Goal: Task Accomplishment & Management: Manage account settings

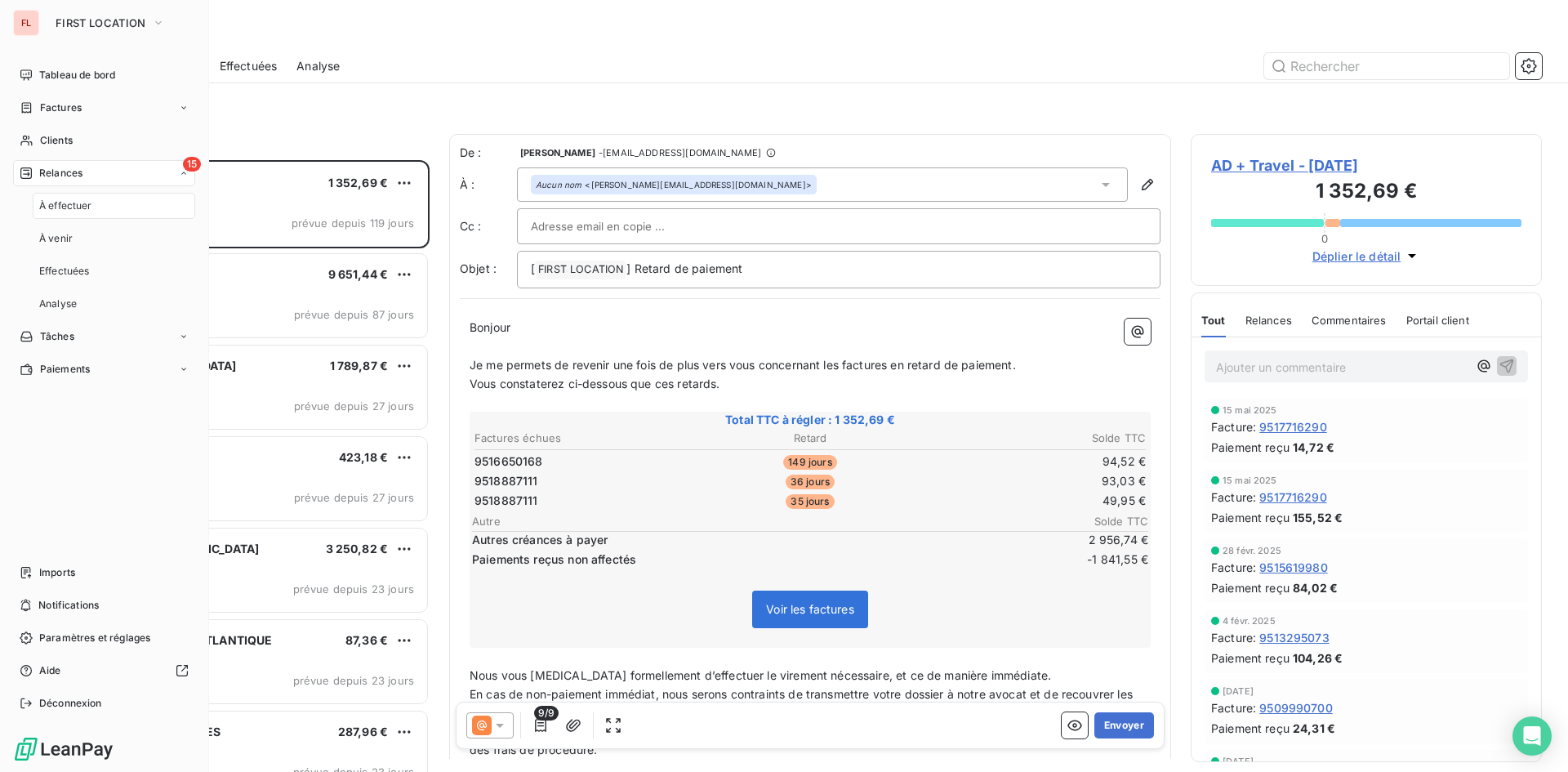
scroll to position [599, 339]
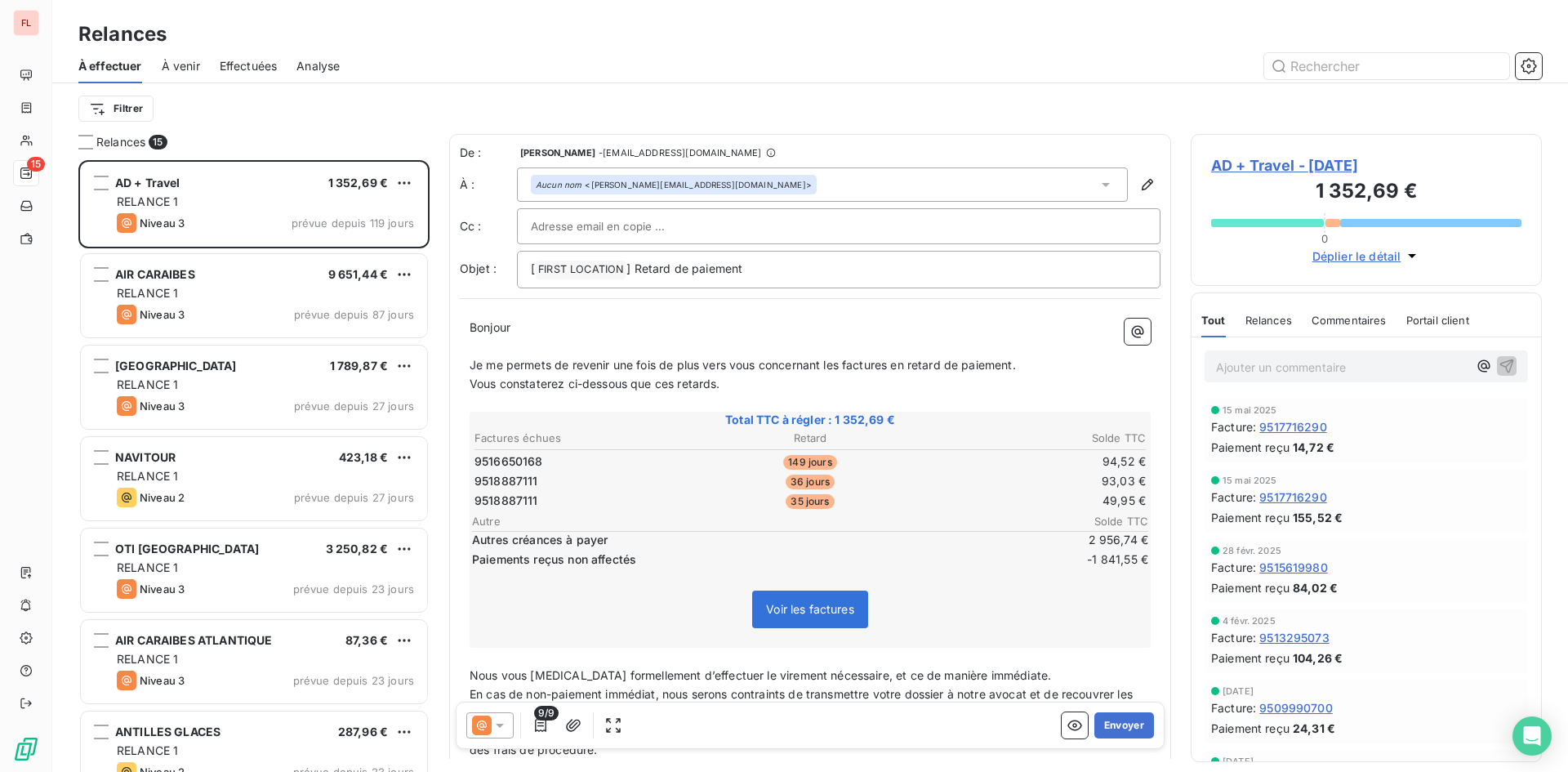
click at [1359, 325] on span "Commentaires" at bounding box center [1349, 320] width 75 height 13
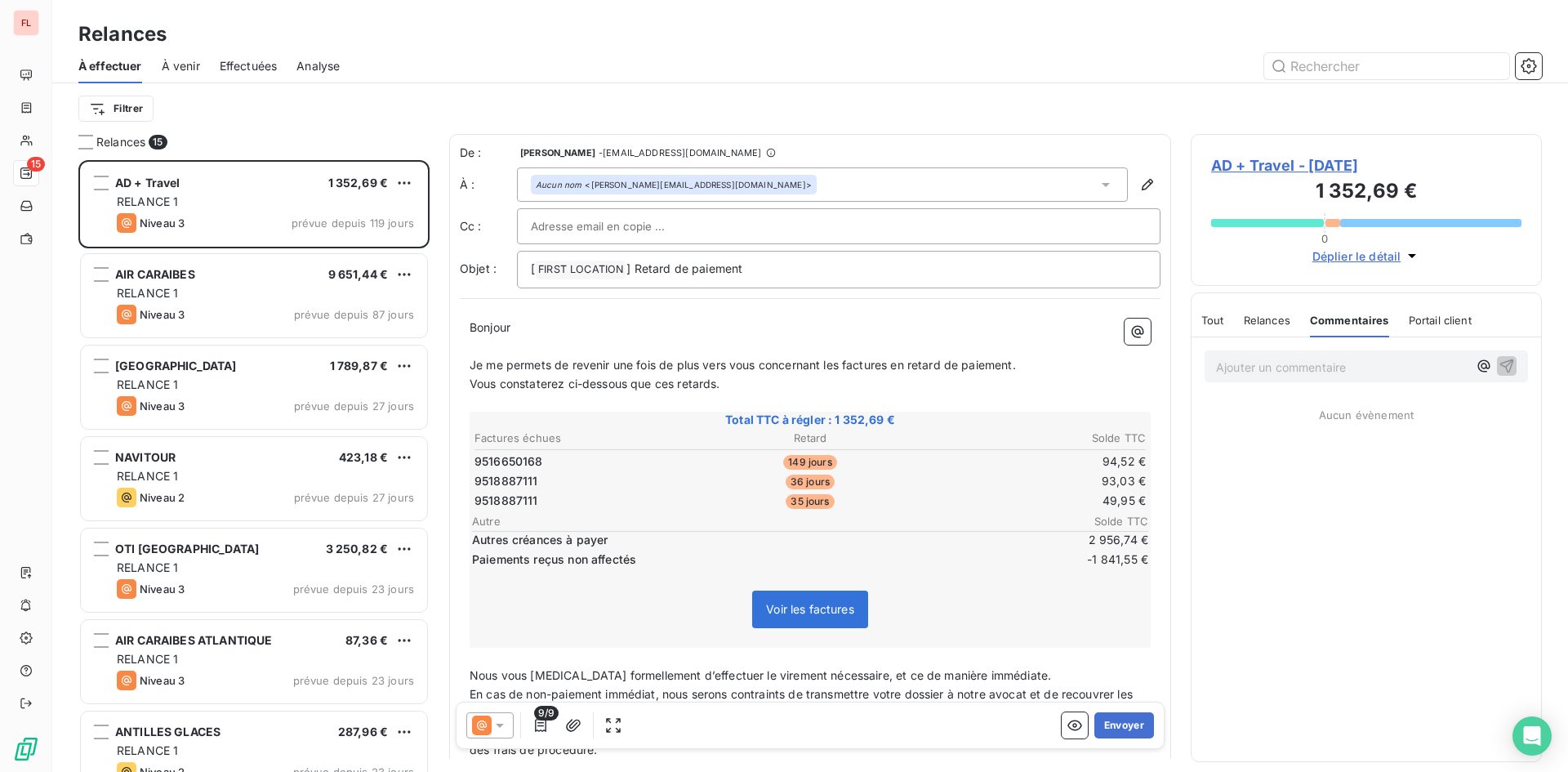
click at [1269, 320] on span "Relances" at bounding box center [1267, 320] width 47 height 13
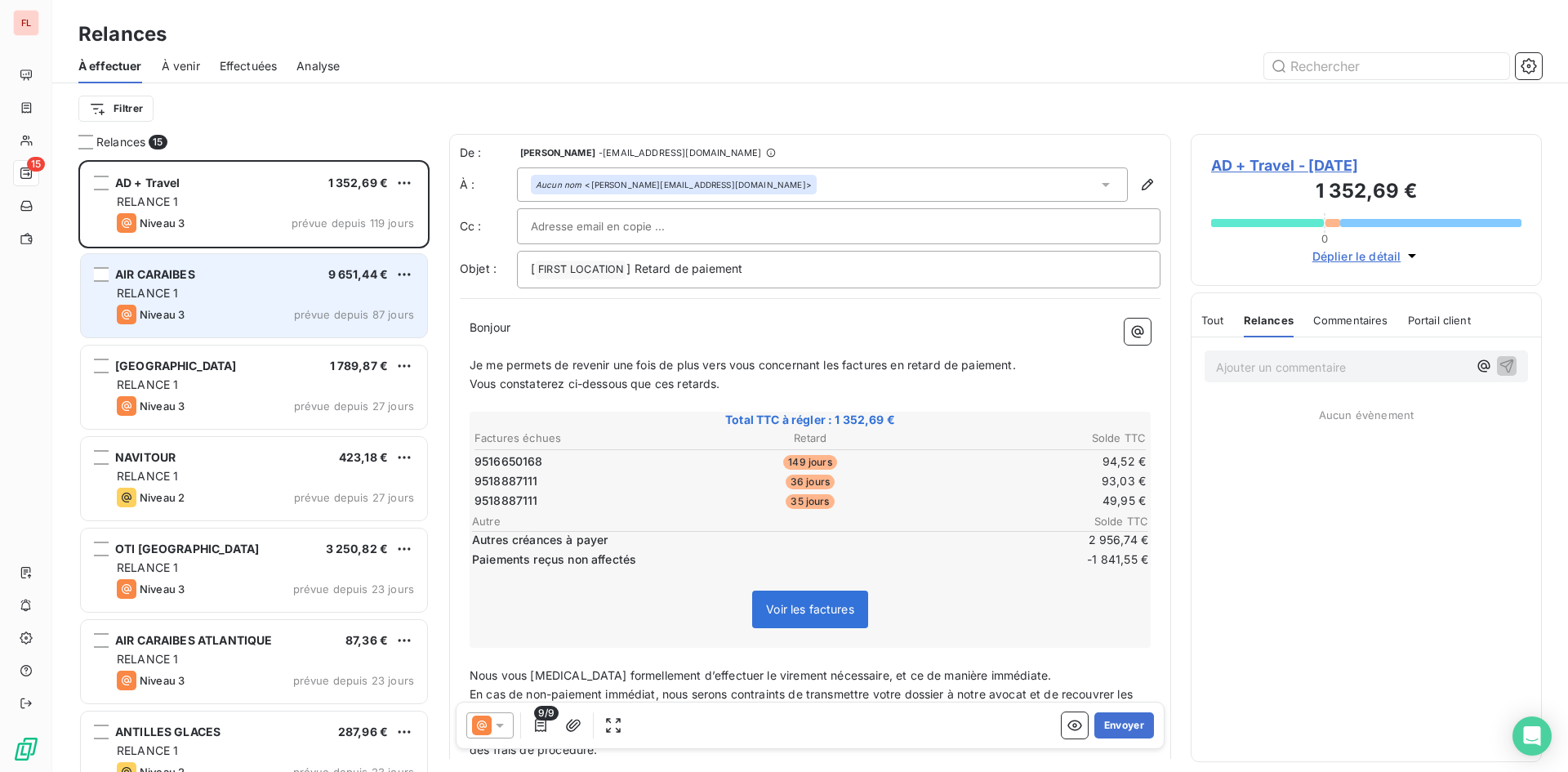
click at [271, 308] on div "Niveau 3 prévue depuis 87 jours" at bounding box center [266, 315] width 297 height 20
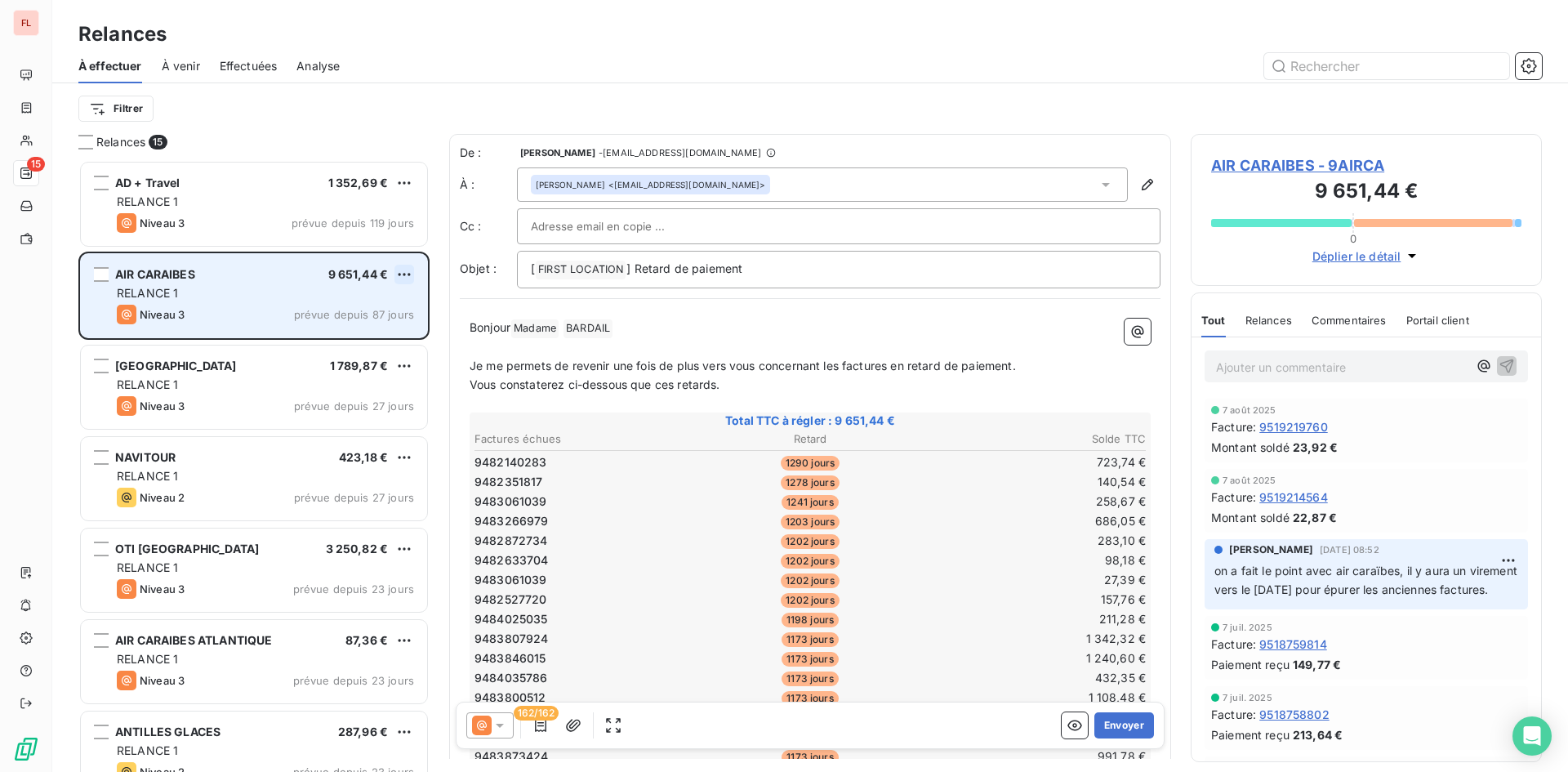
click at [401, 273] on html "FL 15 Relances À effectuer À venir Effectuées Analyse Filtrer Relances 15 AD + …" at bounding box center [784, 386] width 1568 height 772
click at [382, 307] on div "Replanifier cette action" at bounding box center [333, 307] width 146 height 26
select select "7"
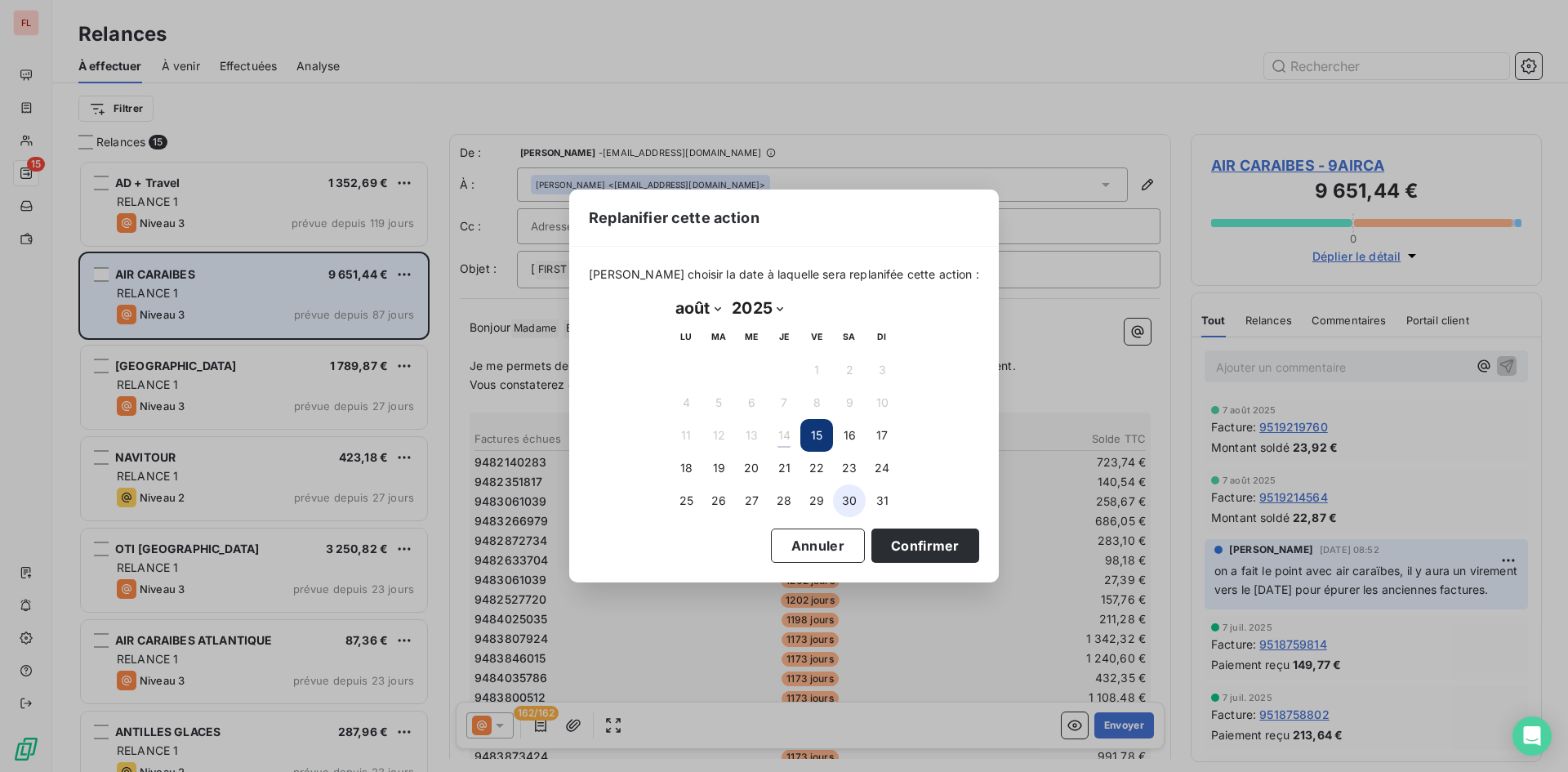
click at [856, 496] on button "30" at bounding box center [850, 500] width 32 height 32
click at [876, 532] on button "Confirmer" at bounding box center [925, 546] width 108 height 34
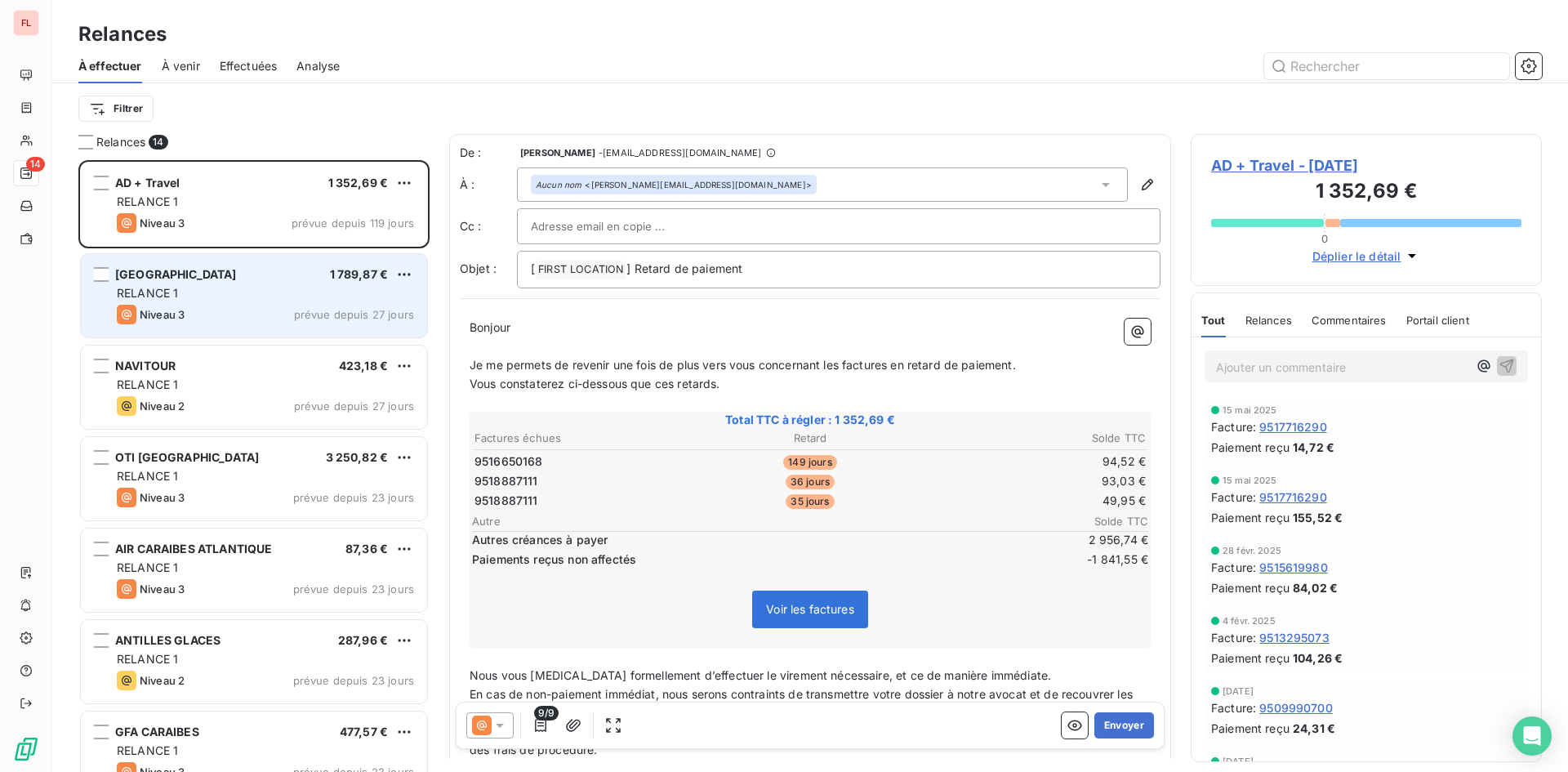
click at [338, 297] on div "RELANCE 1" at bounding box center [266, 293] width 297 height 16
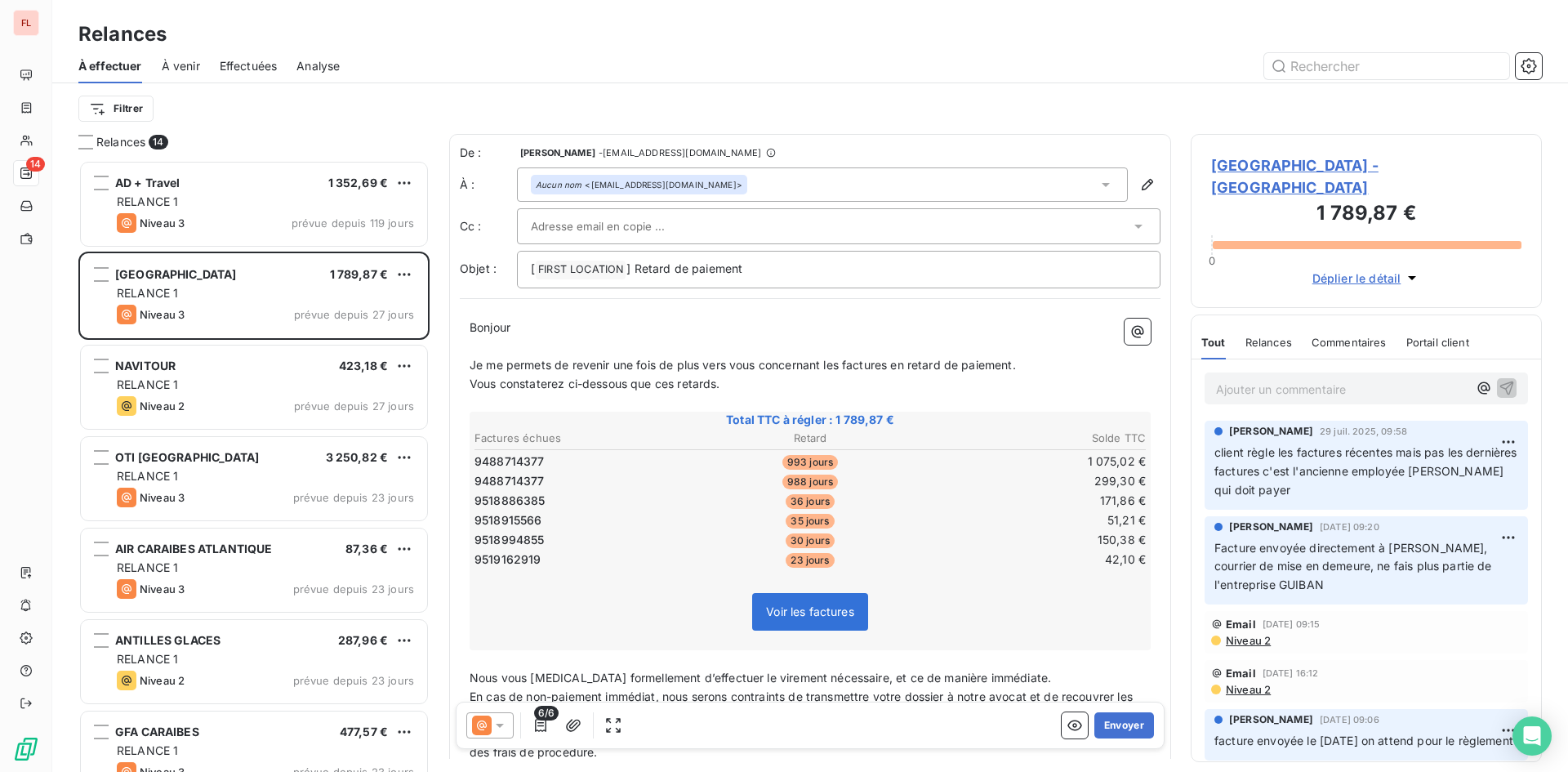
click at [1349, 379] on p "Ajouter un commentaire ﻿" at bounding box center [1342, 389] width 251 height 20
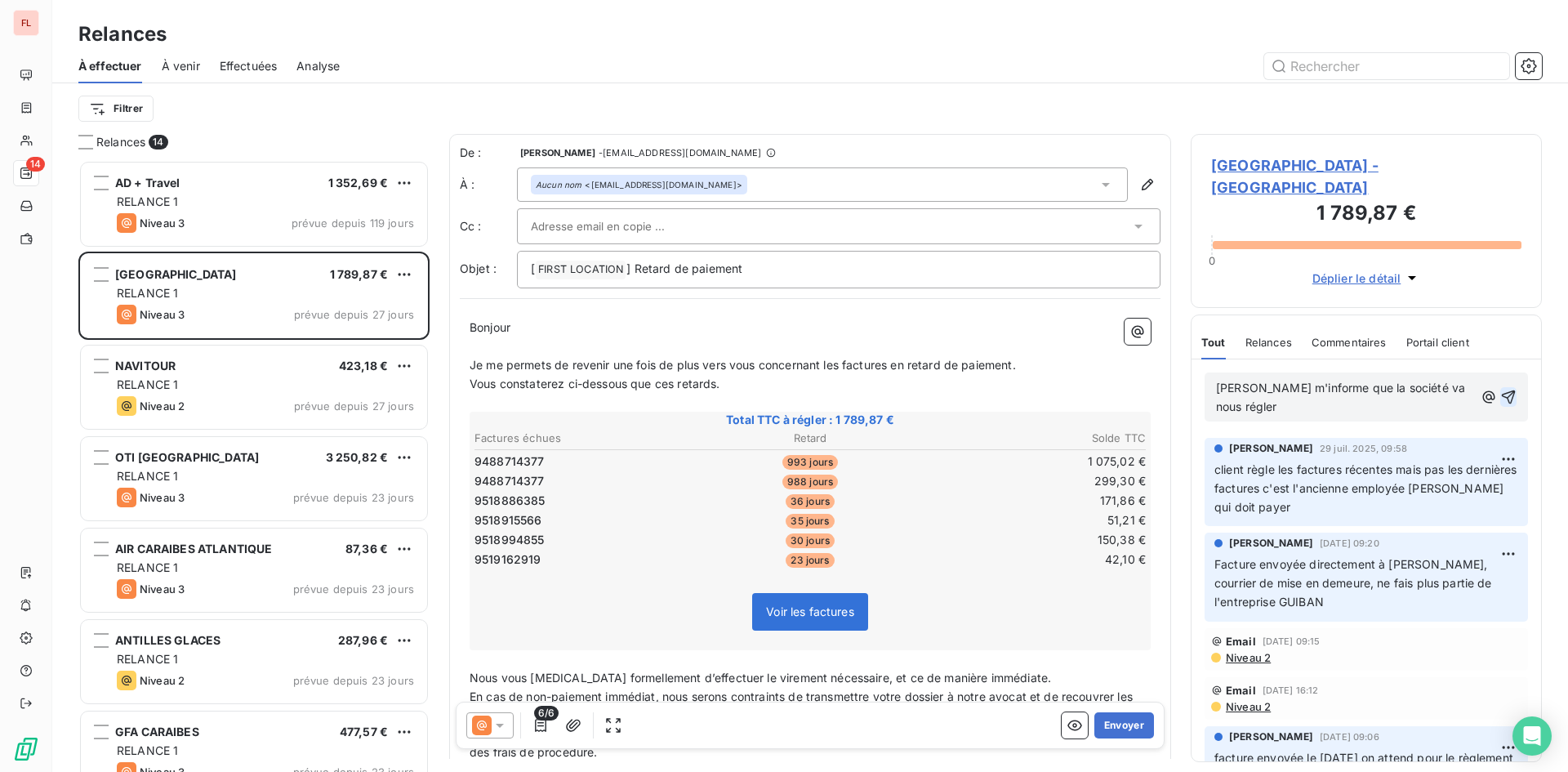
click at [1502, 391] on icon "button" at bounding box center [1509, 397] width 14 height 14
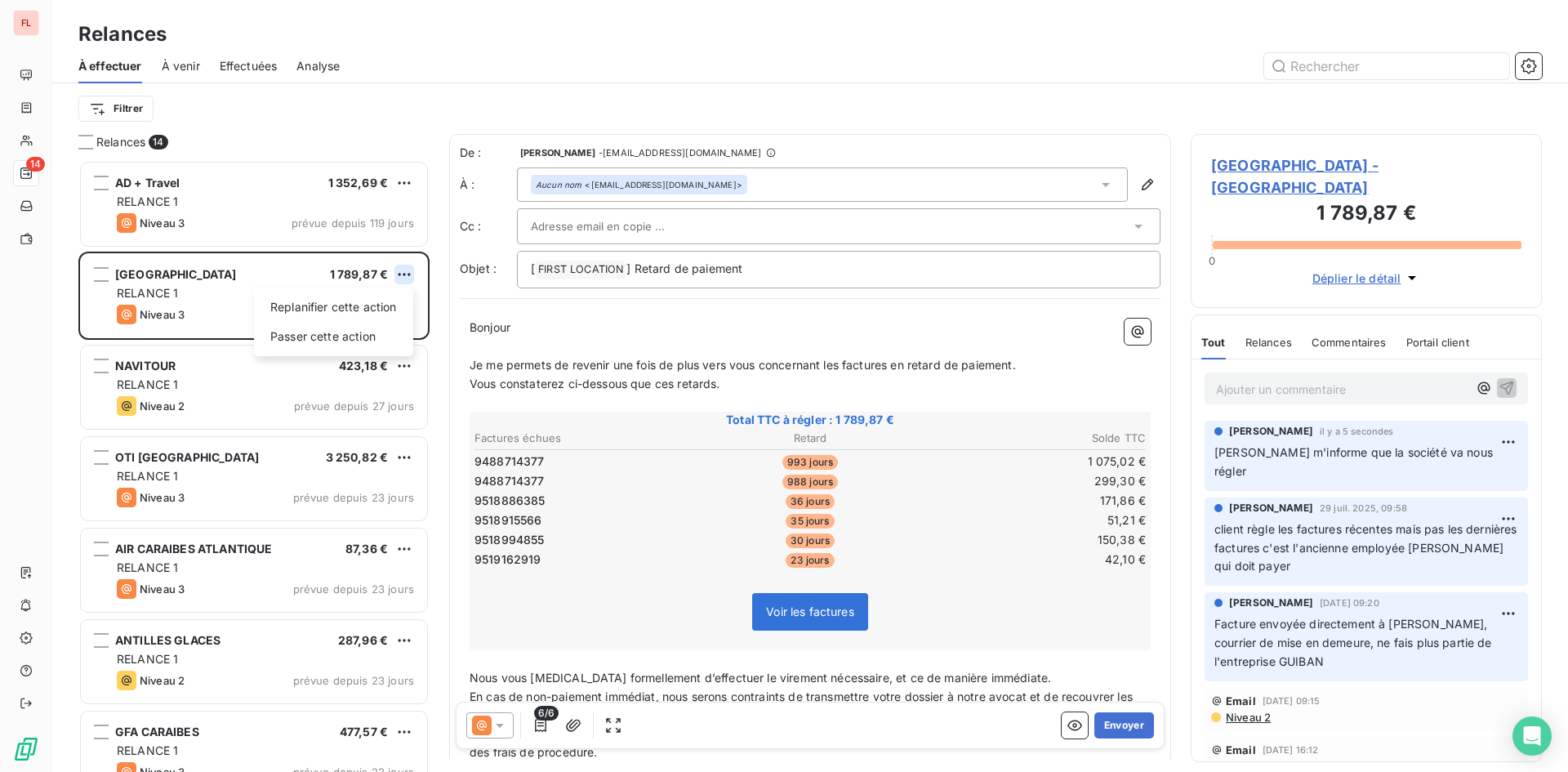
click at [398, 272] on html "FL 14 Relances À effectuer À venir Effectuées Analyse Filtrer Relances 14 AD + …" at bounding box center [784, 386] width 1568 height 772
click at [382, 312] on div "Replanifier cette action" at bounding box center [333, 307] width 146 height 26
select select "7"
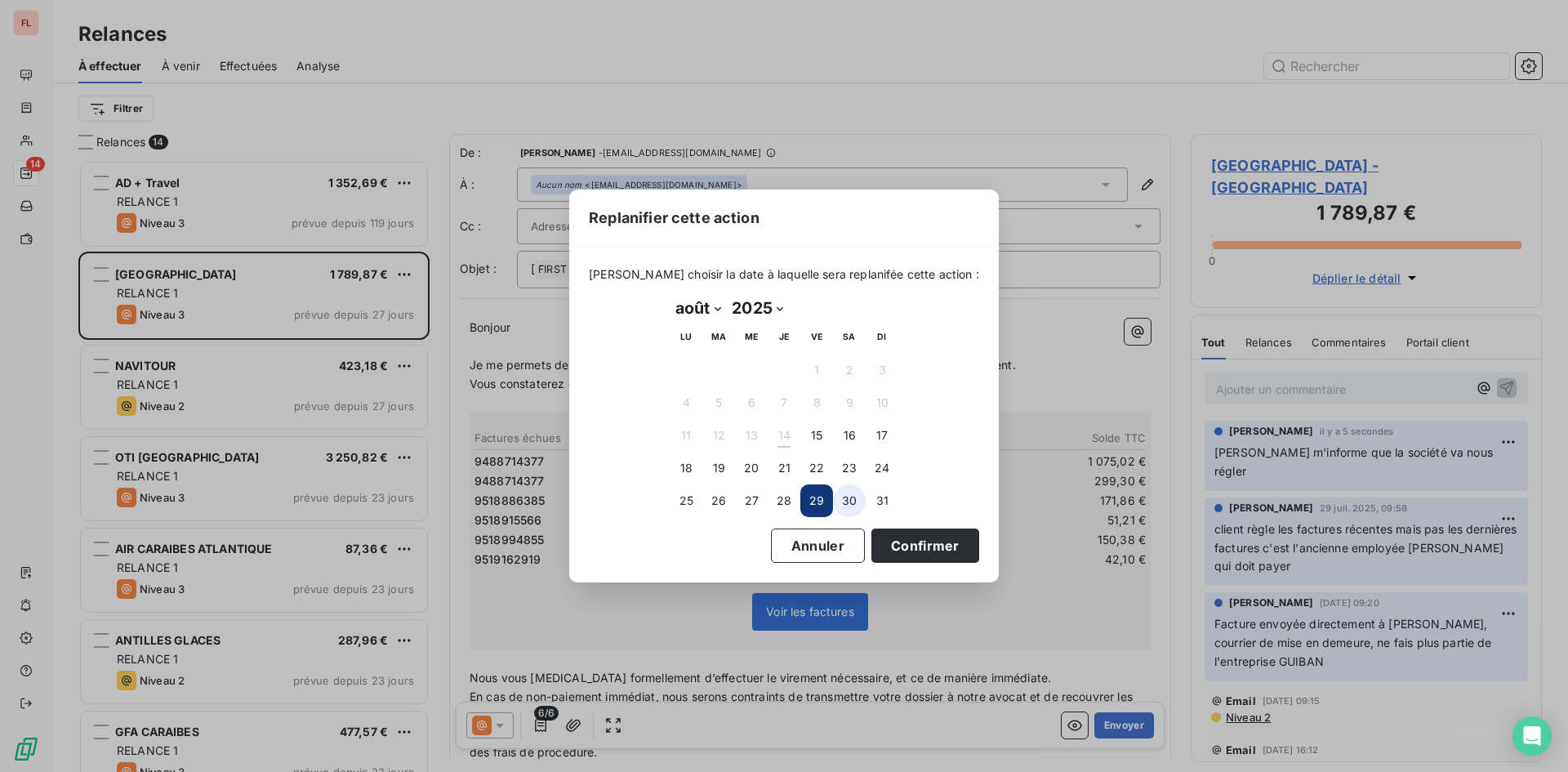
click at [856, 501] on button "30" at bounding box center [850, 500] width 32 height 32
click at [889, 545] on button "Confirmer" at bounding box center [925, 546] width 108 height 34
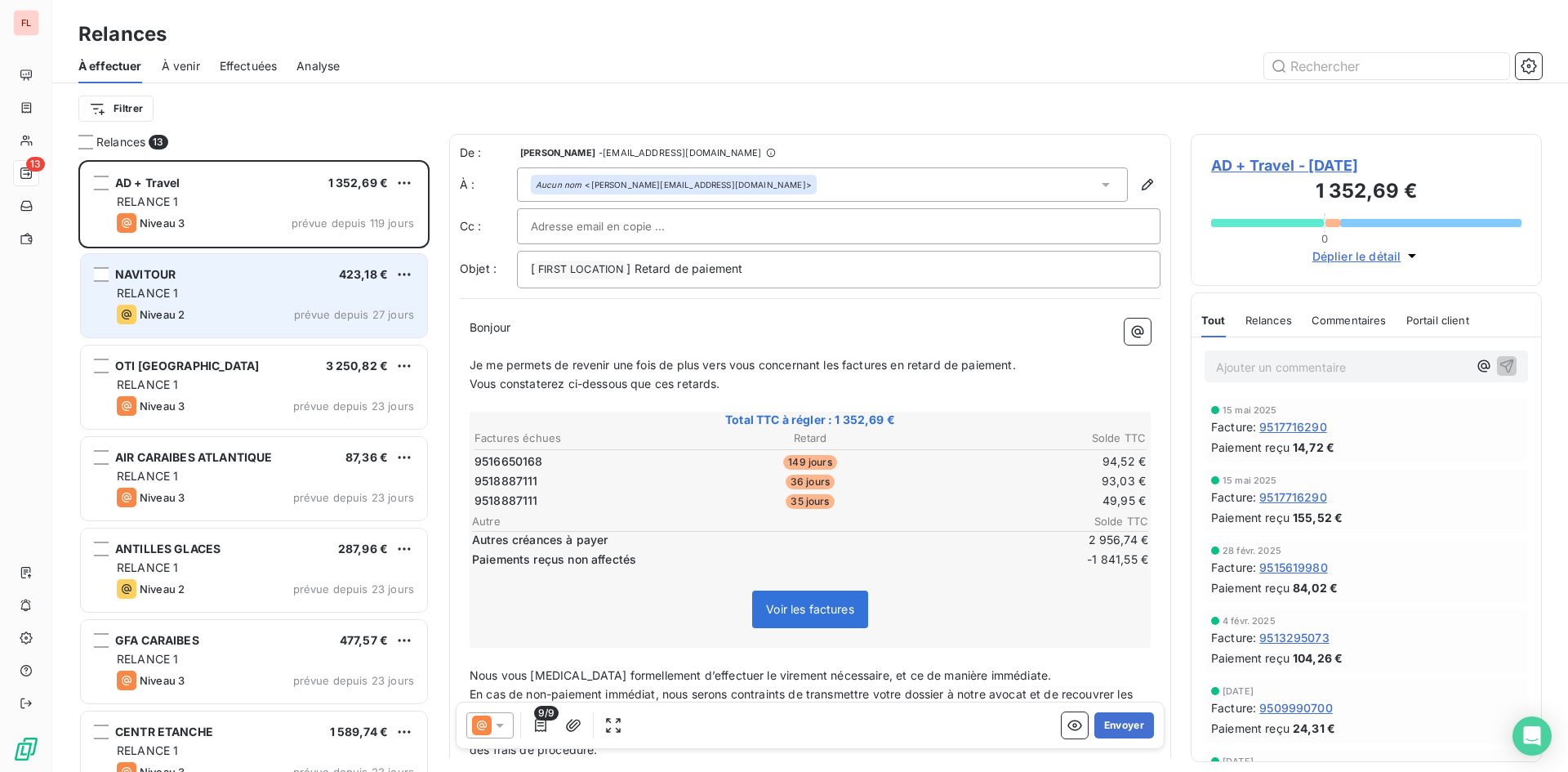
click at [375, 303] on div "NAVITOUR 423,18 € RELANCE 1 Niveau 2 prévue depuis 27 jours" at bounding box center [254, 295] width 347 height 83
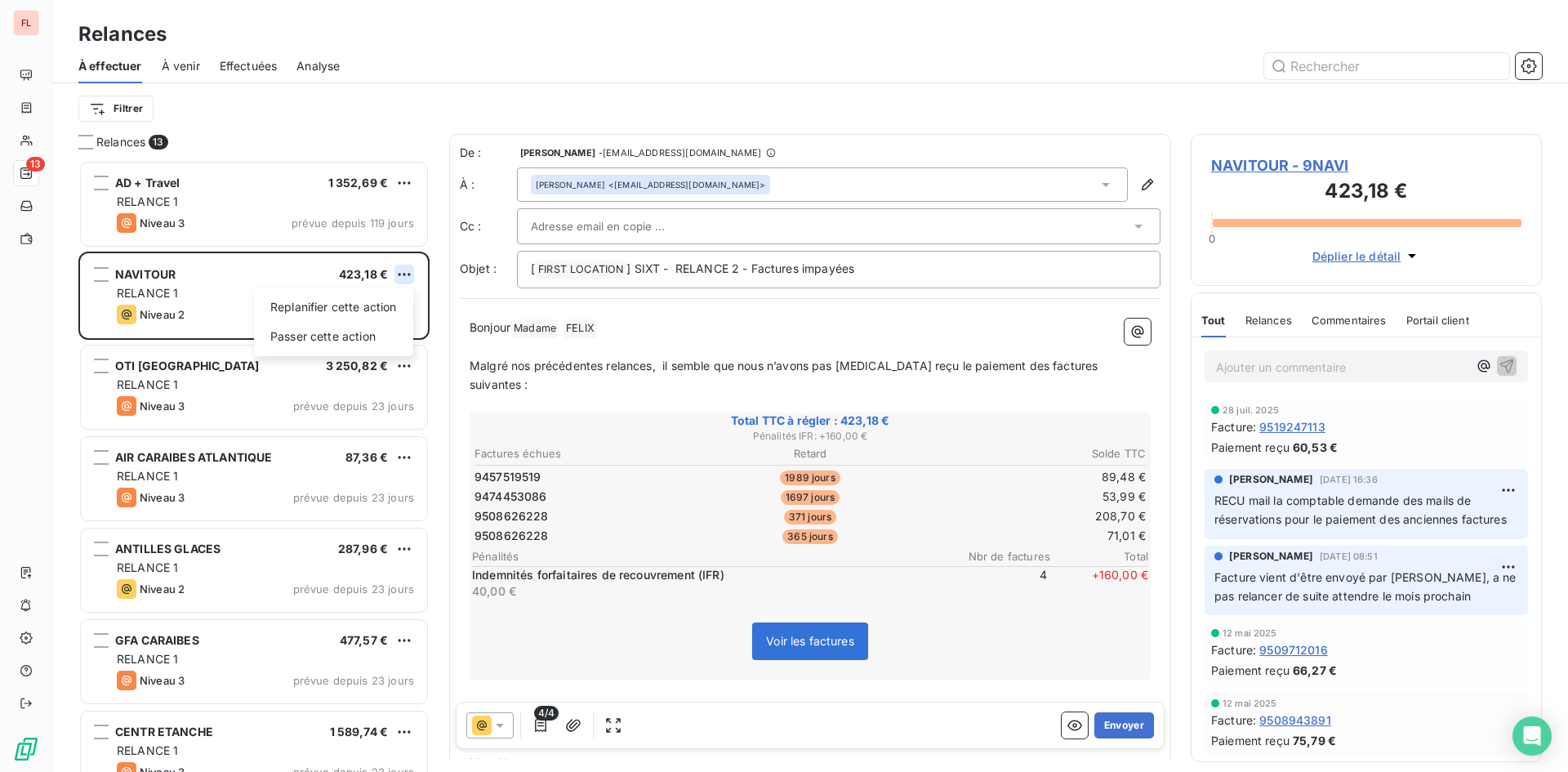
click at [403, 273] on html "FL 13 Relances À effectuer À venir Effectuées Analyse Filtrer Relances 13 AD + …" at bounding box center [784, 386] width 1568 height 772
click at [369, 304] on div "Replanifier cette action" at bounding box center [333, 307] width 146 height 26
select select "7"
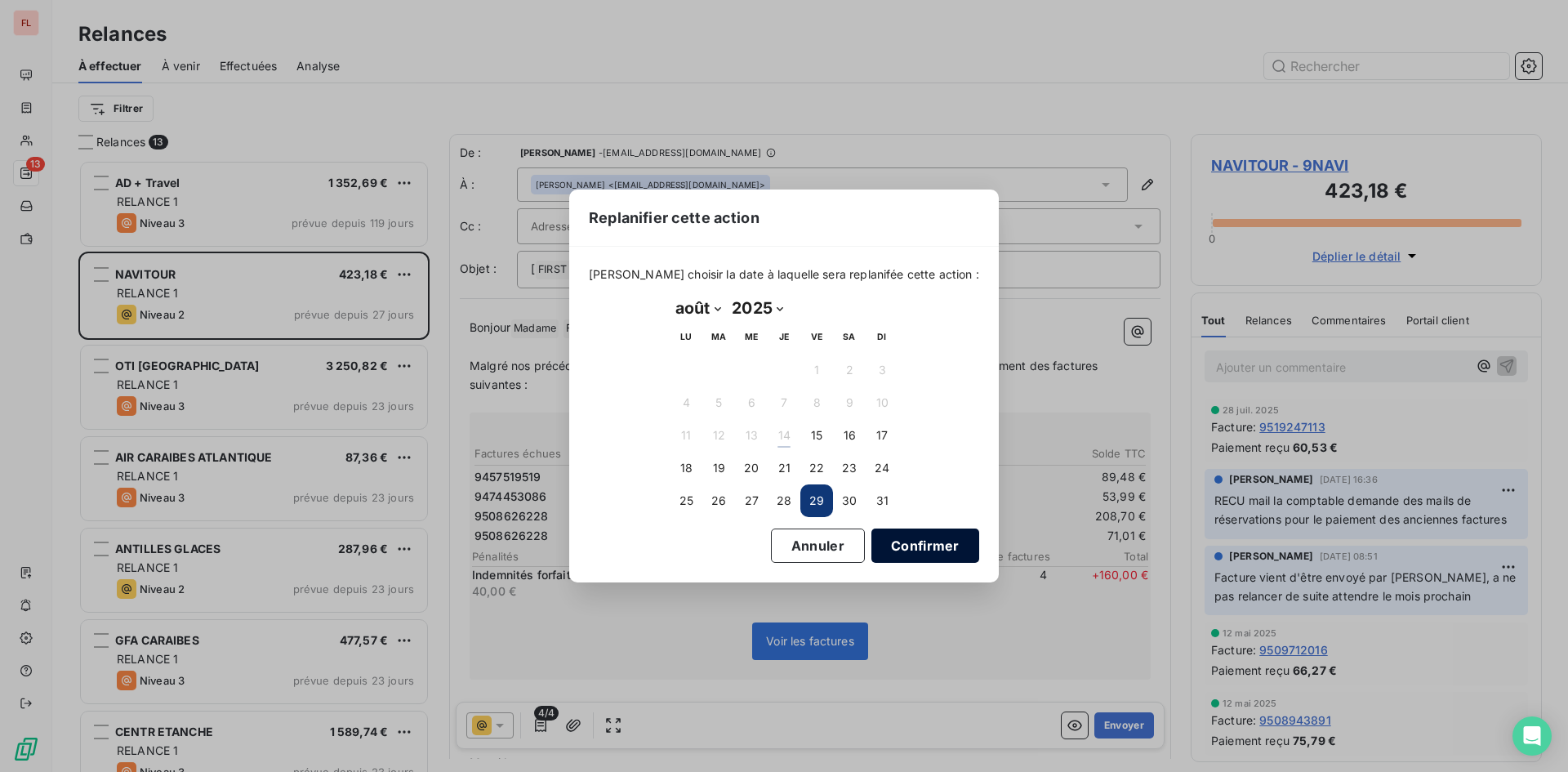
click at [927, 543] on button "Confirmer" at bounding box center [925, 546] width 108 height 34
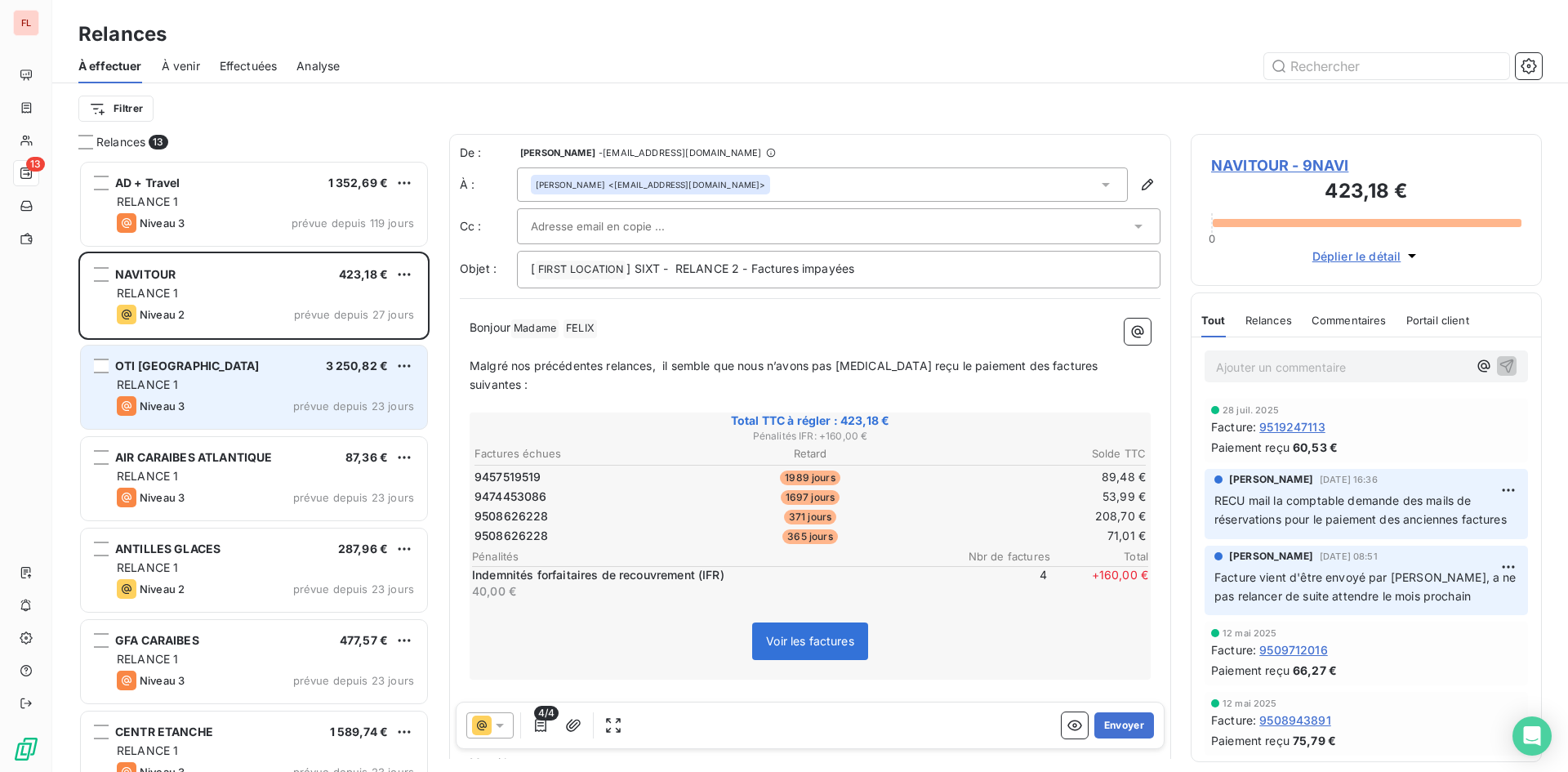
click at [338, 369] on div "OTI RIVIERA DU LEVANT 3 250,82 €" at bounding box center [266, 365] width 297 height 14
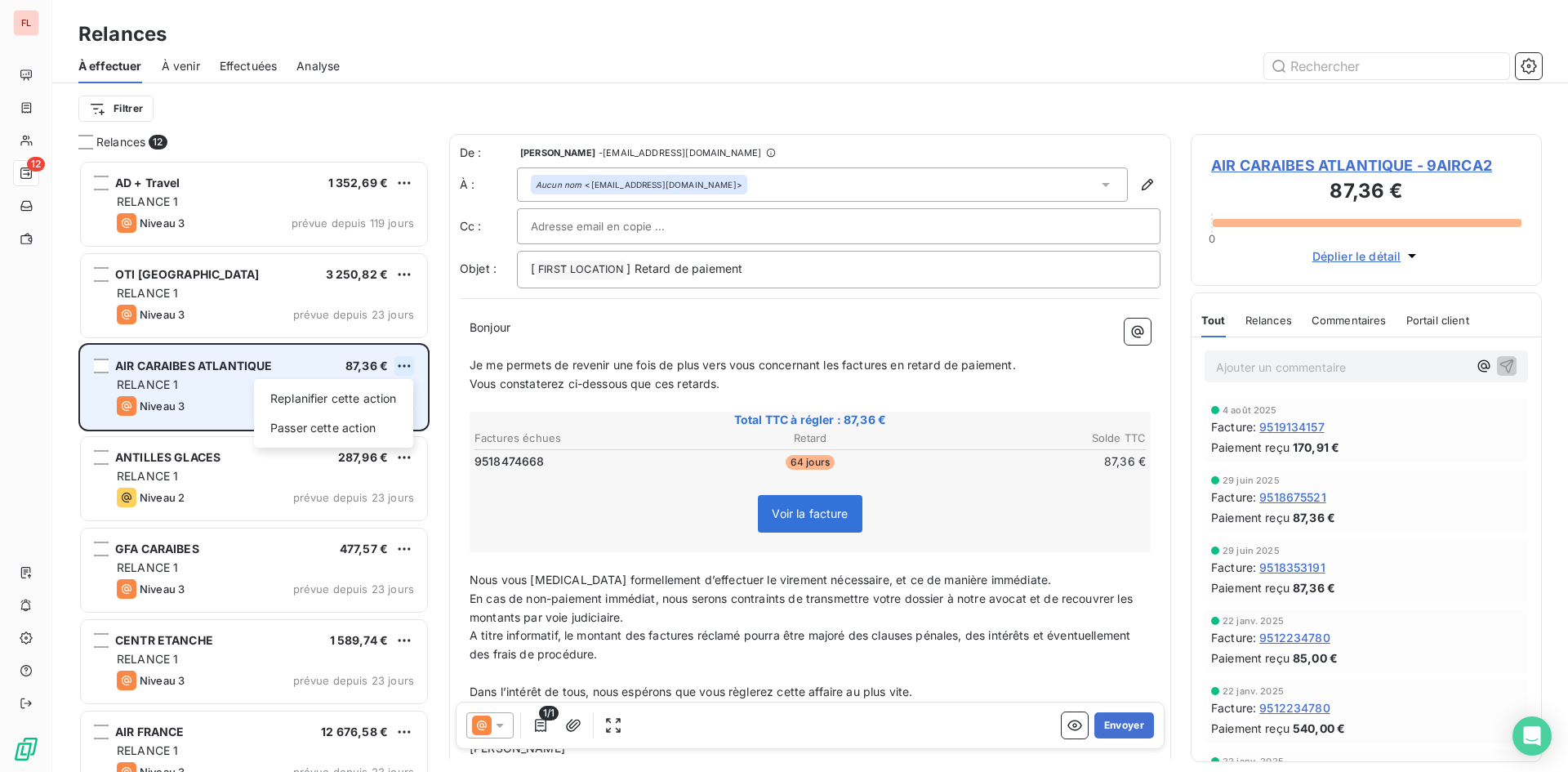
click at [405, 363] on html "FL 12 Relances À effectuer À venir Effectuées Analyse Filtrer Relances 12 AD + …" at bounding box center [784, 386] width 1568 height 772
click at [381, 395] on div "Replanifier cette action" at bounding box center [333, 398] width 146 height 26
select select "7"
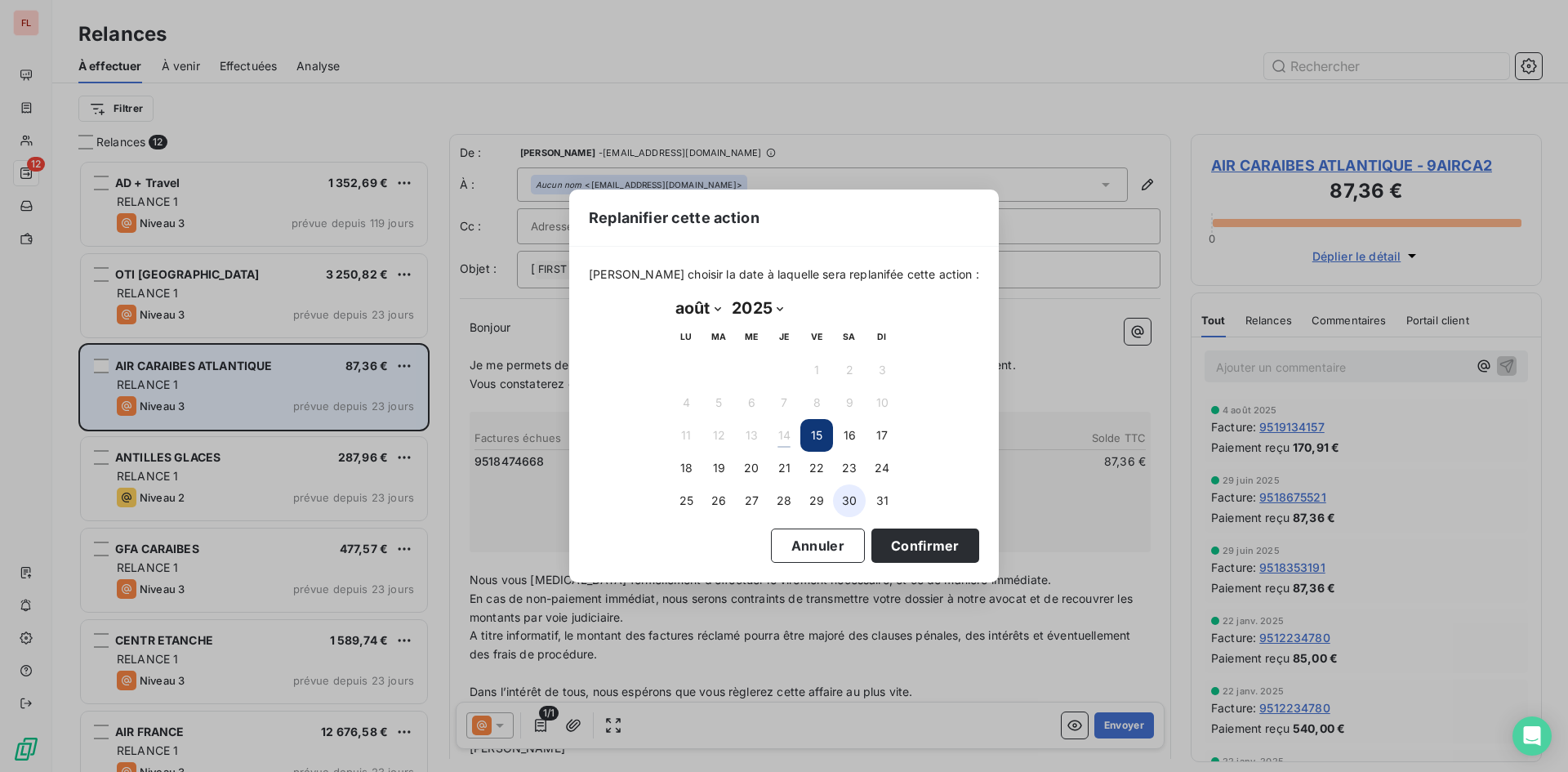
click at [855, 498] on button "30" at bounding box center [850, 500] width 32 height 32
click at [885, 529] on button "Confirmer" at bounding box center [925, 546] width 108 height 34
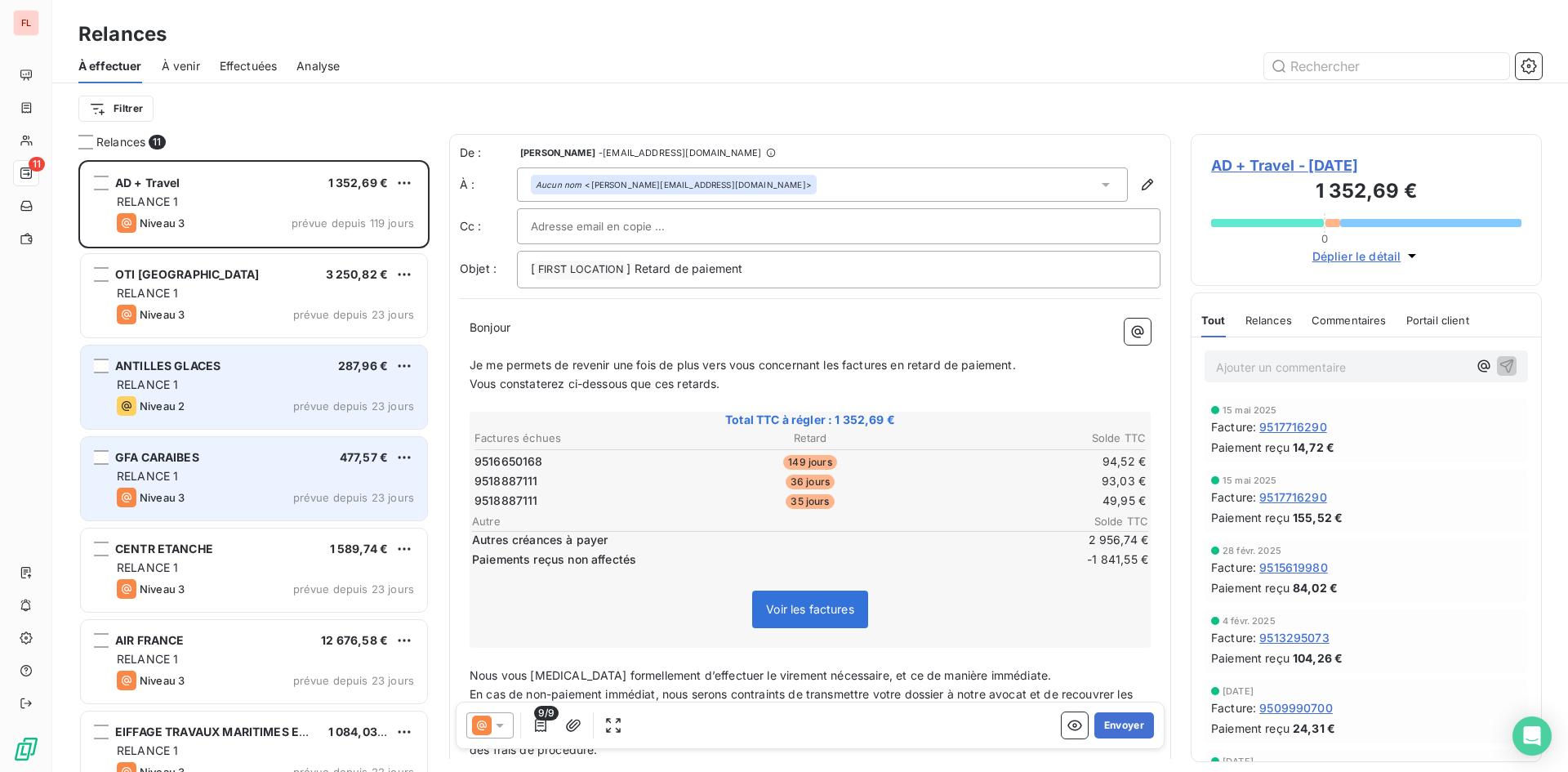
click at [359, 467] on div "GFA CARAIBES 477,57 € RELANCE 1 Niveau 3 prévue depuis 23 jours" at bounding box center [254, 478] width 347 height 83
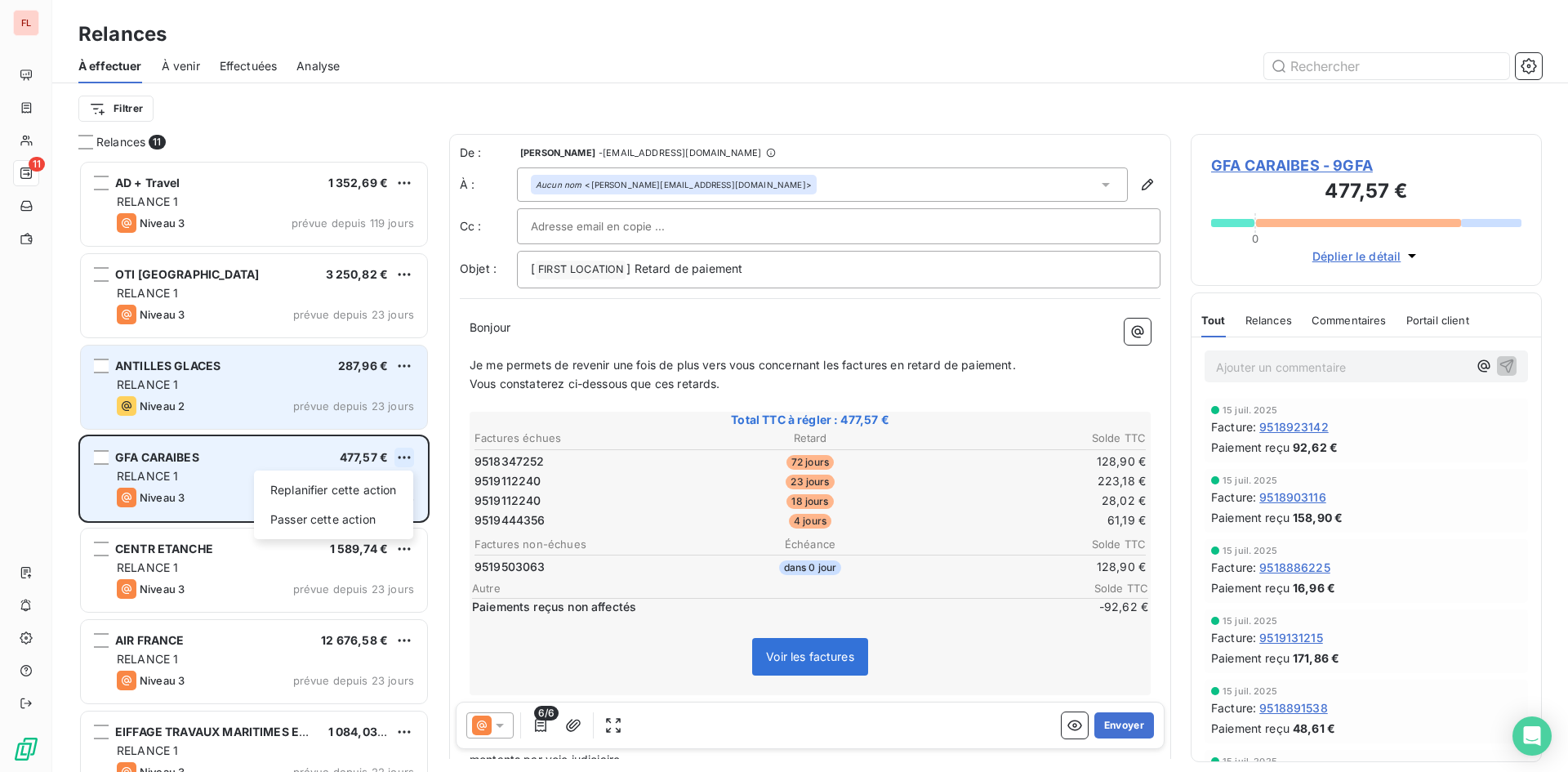
click at [402, 452] on html "FL 11 Relances À effectuer À venir Effectuées Analyse Filtrer Relances 11 AD + …" at bounding box center [784, 386] width 1568 height 772
click at [375, 487] on div "Replanifier cette action" at bounding box center [333, 490] width 146 height 26
select select "7"
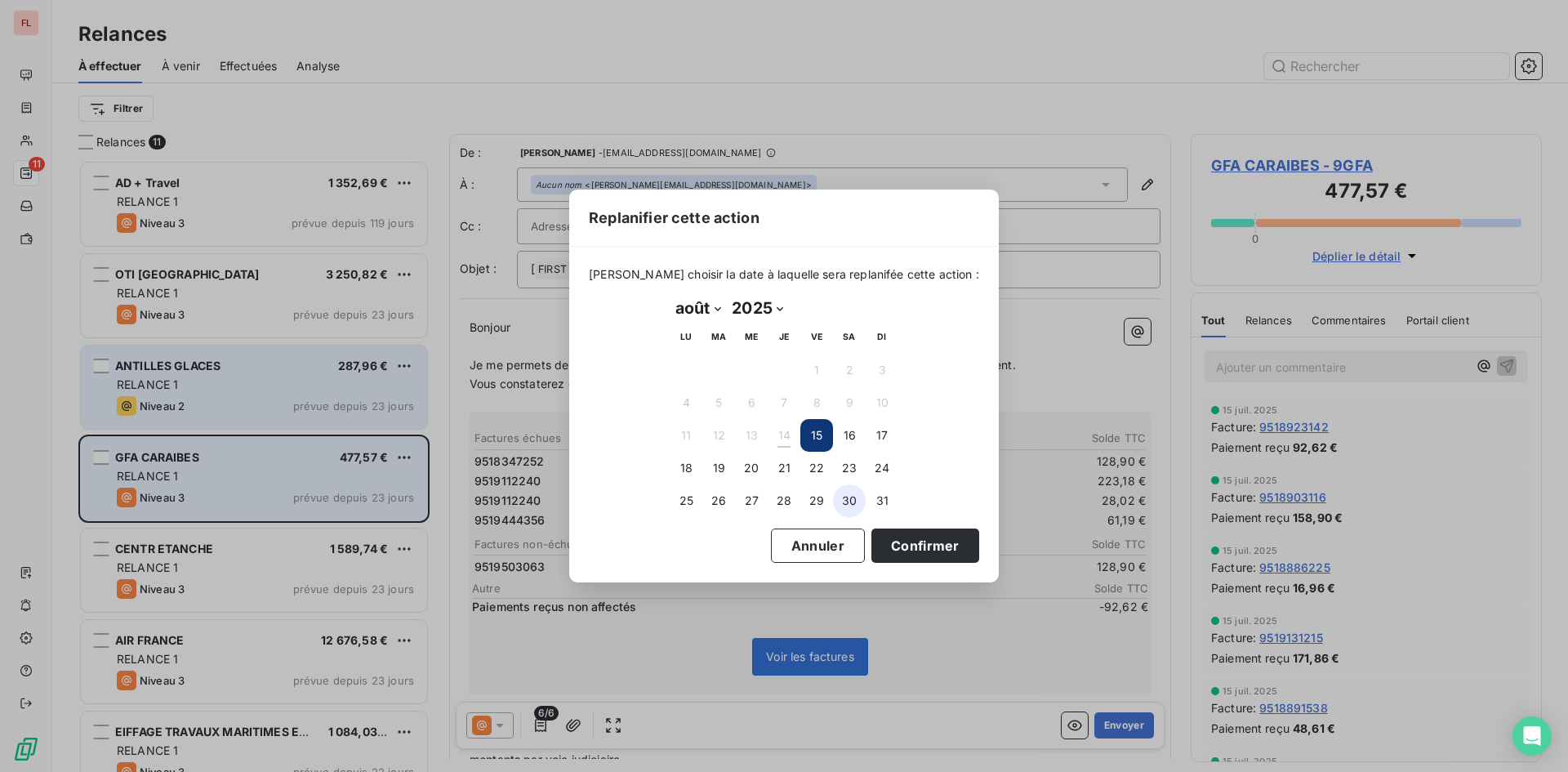
click at [848, 501] on button "30" at bounding box center [850, 500] width 32 height 32
click at [907, 549] on button "Confirmer" at bounding box center [925, 546] width 108 height 34
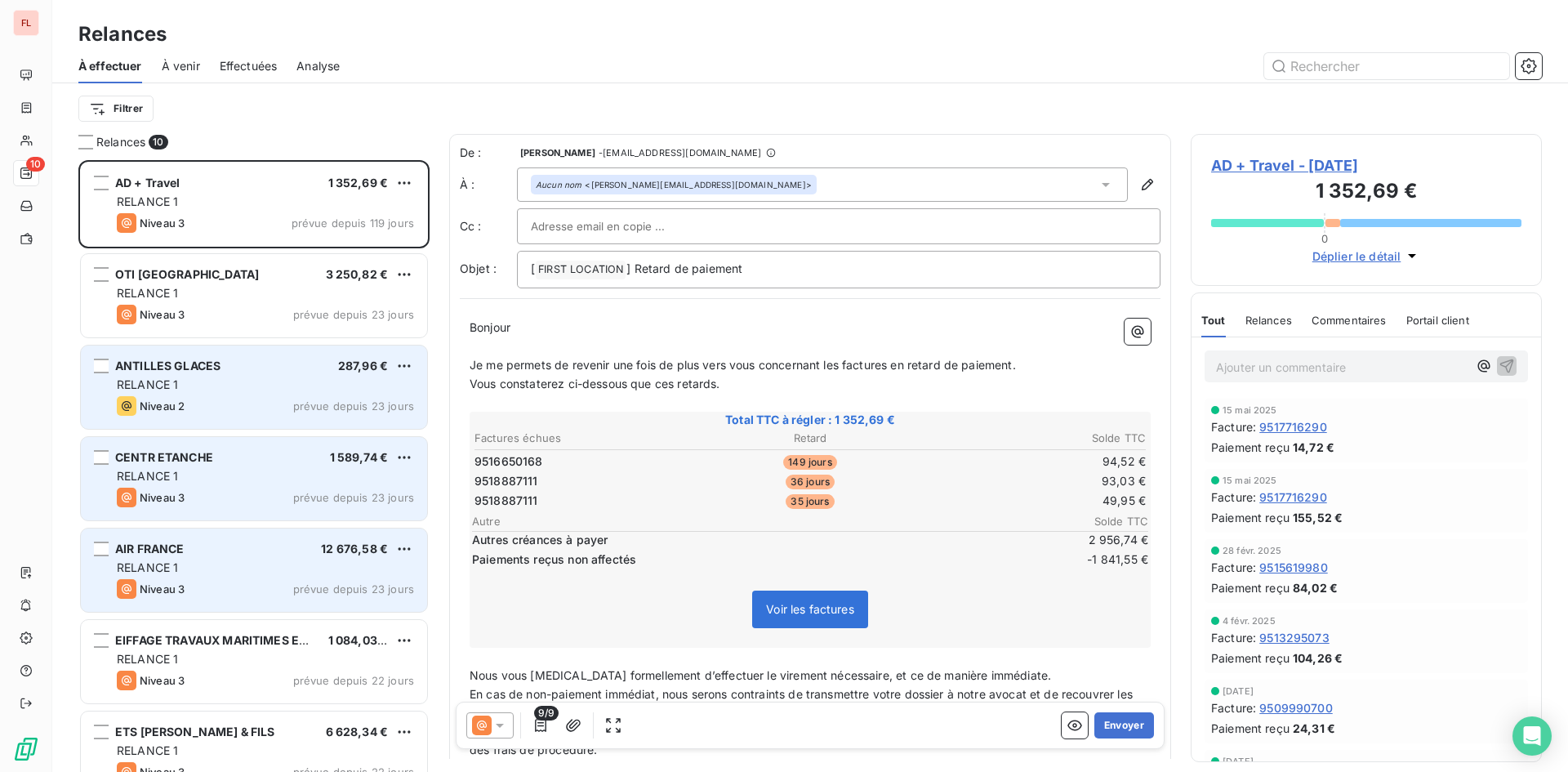
click at [398, 571] on div "RELANCE 1" at bounding box center [266, 567] width 297 height 16
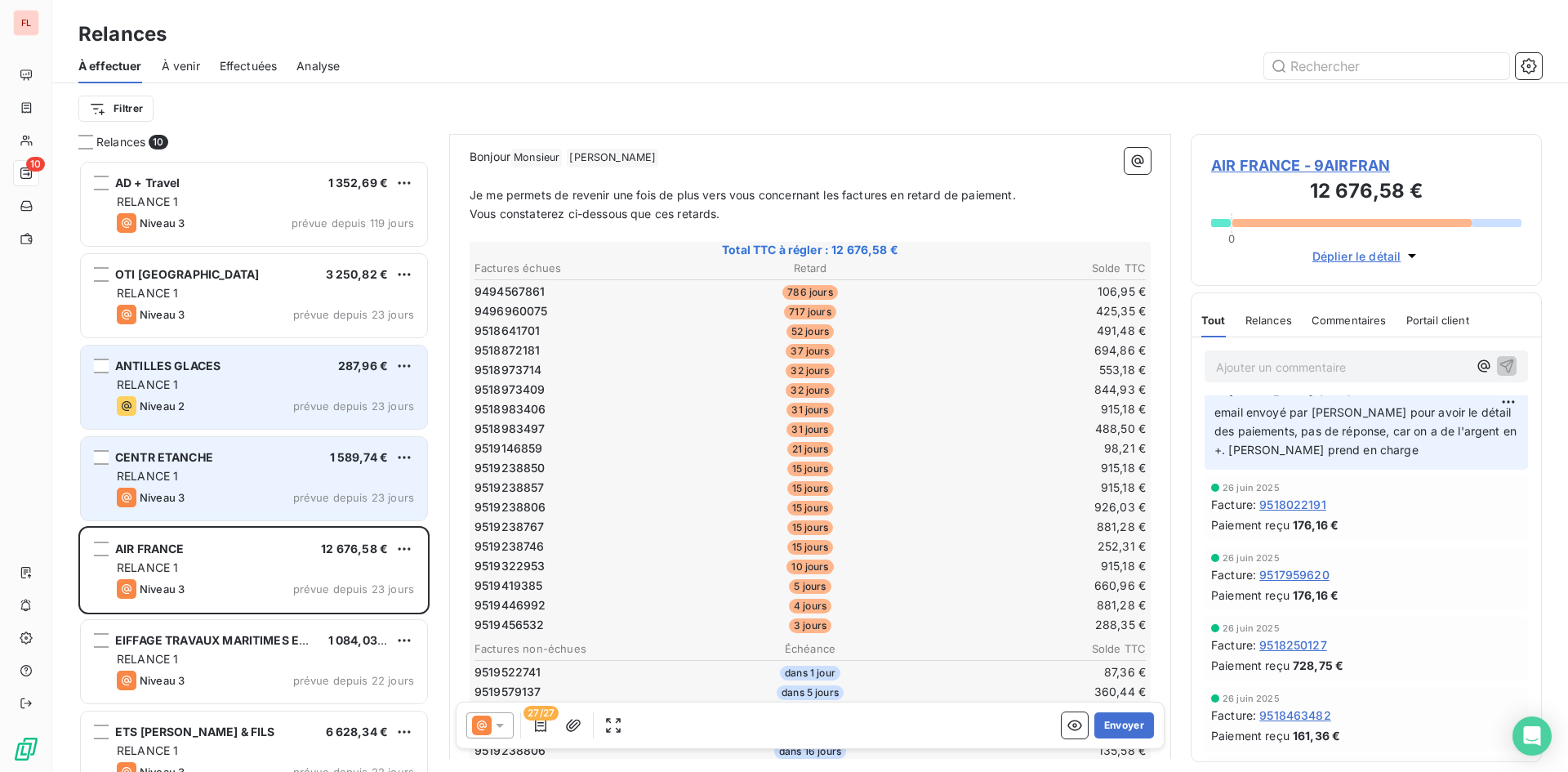
scroll to position [164, 0]
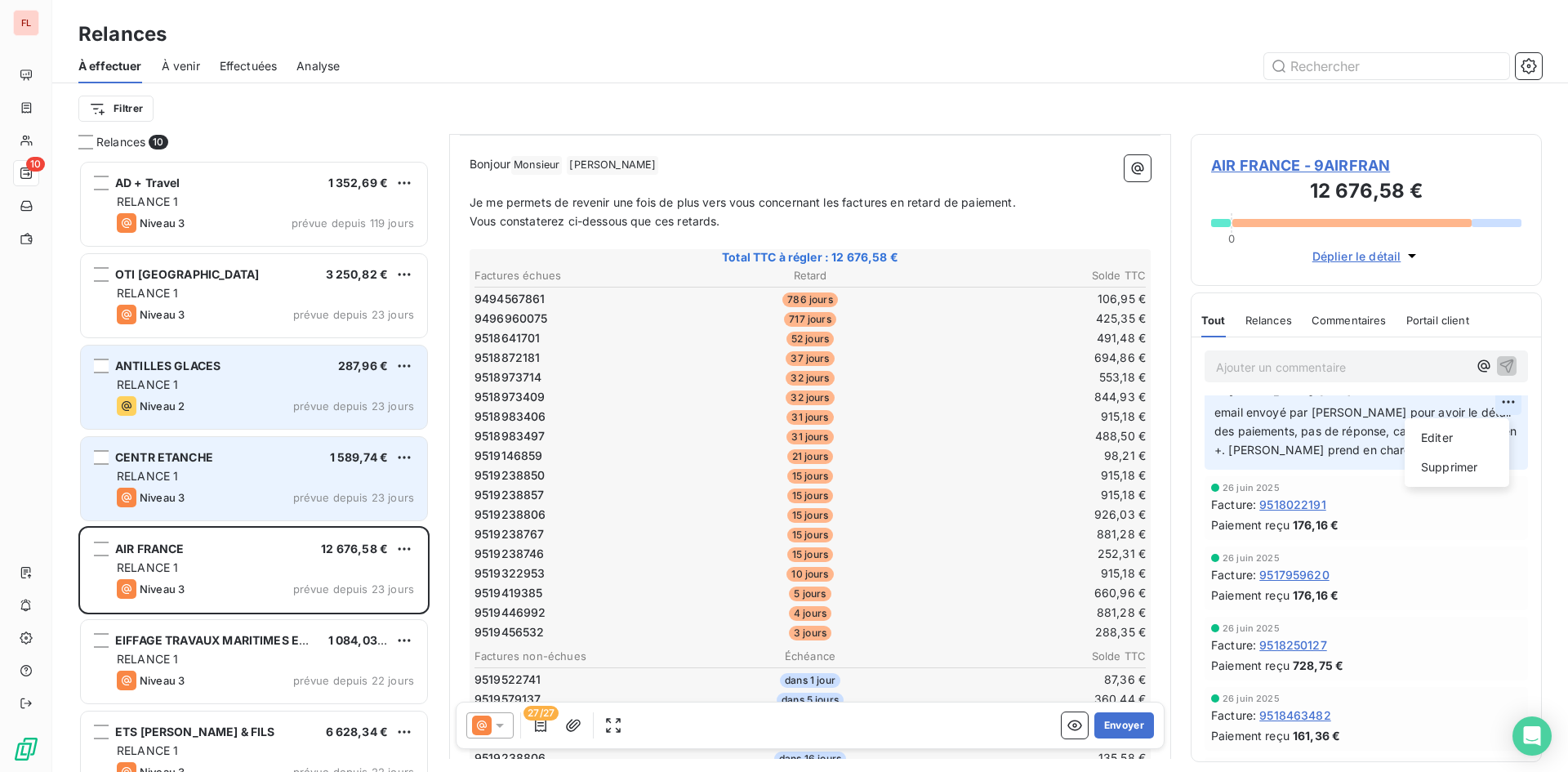
click at [1496, 410] on html "FL 10 Relances À effectuer À venir Effectuées Analyse Filtrer Relances 10 AD + …" at bounding box center [784, 386] width 1568 height 772
click at [1476, 572] on html "FL 10 Relances À effectuer À venir Effectuées Analyse Filtrer Relances 10 AD + …" at bounding box center [784, 386] width 1568 height 772
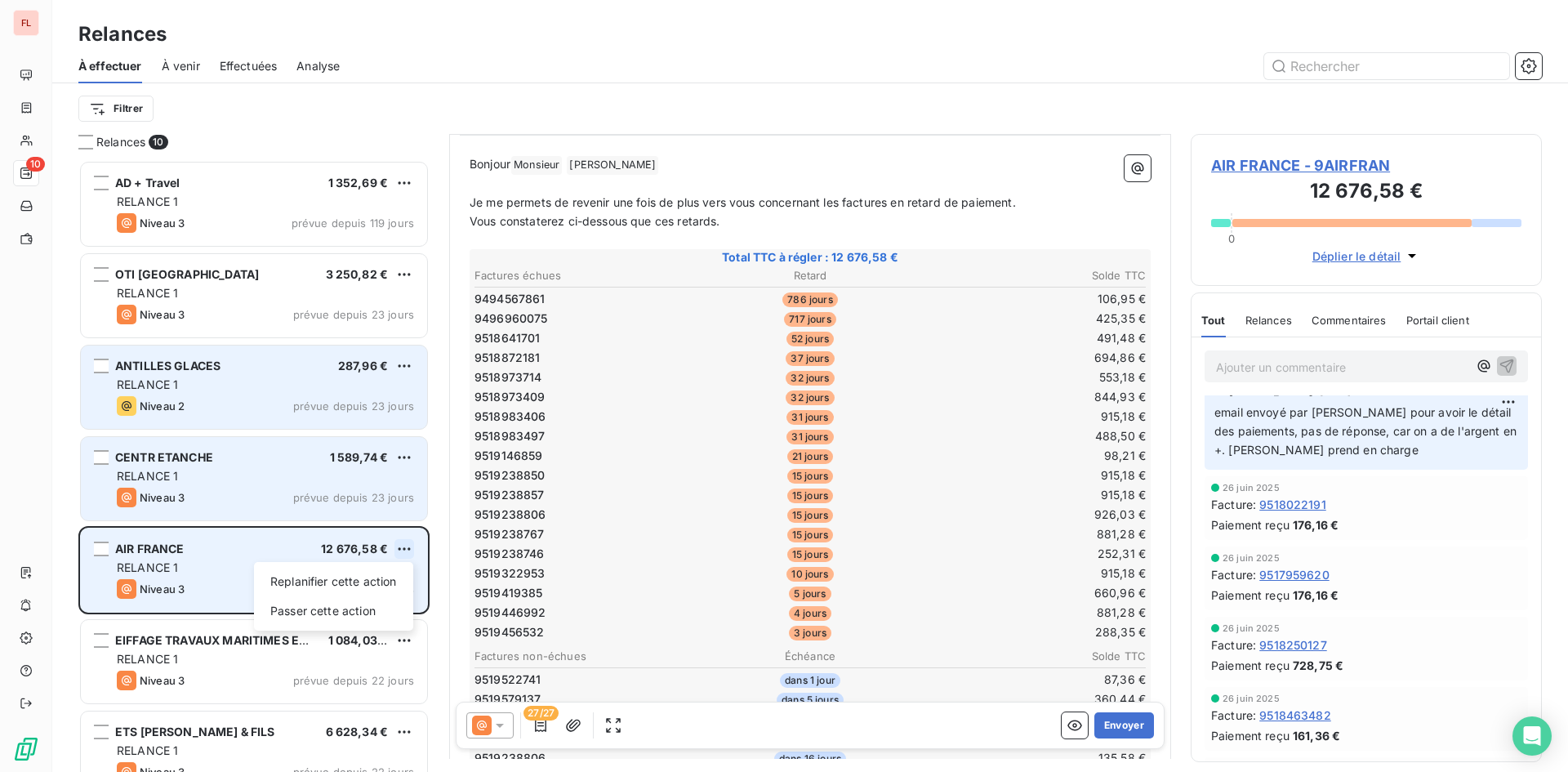
click at [399, 543] on html "FL 10 Relances À effectuer À venir Effectuées Analyse Filtrer Relances 10 AD + …" at bounding box center [784, 386] width 1568 height 772
click at [379, 581] on div "Replanifier cette action" at bounding box center [333, 581] width 146 height 26
select select "7"
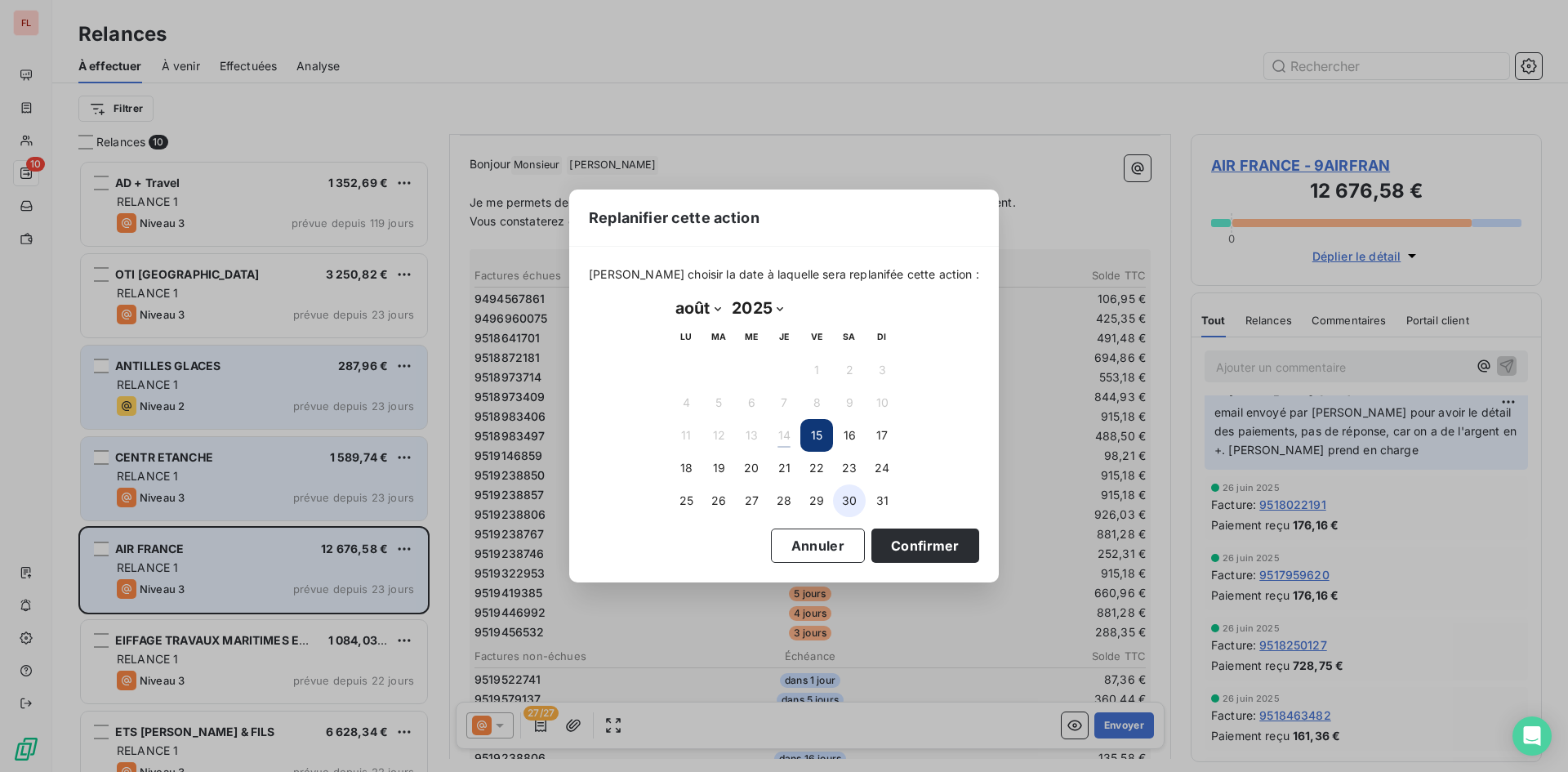
click at [845, 494] on button "30" at bounding box center [850, 500] width 32 height 32
click at [892, 538] on button "Confirmer" at bounding box center [925, 546] width 108 height 34
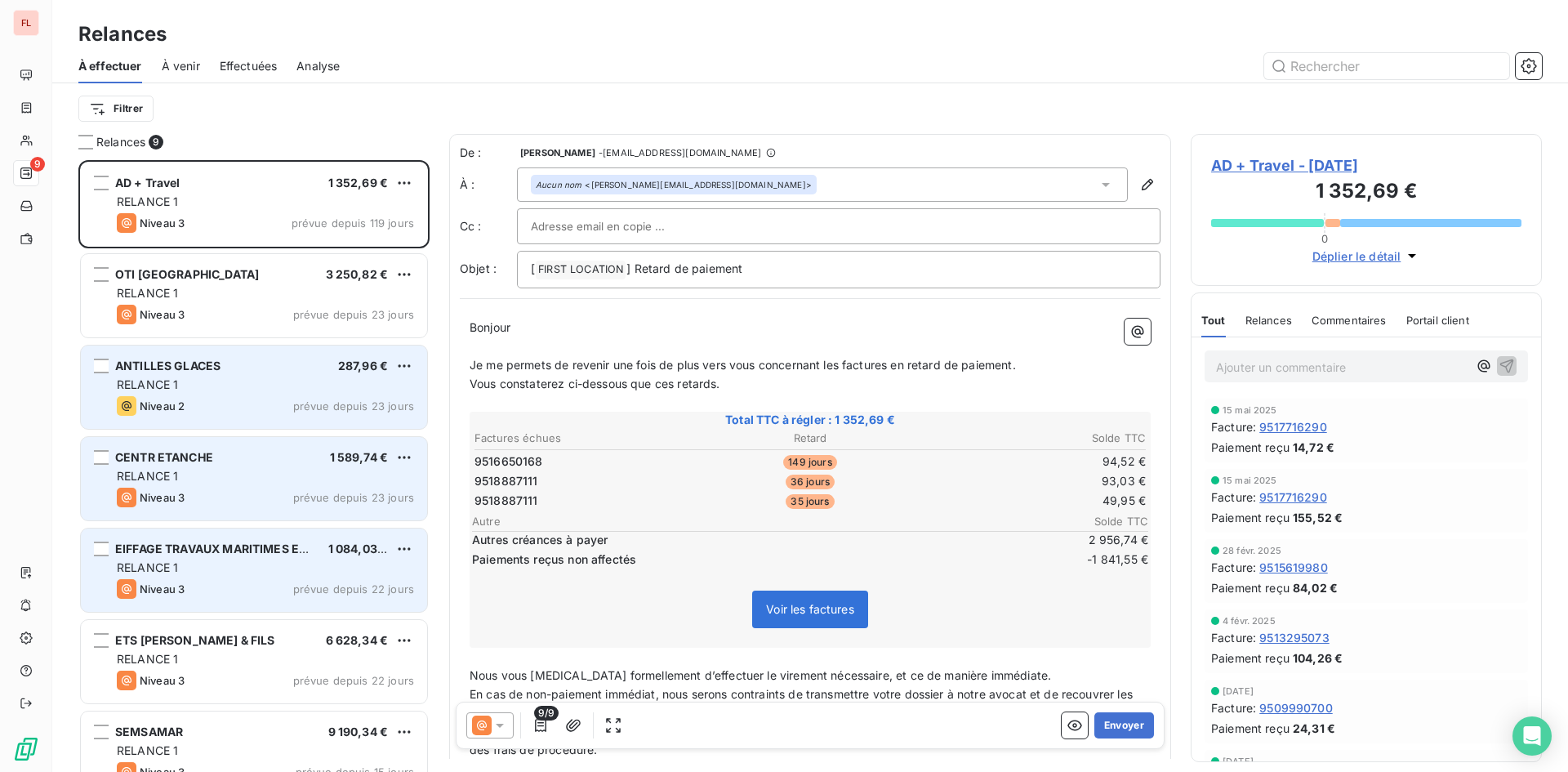
click at [357, 381] on div "RELANCE 1" at bounding box center [266, 384] width 297 height 16
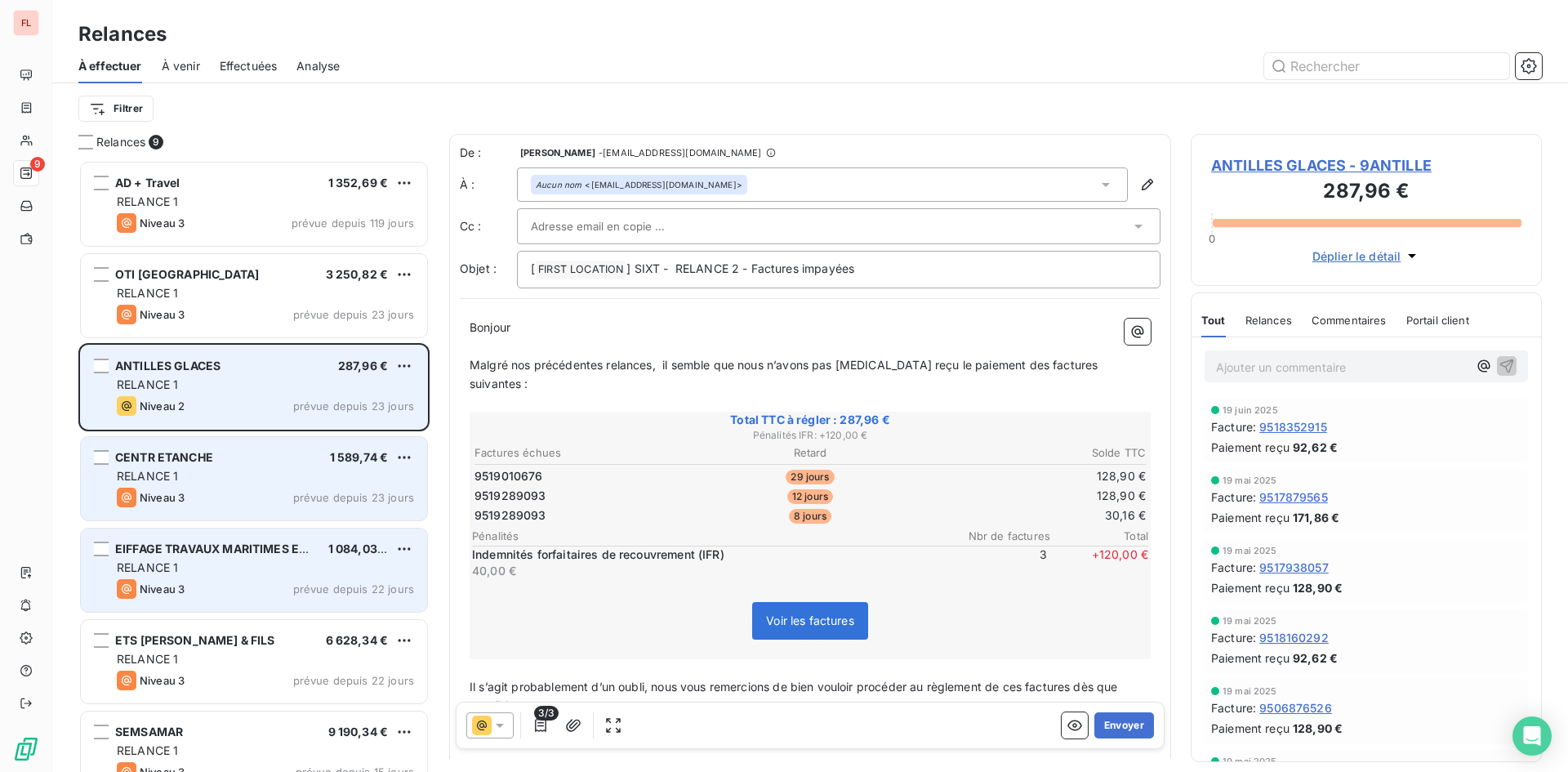
click at [405, 374] on div "ANTILLES GLACES 287,96 €" at bounding box center [266, 365] width 297 height 14
select select "7"
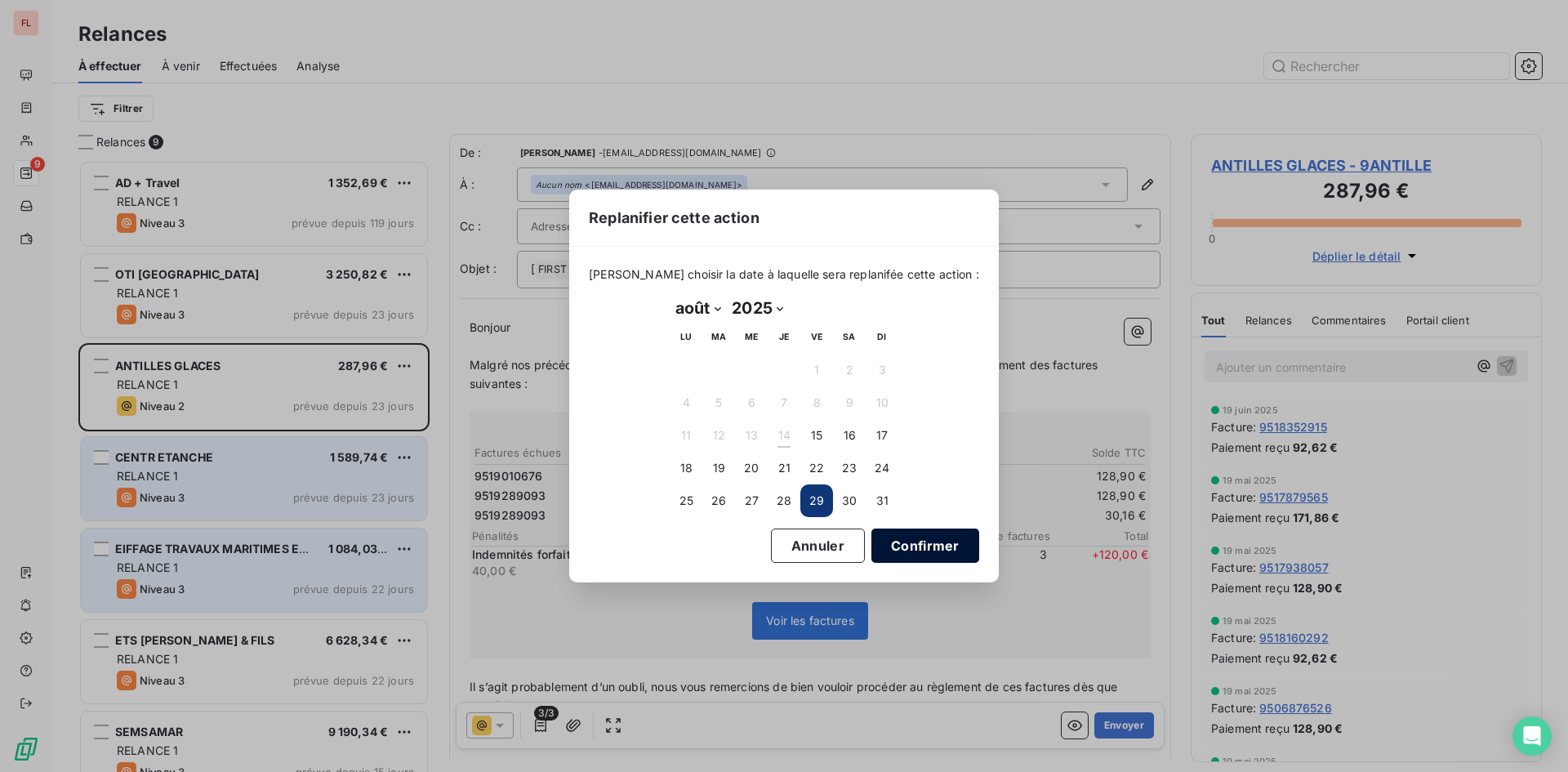
click at [895, 543] on button "Confirmer" at bounding box center [925, 546] width 108 height 34
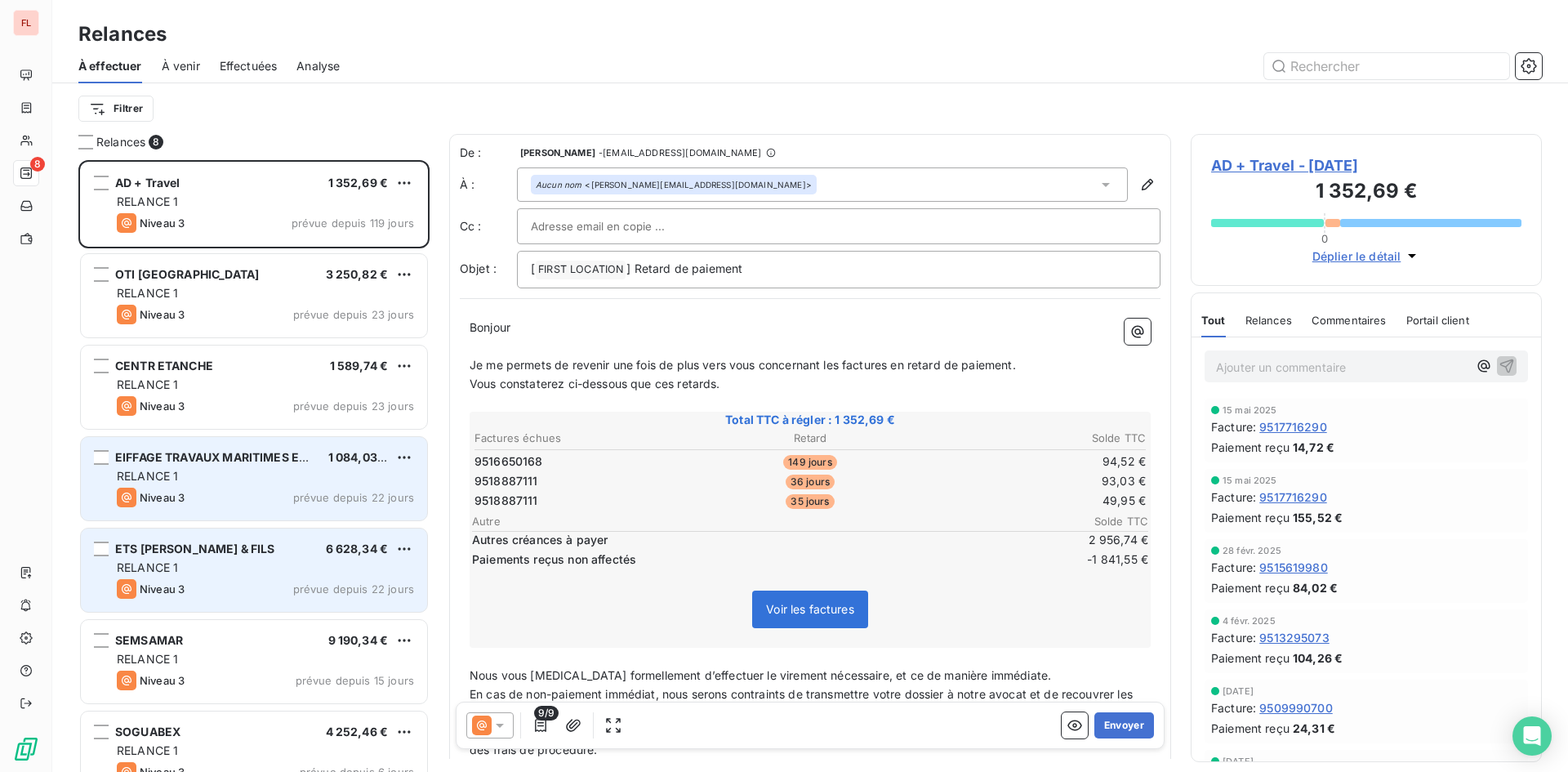
click at [336, 570] on div "RELANCE 1" at bounding box center [266, 567] width 297 height 16
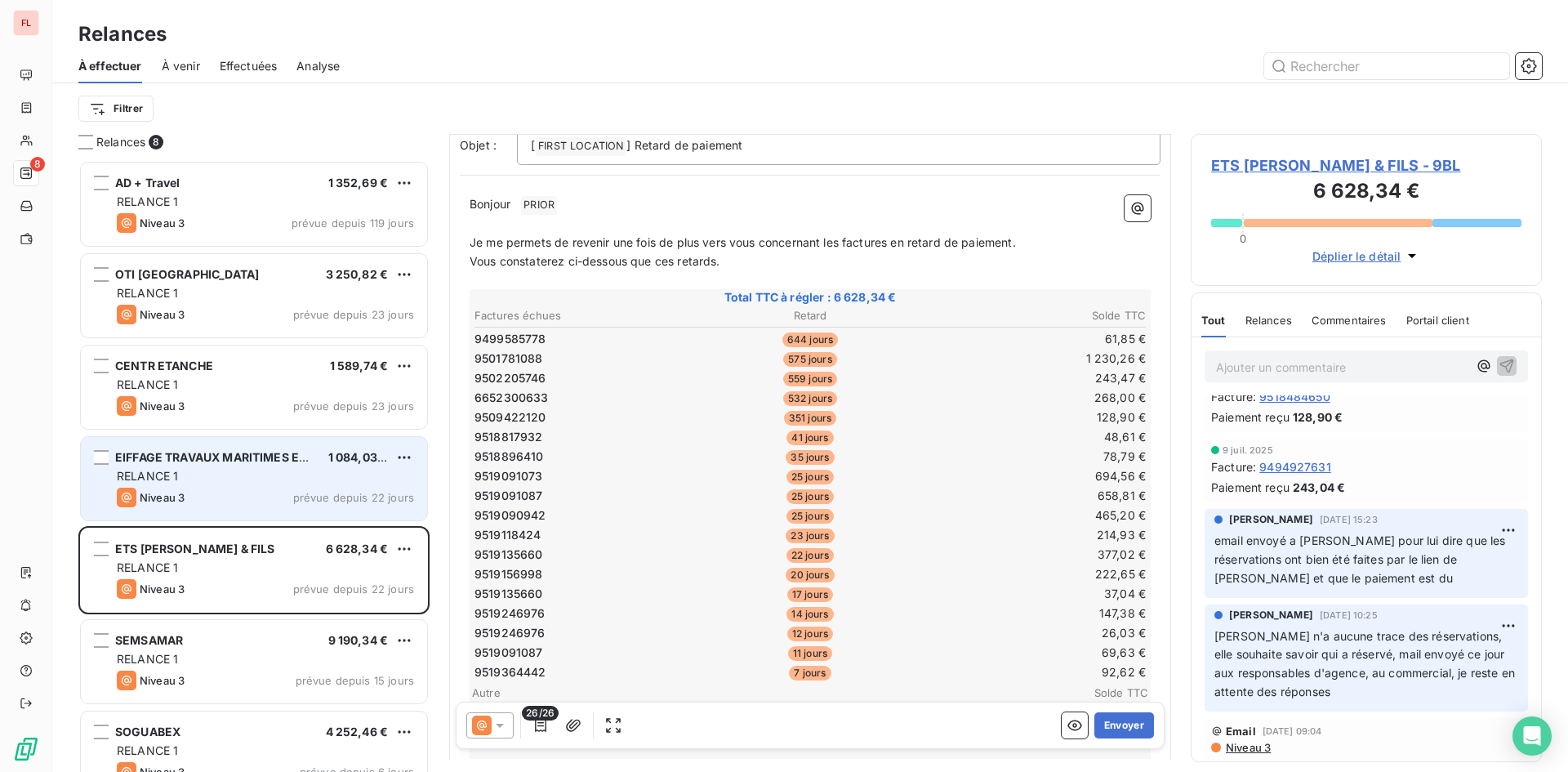
scroll to position [246, 0]
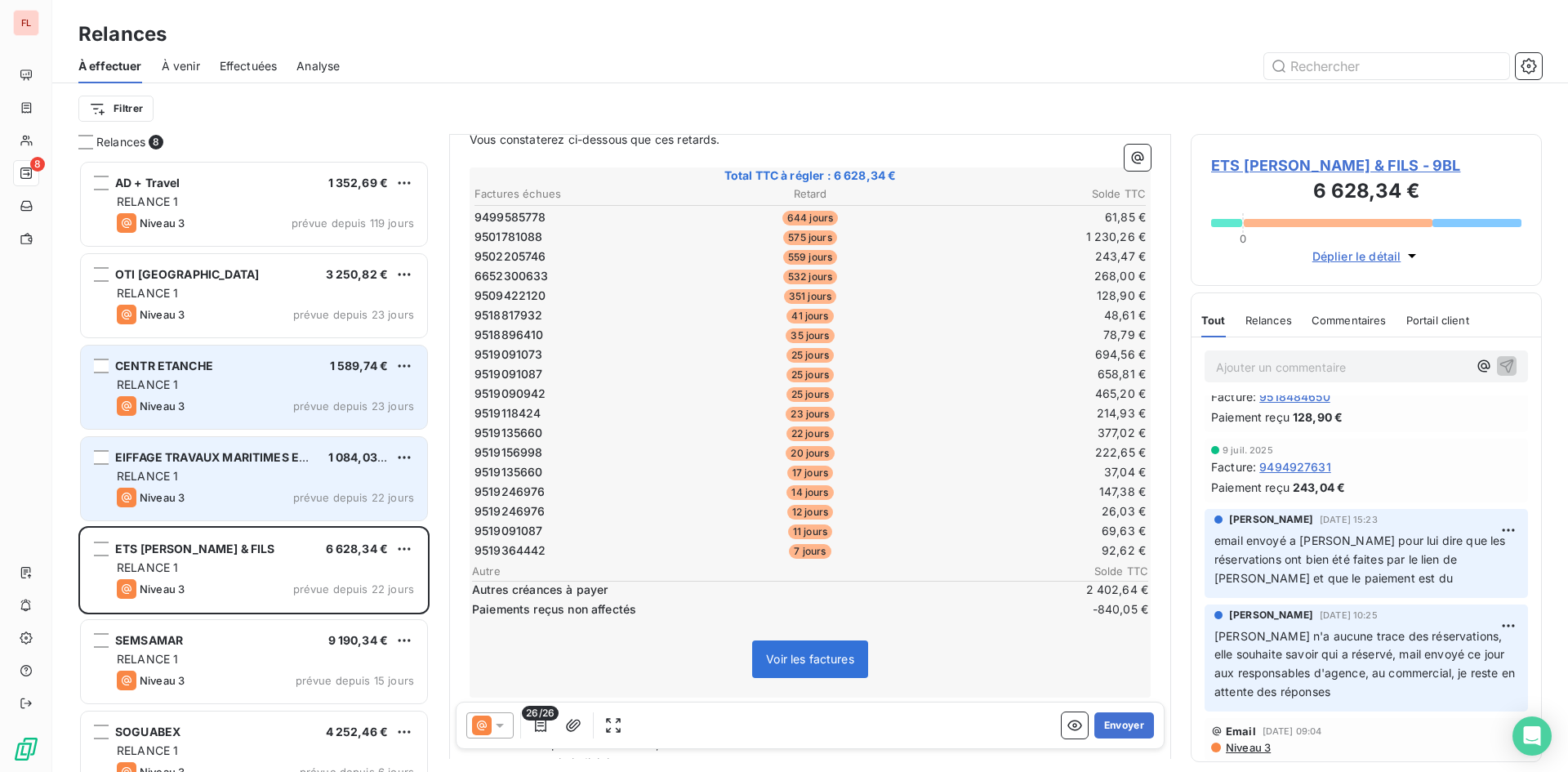
click at [398, 389] on div "RELANCE 1" at bounding box center [266, 384] width 297 height 16
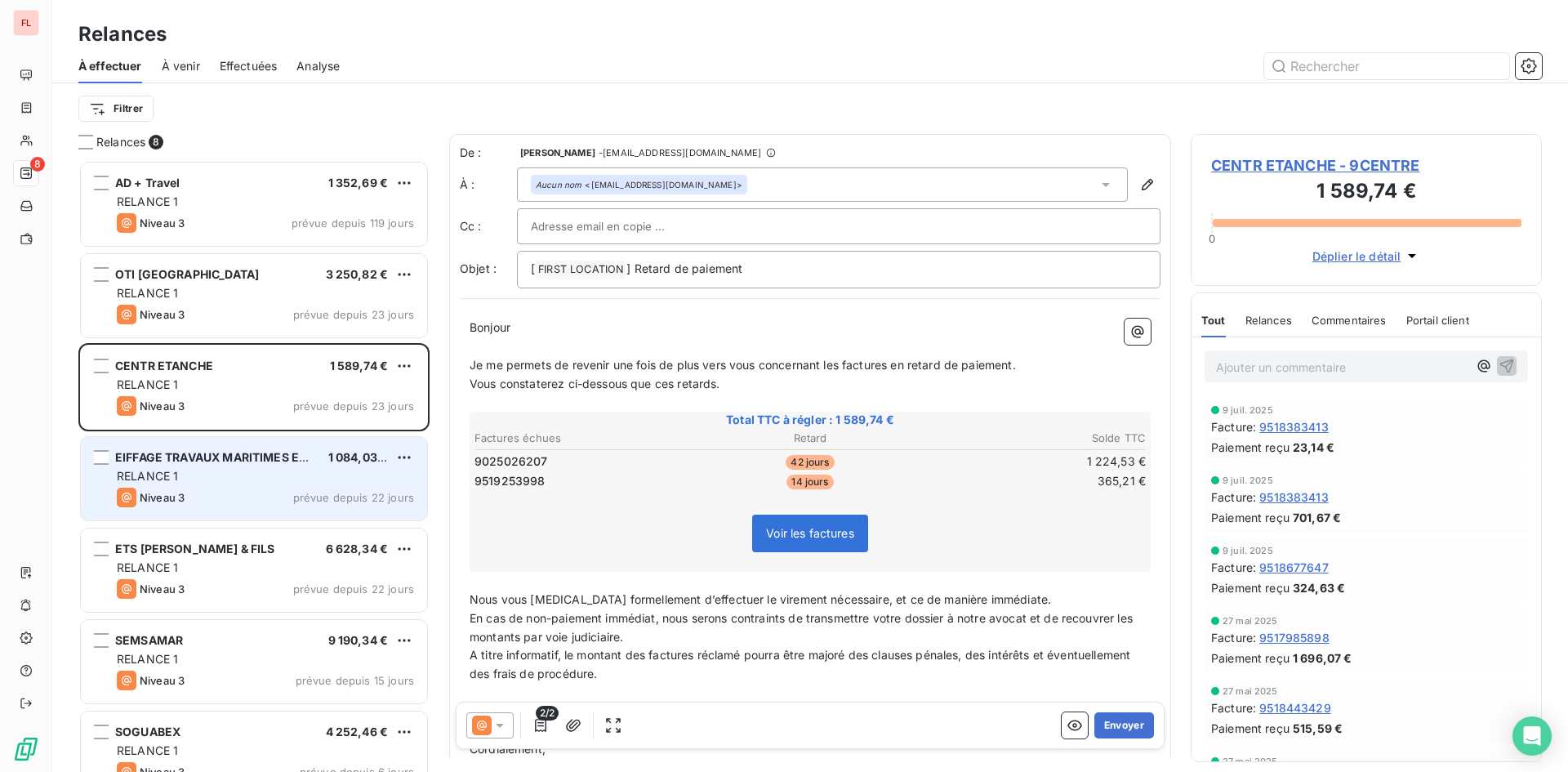
click at [370, 482] on div "RELANCE 1" at bounding box center [266, 476] width 297 height 16
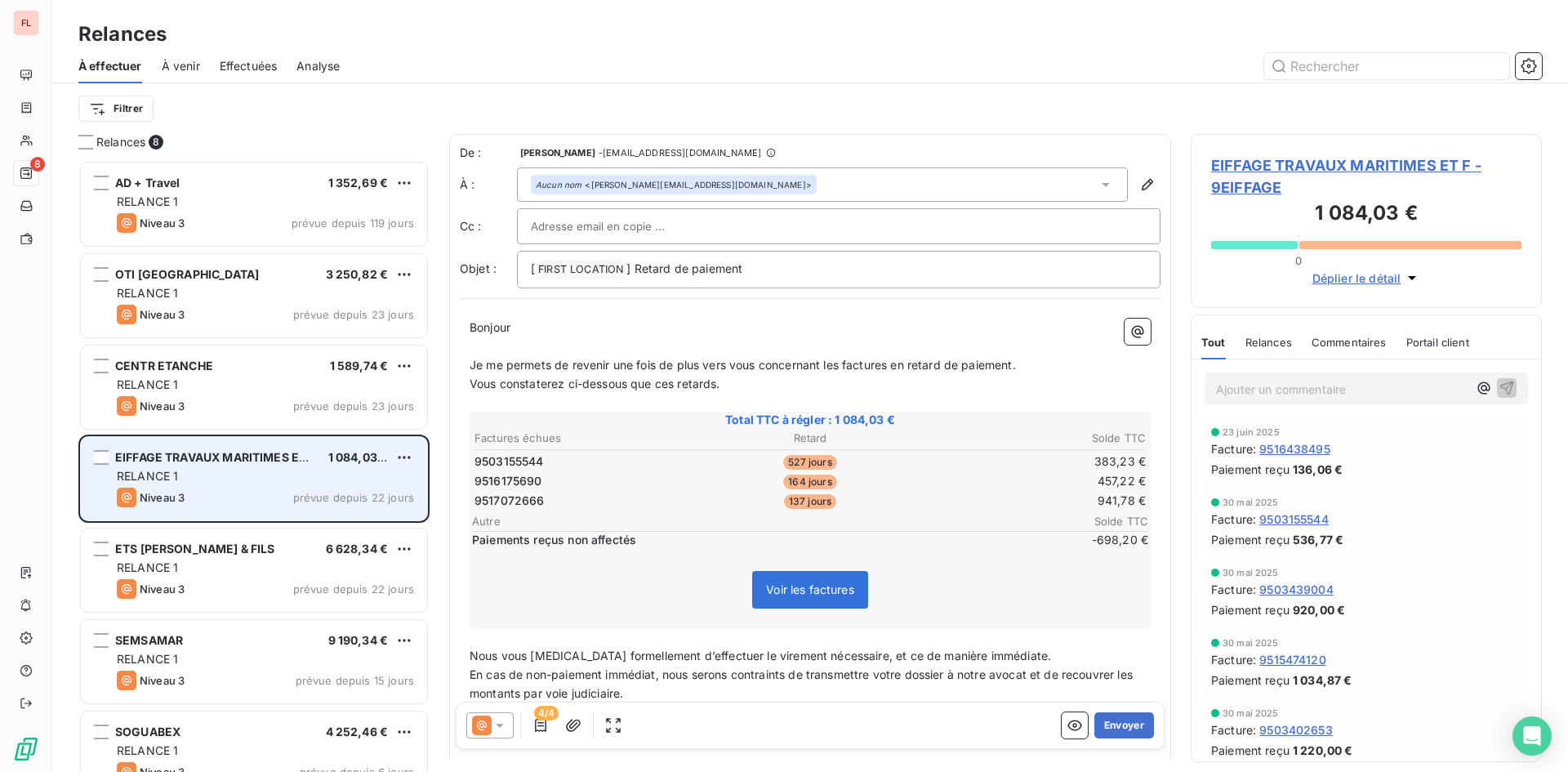
click at [402, 446] on div "EIFFAGE TRAVAUX MARITIMES ET F 1 084,03 € RELANCE 1 Niveau 3 prévue depuis 22 j…" at bounding box center [254, 478] width 347 height 83
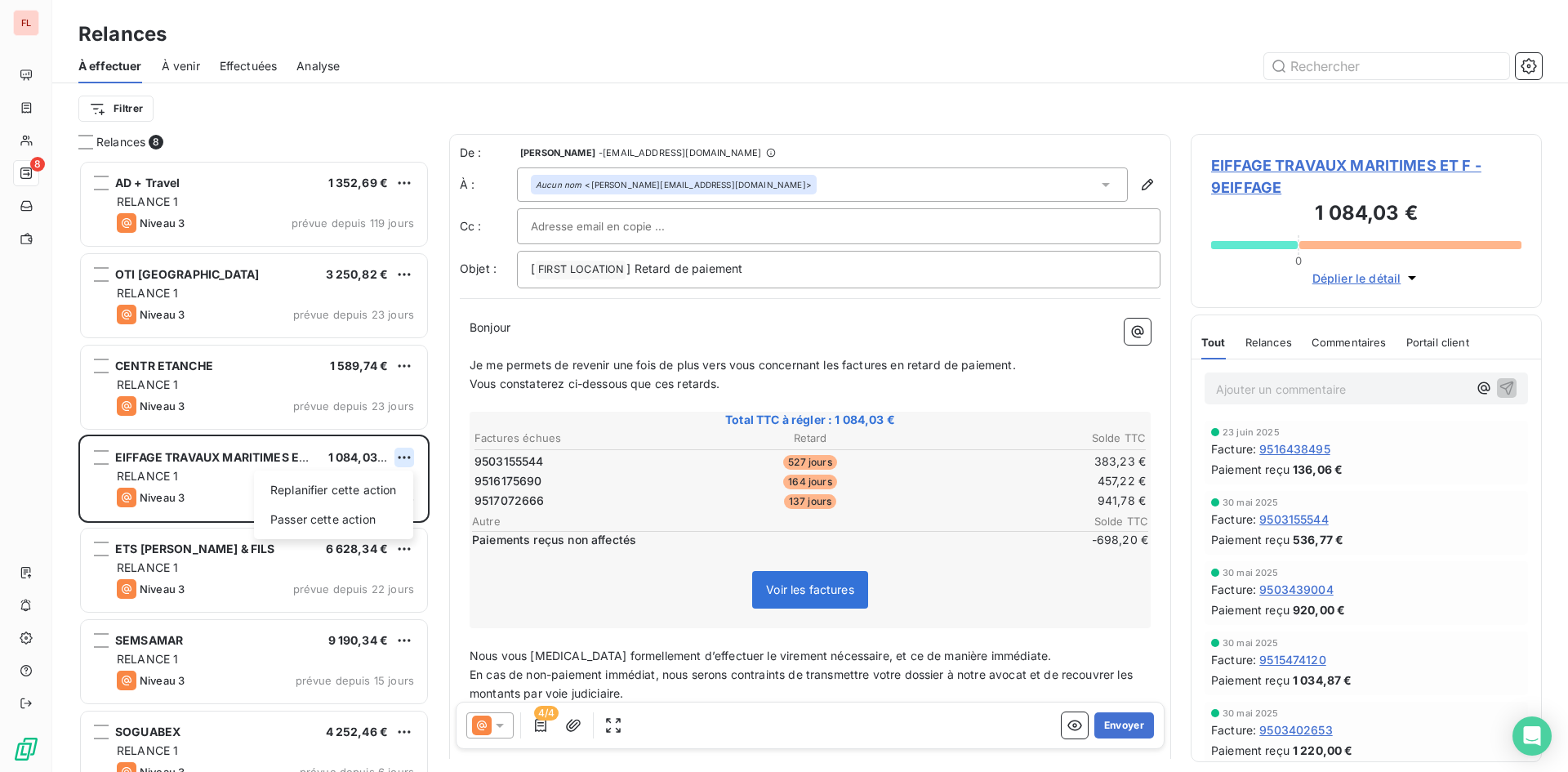
click at [398, 451] on html "FL 8 Relances À effectuer À venir Effectuées Analyse Filtrer Relances 8 AD + Tr…" at bounding box center [784, 386] width 1568 height 772
click at [372, 487] on div "Replanifier cette action" at bounding box center [333, 490] width 146 height 26
select select "7"
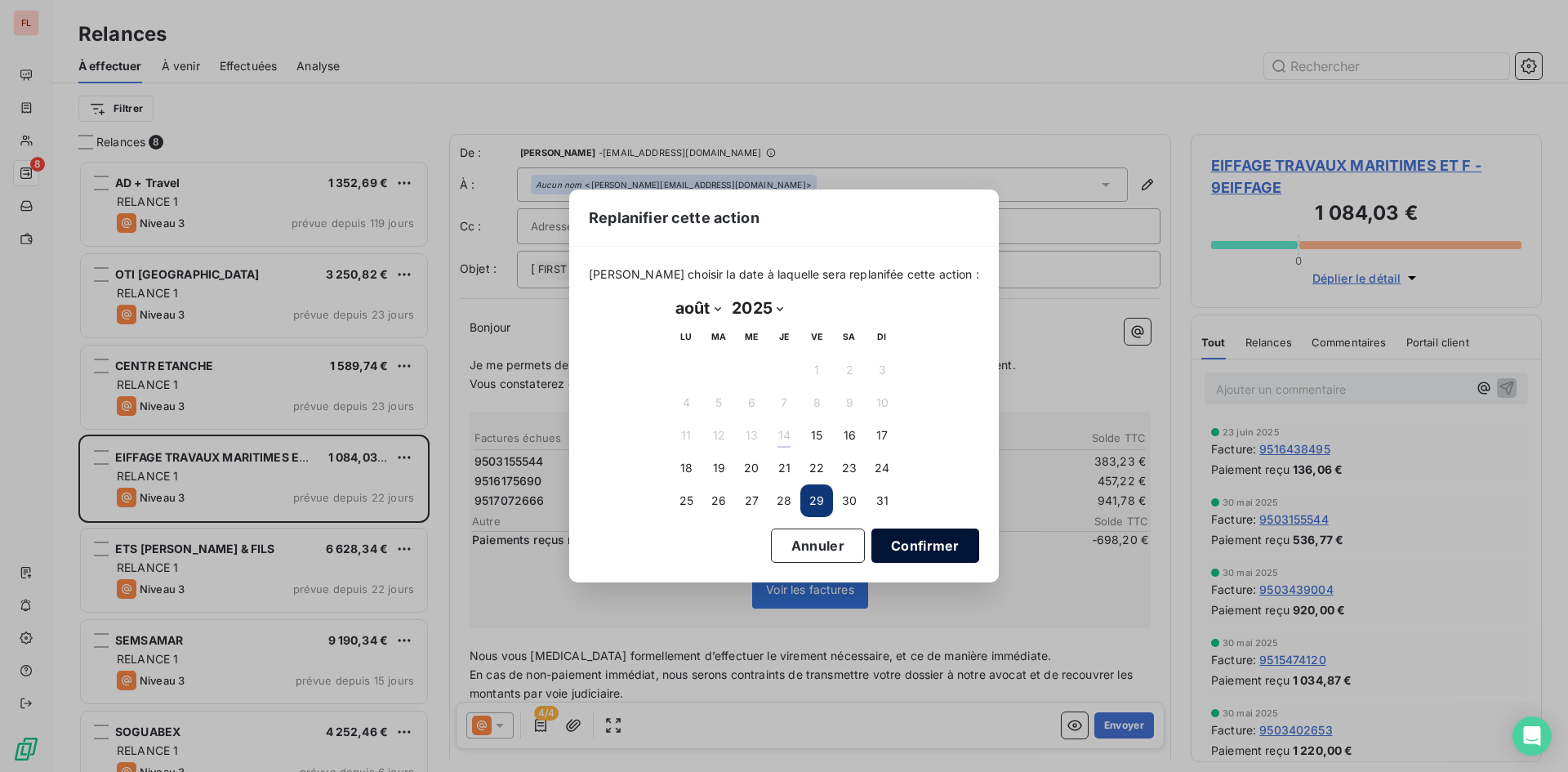
click at [891, 547] on button "Confirmer" at bounding box center [925, 546] width 108 height 34
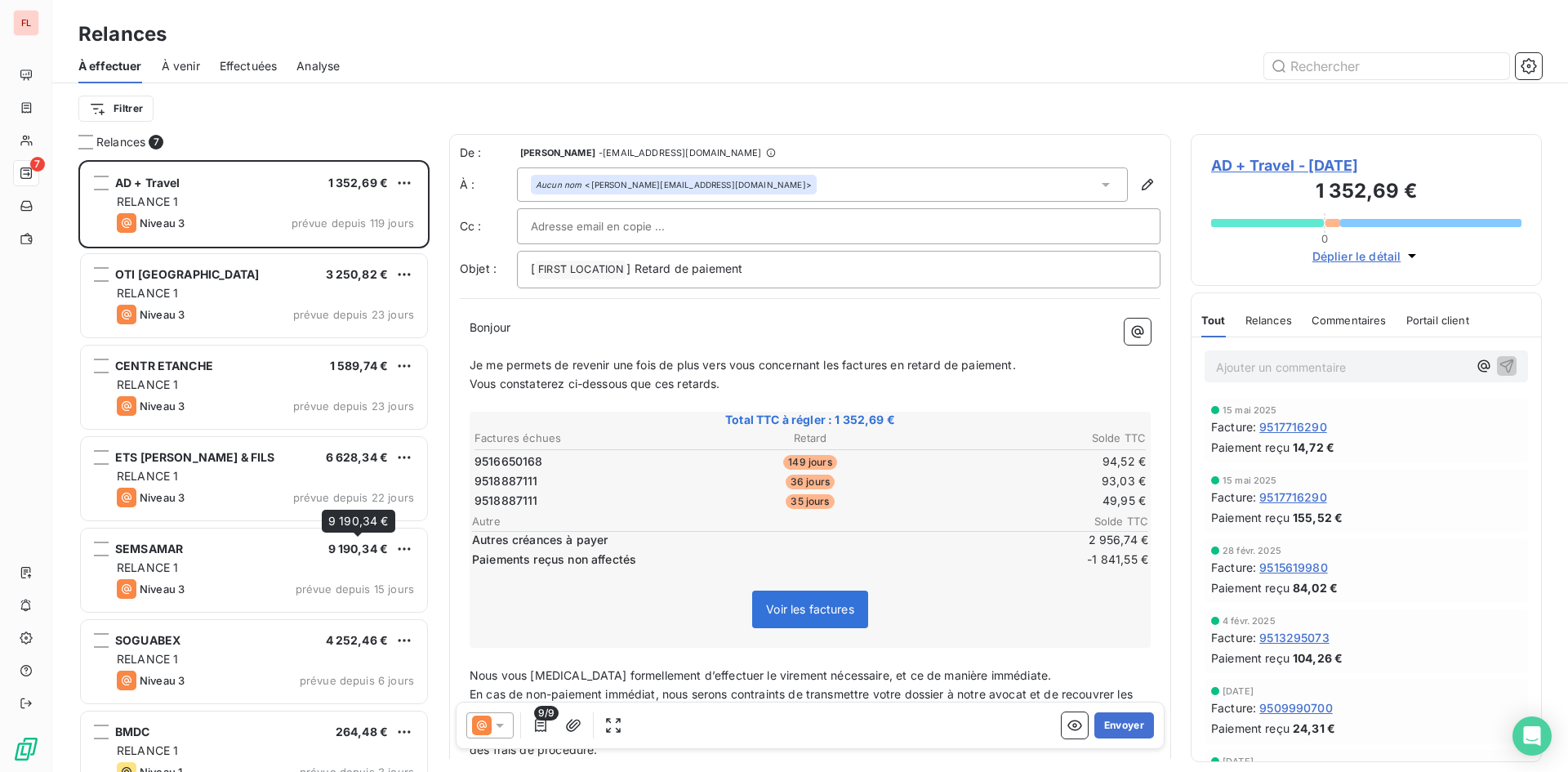
click at [372, 549] on span "9 190,34 €" at bounding box center [358, 548] width 60 height 14
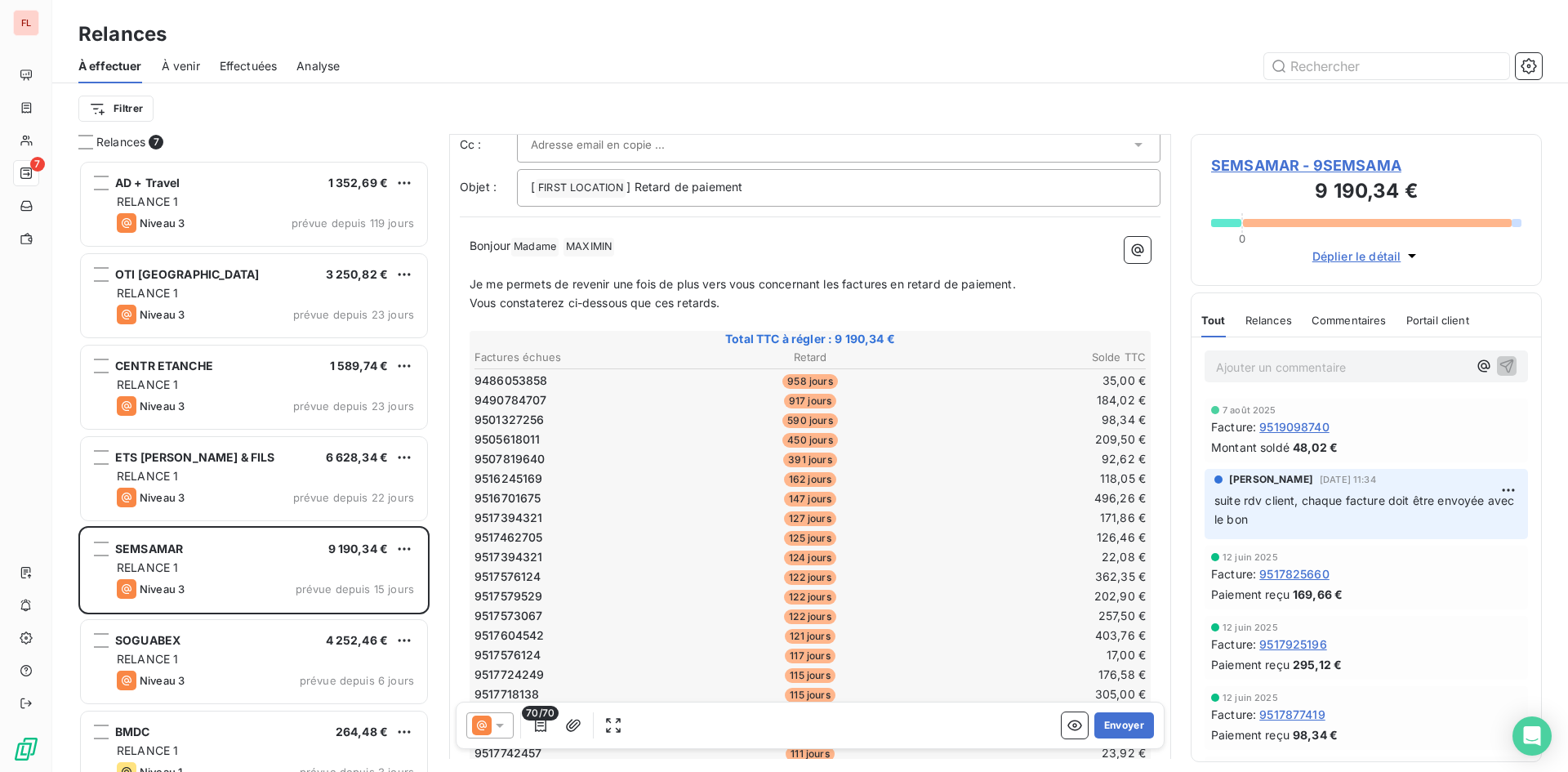
click at [1294, 365] on p "Ajouter un commentaire ﻿" at bounding box center [1342, 367] width 251 height 20
click at [1349, 324] on span "Commentaires" at bounding box center [1349, 320] width 75 height 13
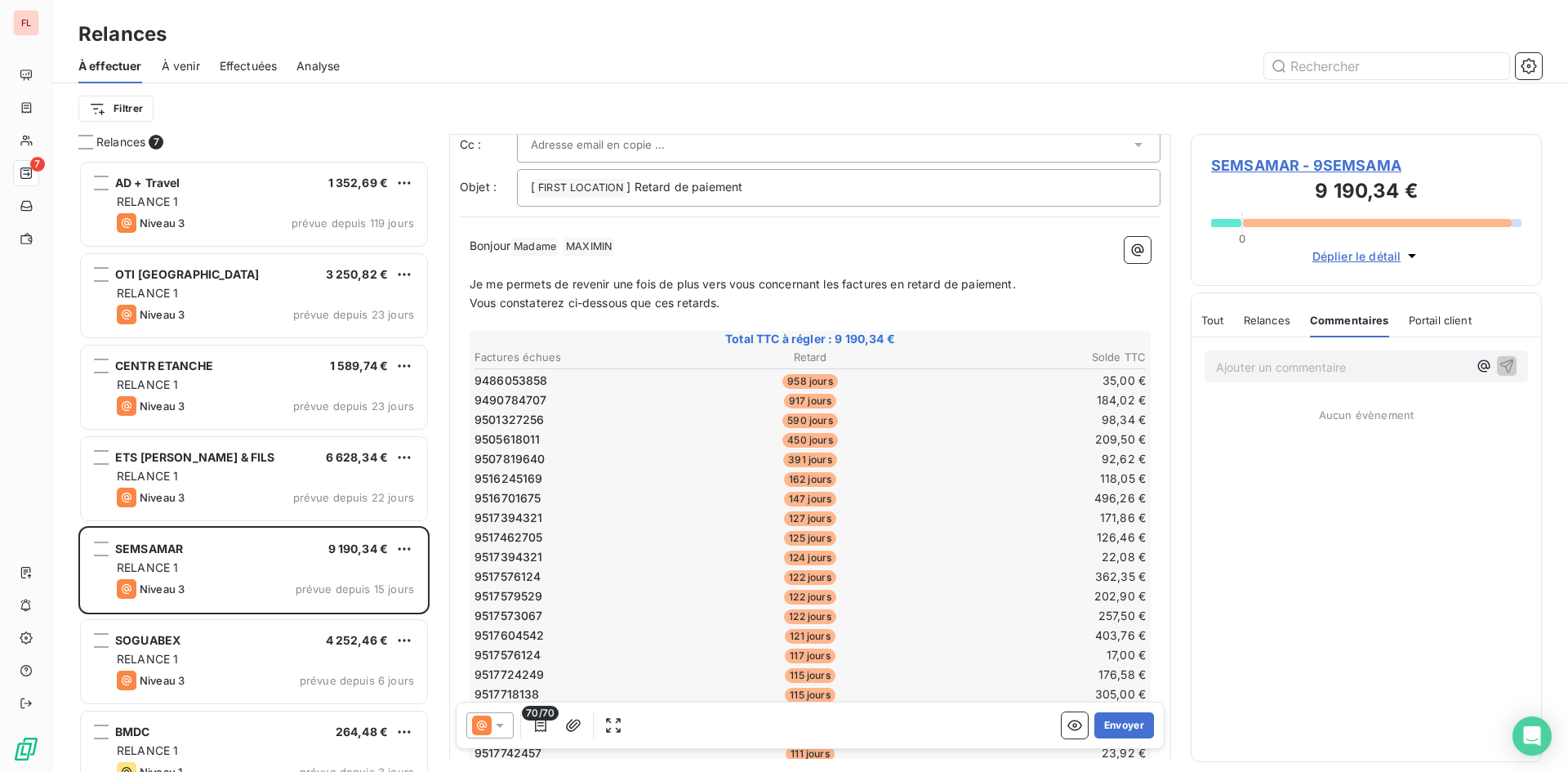
click at [1317, 375] on p "Ajouter un commentaire ﻿" at bounding box center [1342, 367] width 251 height 20
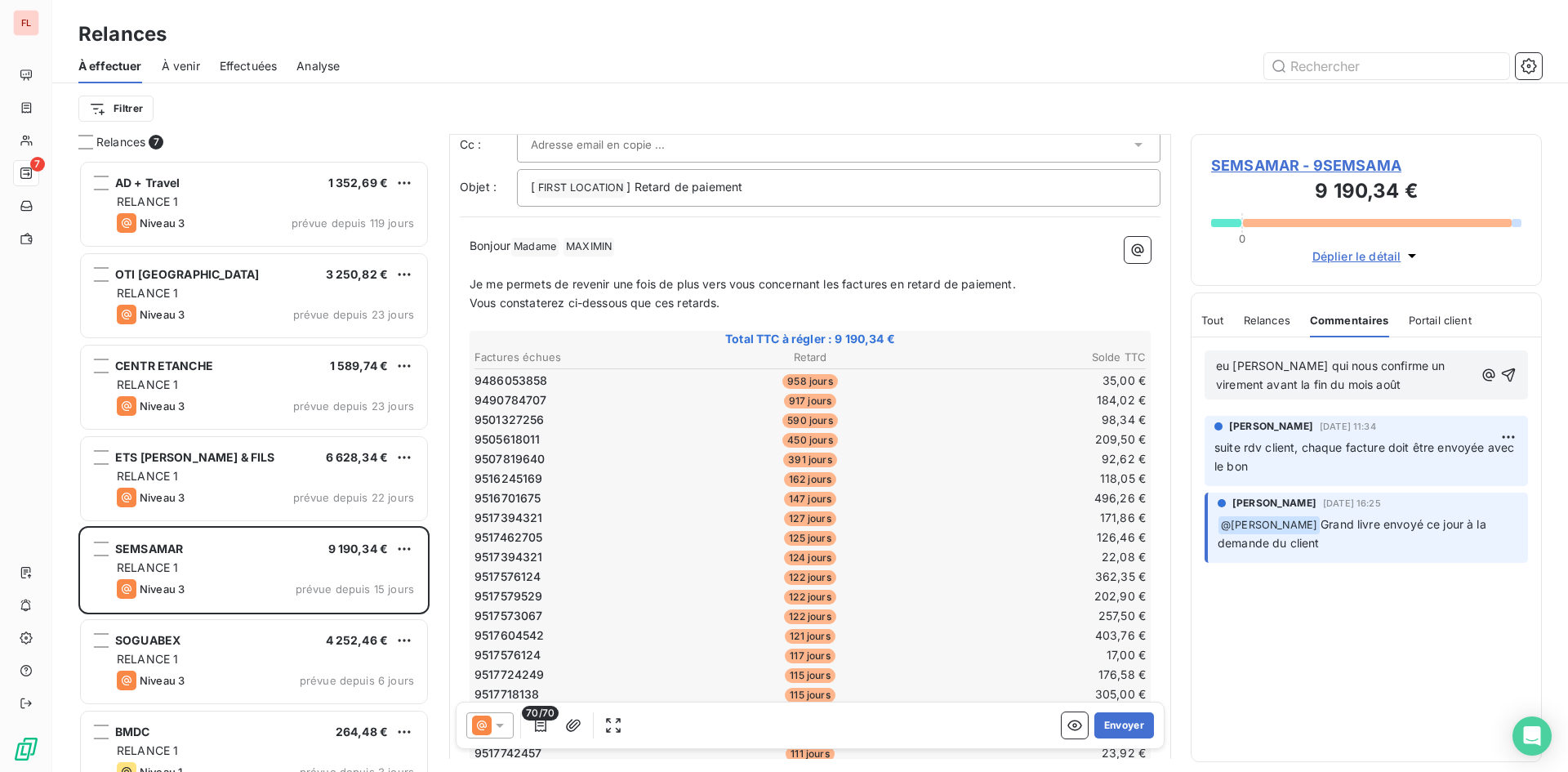
click at [1237, 368] on span "eu mme Hodge qui nous confirme un virement avant la fin du mois août" at bounding box center [1333, 375] width 232 height 32
click at [1240, 367] on span "eu mme Hodge qui nous confirme un virement avant la fin du mois août" at bounding box center [1333, 375] width 232 height 32
click at [1511, 370] on icon "button" at bounding box center [1509, 376] width 14 height 14
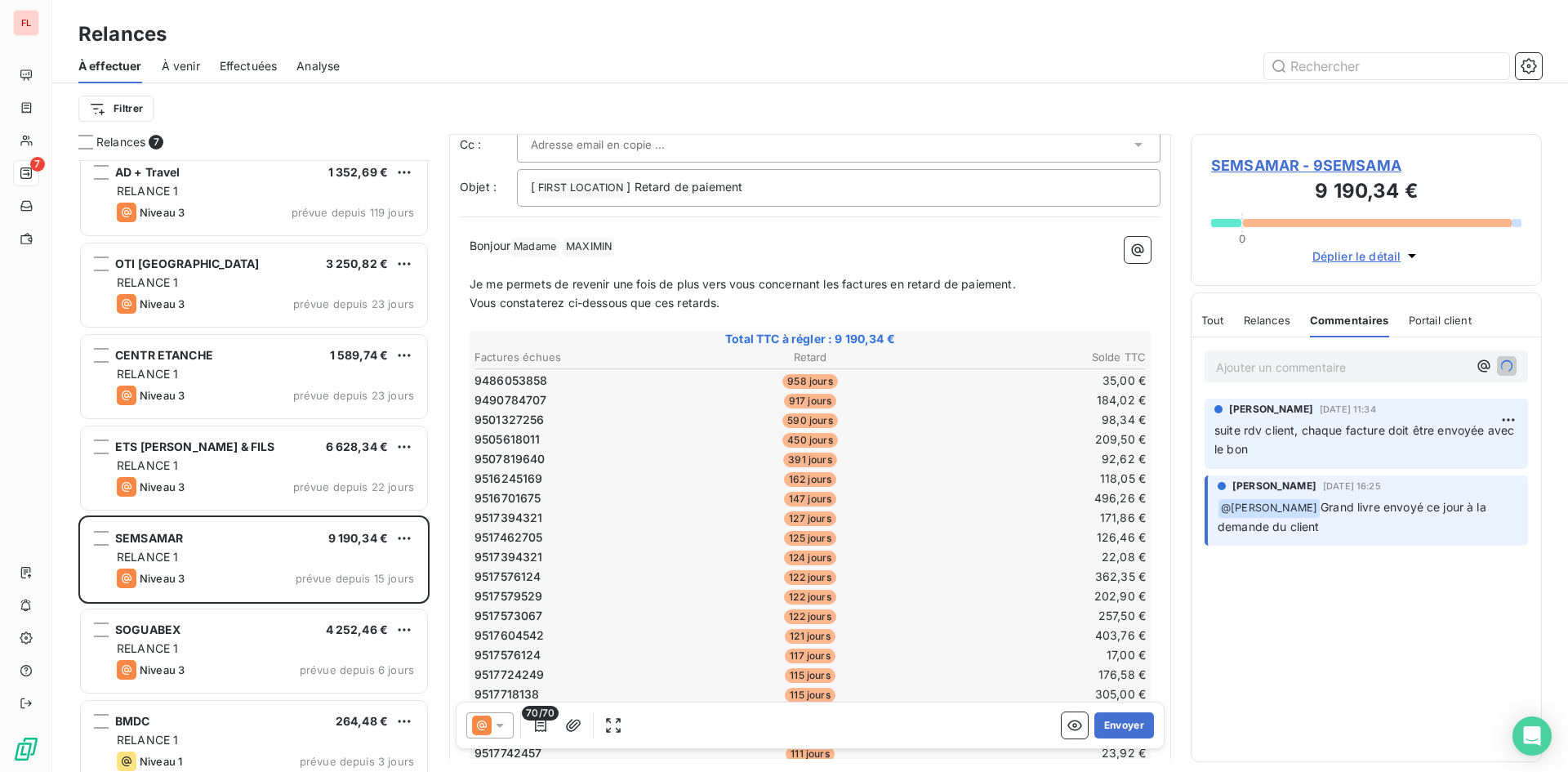
scroll to position [30, 0]
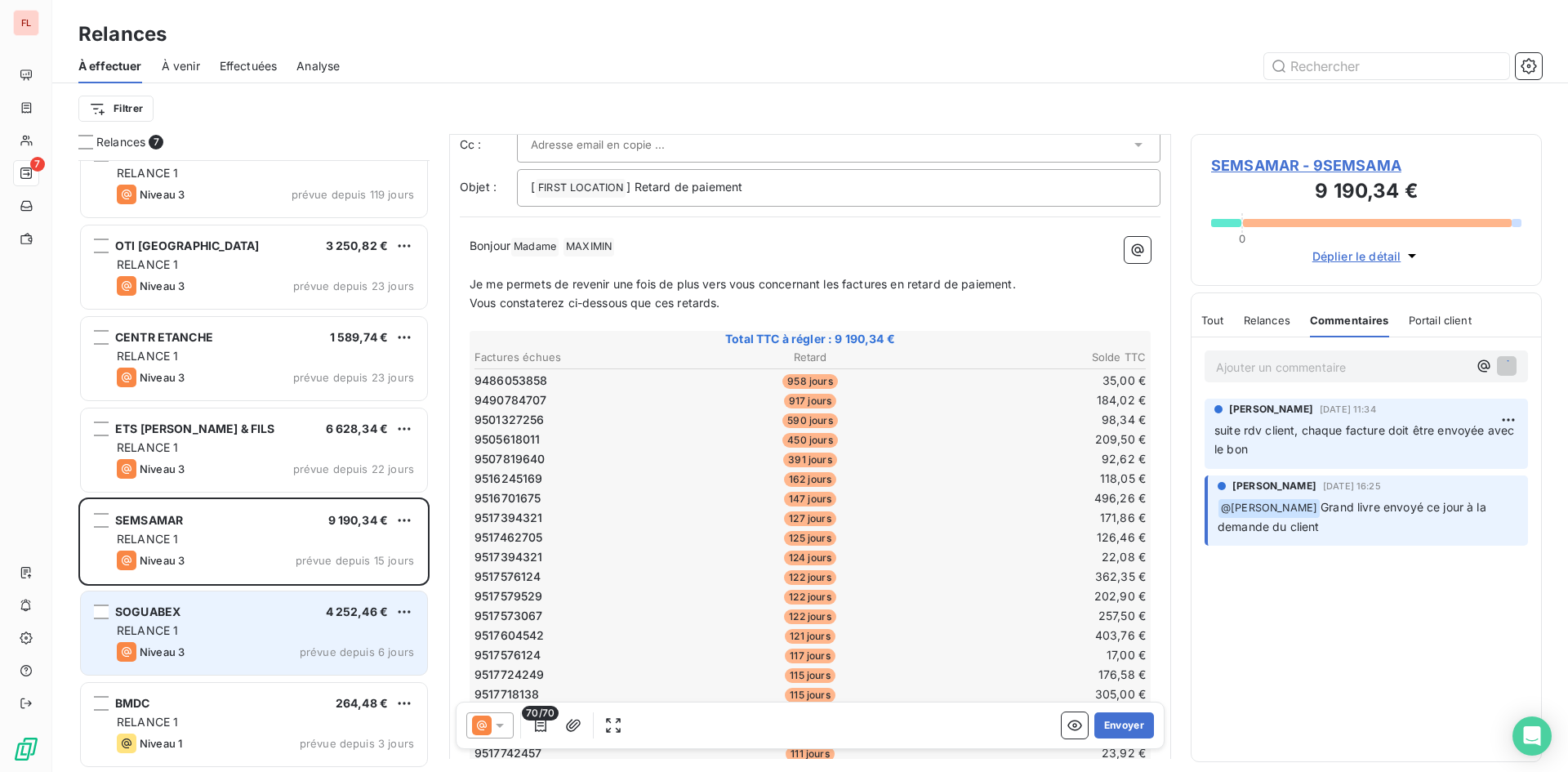
click at [306, 619] on div "SOGUABEX 4 252,46 €" at bounding box center [266, 611] width 297 height 14
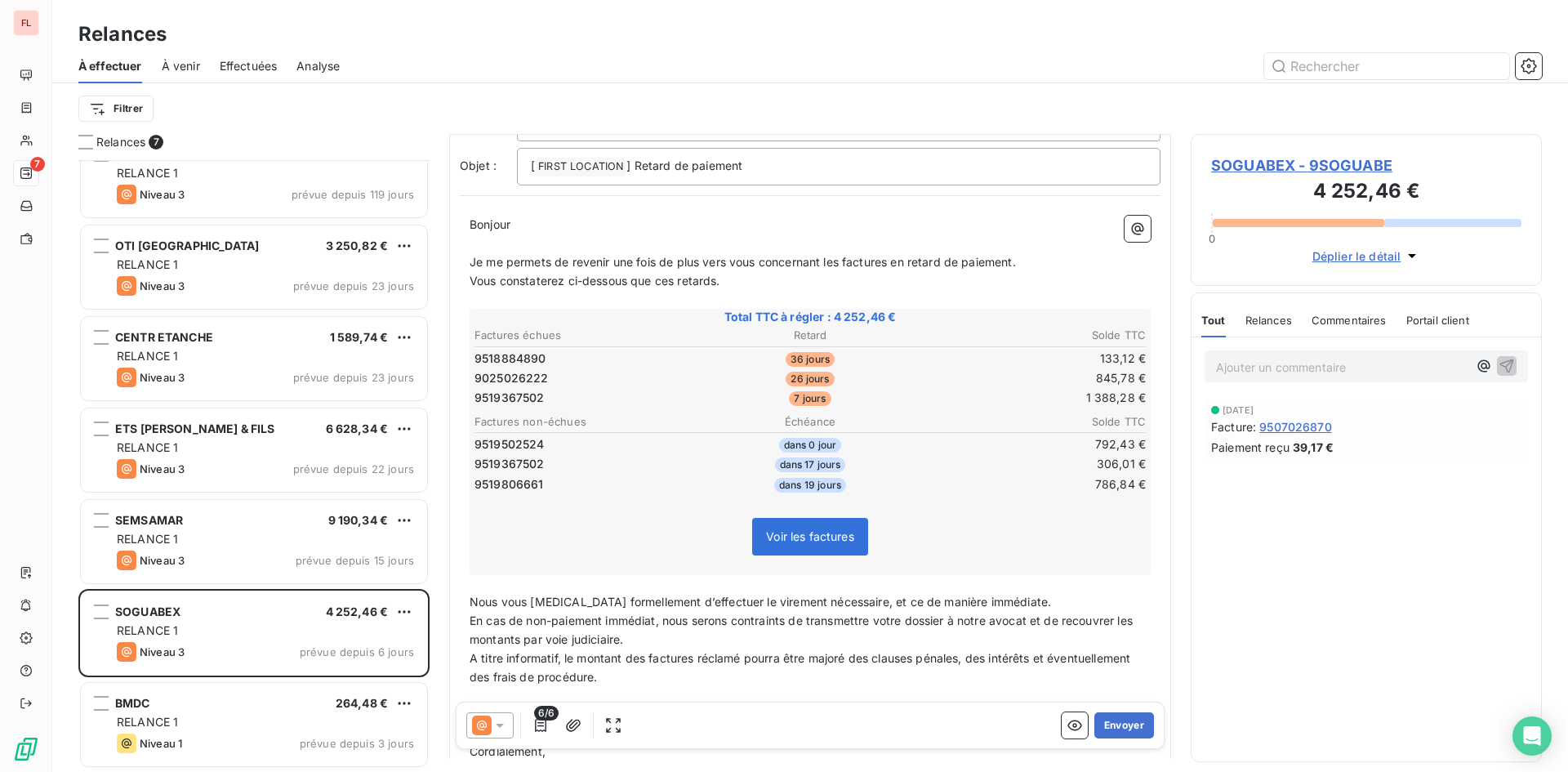
scroll to position [246, 0]
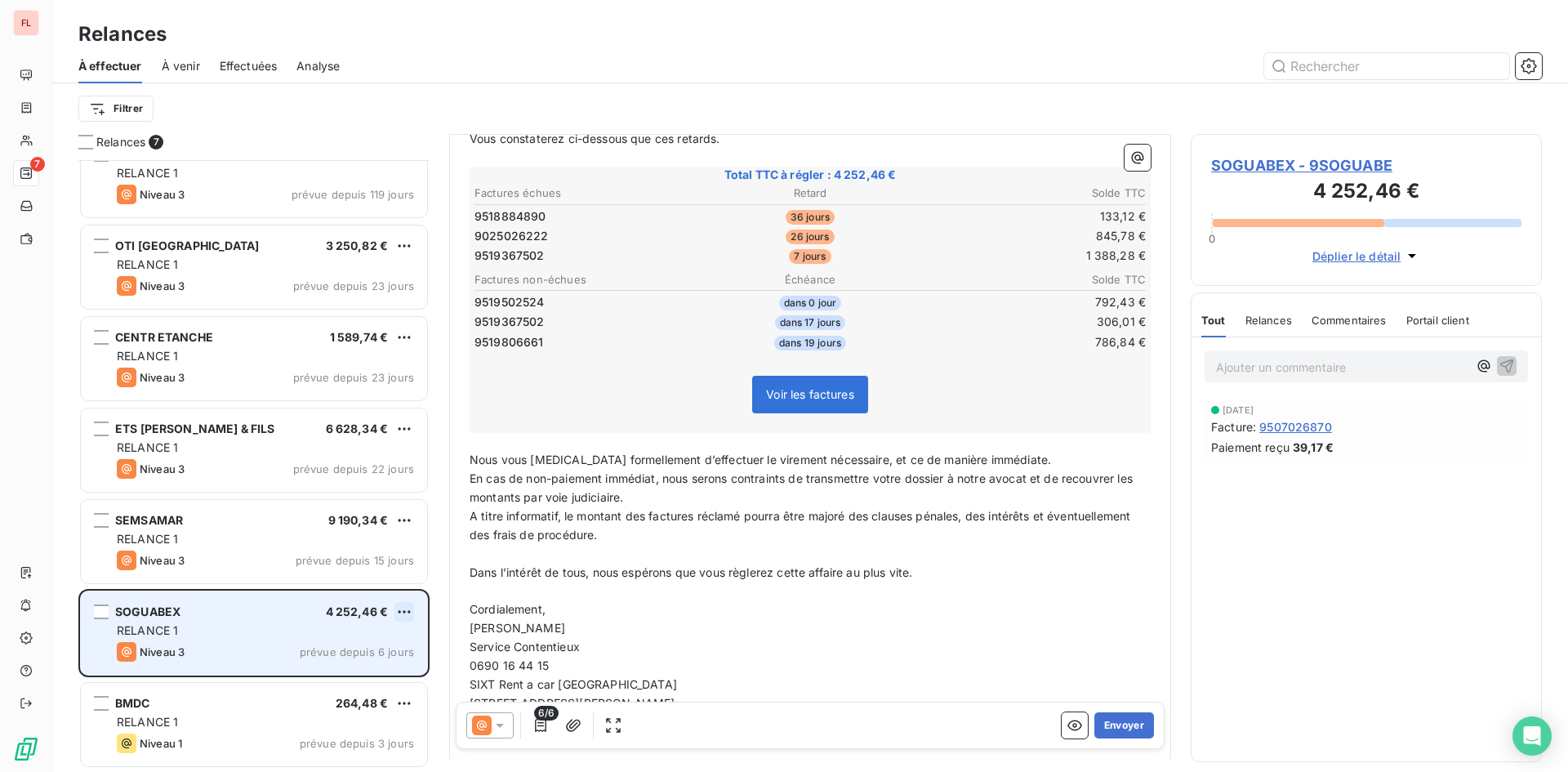
click at [402, 607] on html "FL 7 Relances À effectuer À venir Effectuées Analyse Filtrer Relances 7 AD + Tr…" at bounding box center [784, 386] width 1568 height 772
click at [388, 647] on div "Replanifier cette action" at bounding box center [333, 644] width 146 height 26
select select "7"
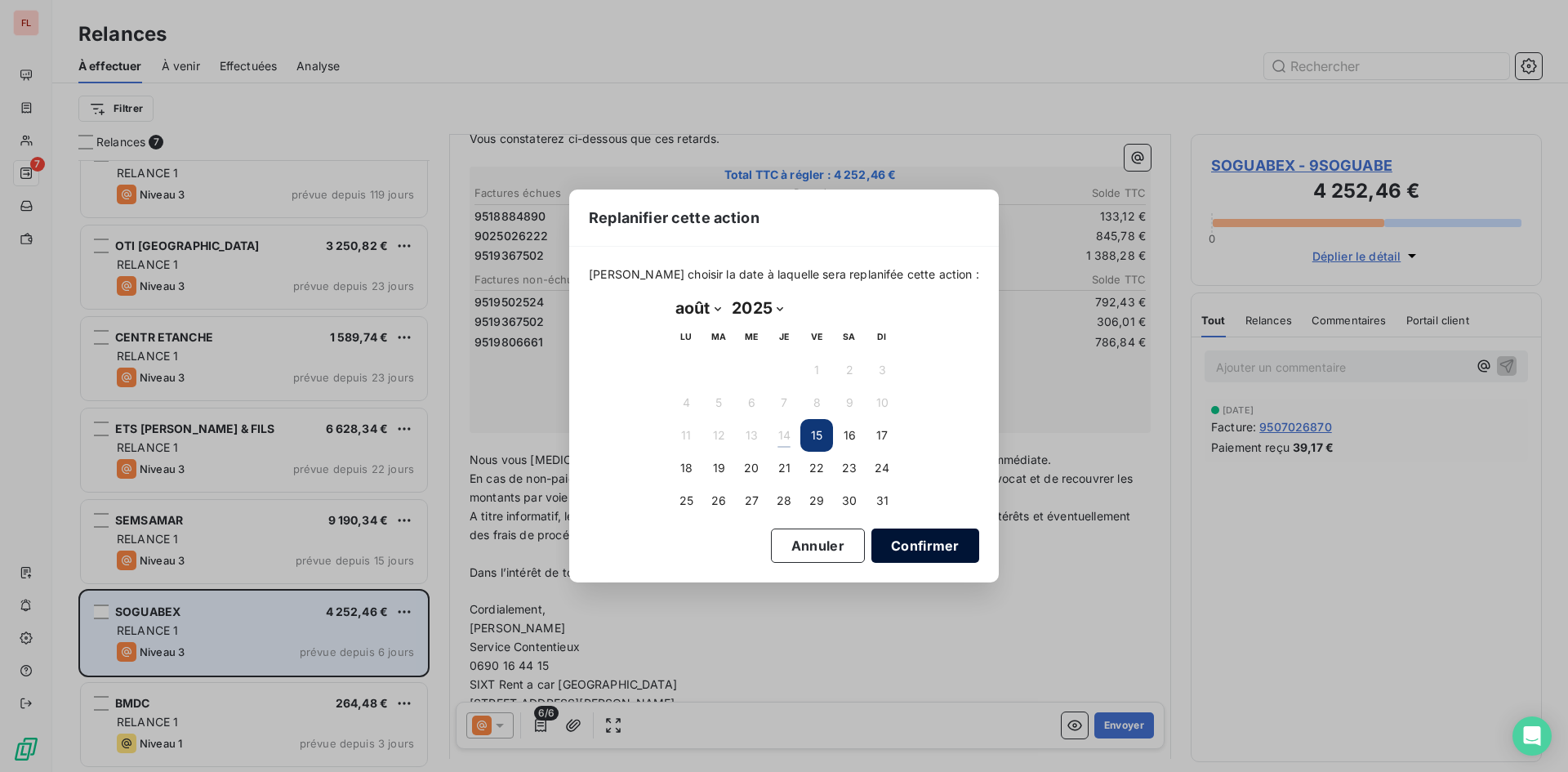
click at [908, 545] on button "Confirmer" at bounding box center [925, 546] width 108 height 34
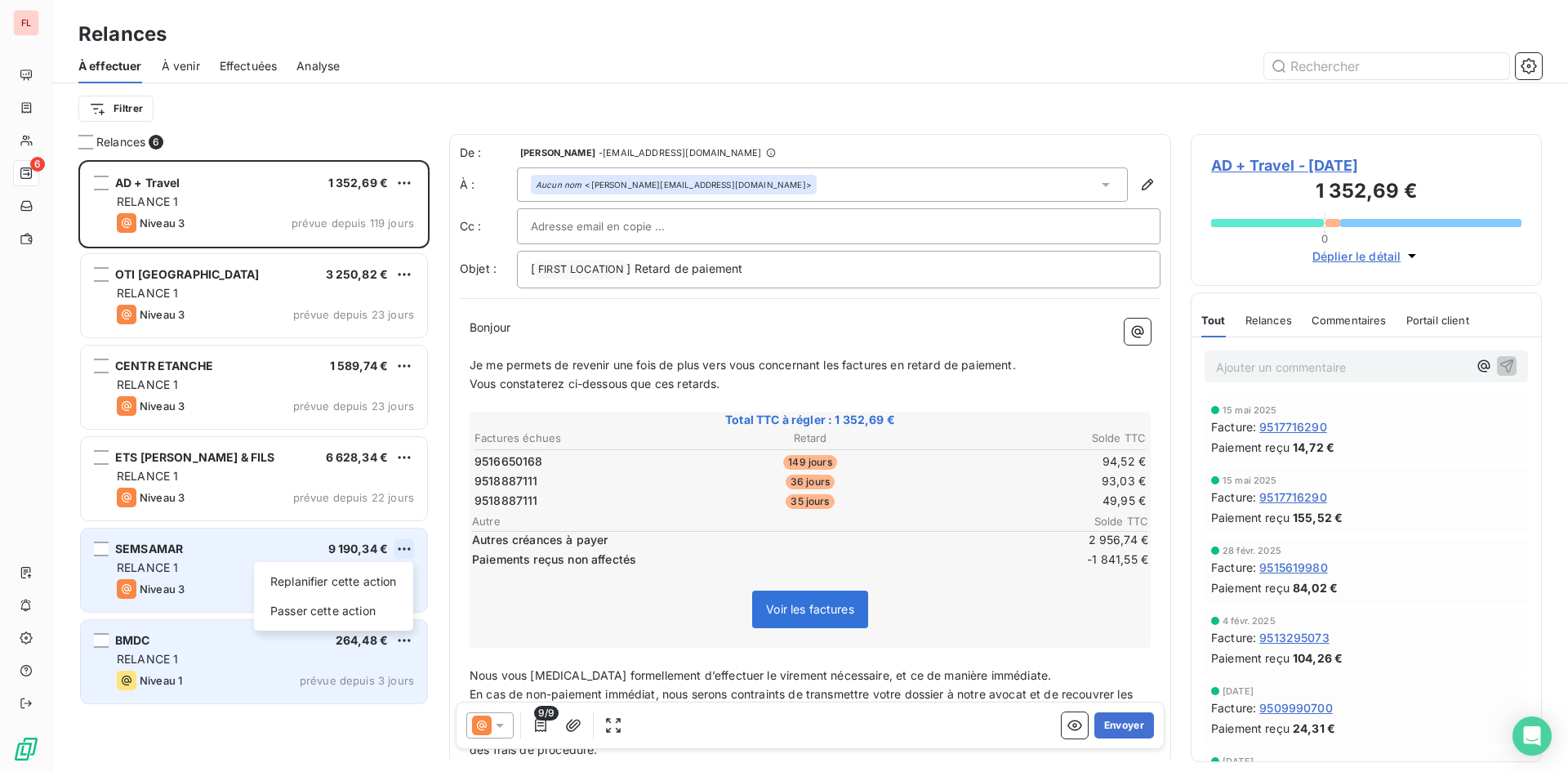
click at [404, 551] on html "FL 6 Relances À effectuer À venir Effectuées Analyse Filtrer Relances 6 AD + Tr…" at bounding box center [784, 386] width 1568 height 772
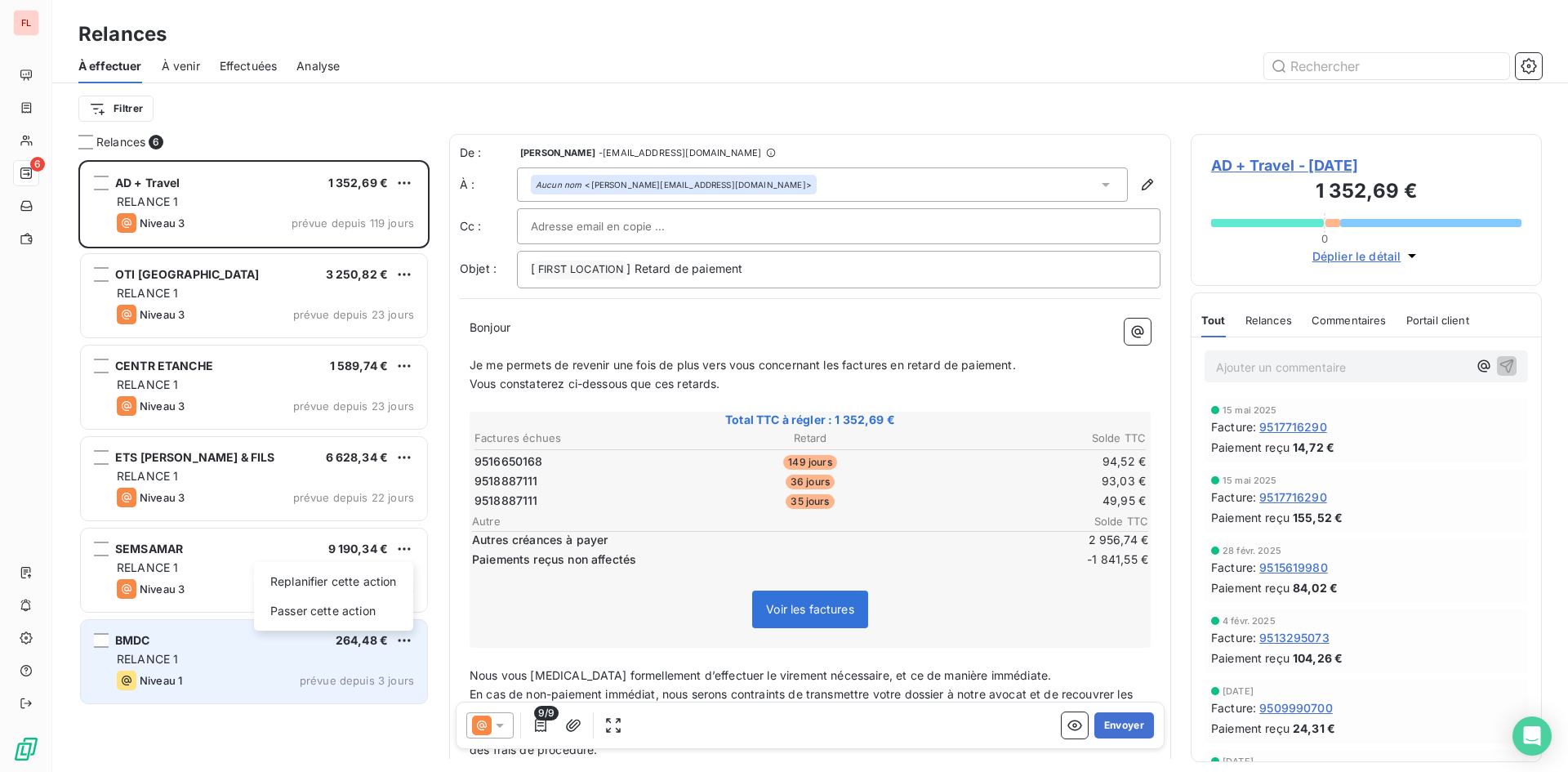
click at [384, 645] on html "FL 6 Relances À effectuer À venir Effectuées Analyse Filtrer Relances 6 AD + Tr…" at bounding box center [784, 386] width 1568 height 772
click at [399, 640] on html "FL 6 Relances À effectuer À venir Effectuées Analyse Filtrer Relances 6 AD + Tr…" at bounding box center [784, 386] width 1568 height 772
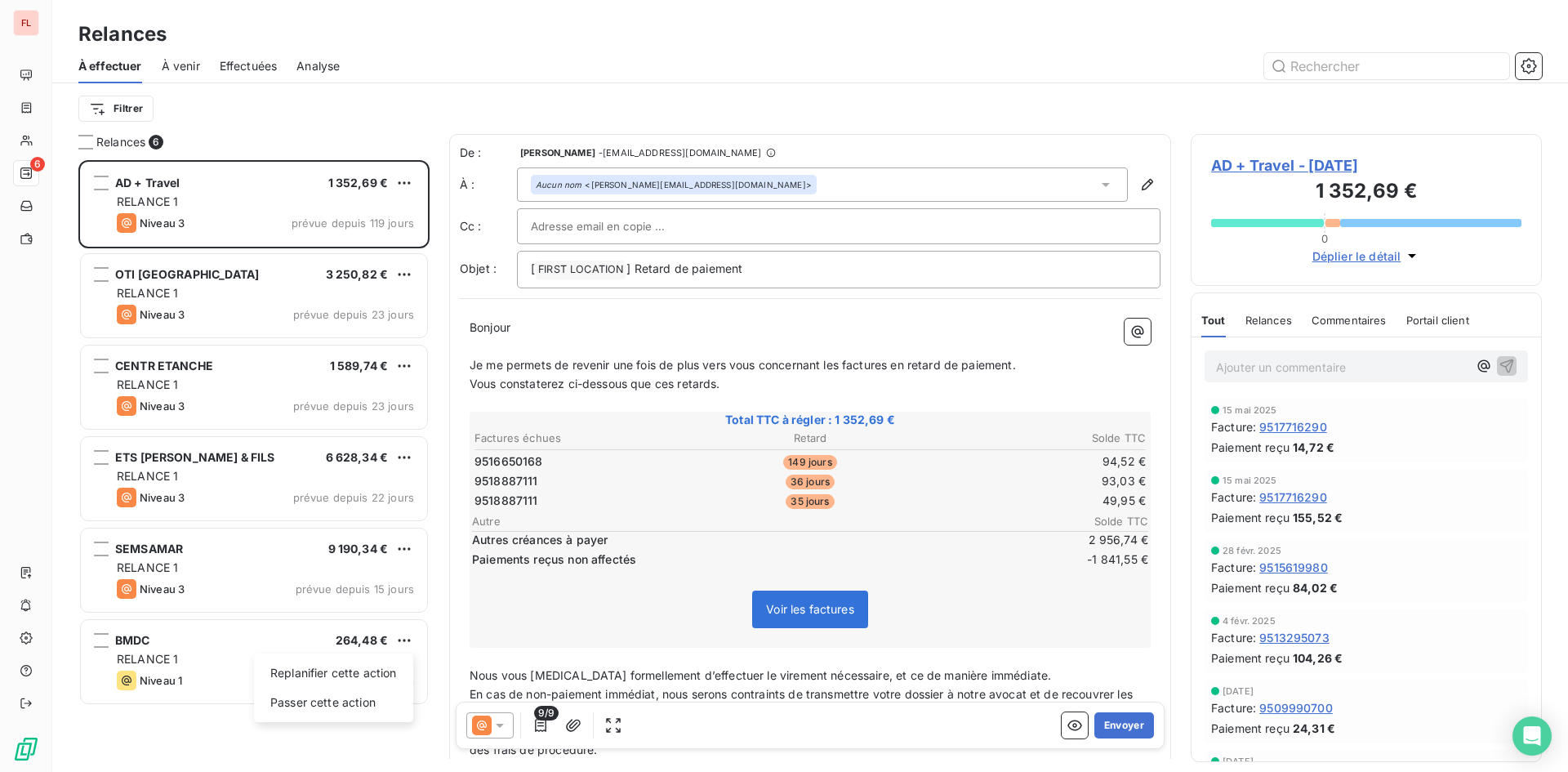
click at [204, 718] on html "FL 6 Relances À effectuer À venir Effectuées Analyse Filtrer Relances 6 AD + Tr…" at bounding box center [784, 386] width 1568 height 772
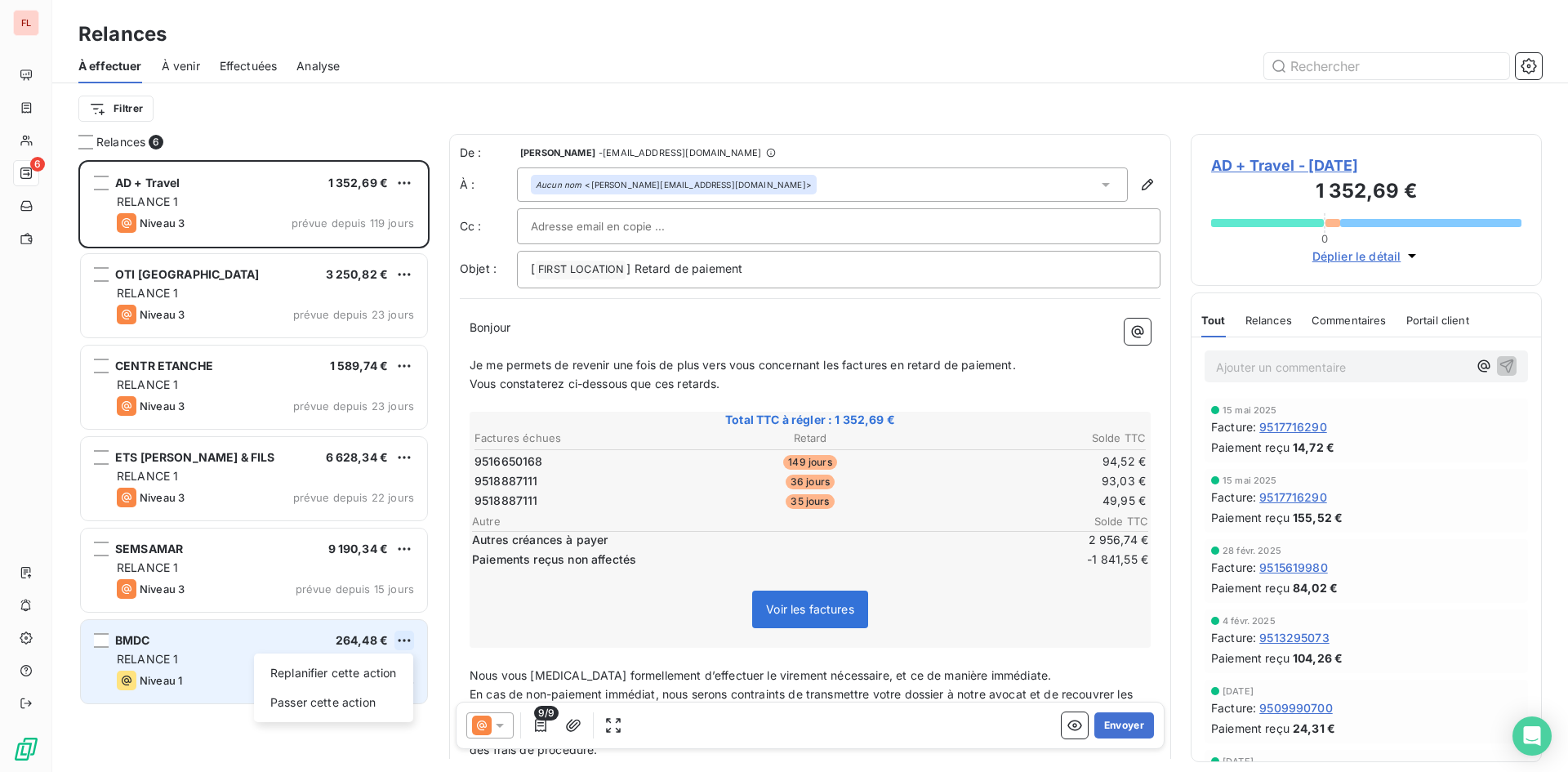
click at [410, 641] on html "FL 6 Relances À effectuer À venir Effectuées Analyse Filtrer Relances 6 AD + Tr…" at bounding box center [784, 386] width 1568 height 772
click at [192, 667] on html "FL 6 Relances À effectuer À venir Effectuées Analyse Filtrer Relances 6 AD + Tr…" at bounding box center [784, 386] width 1568 height 772
click at [189, 681] on div "Niveau 1 prévue depuis 3 jours" at bounding box center [266, 681] width 297 height 20
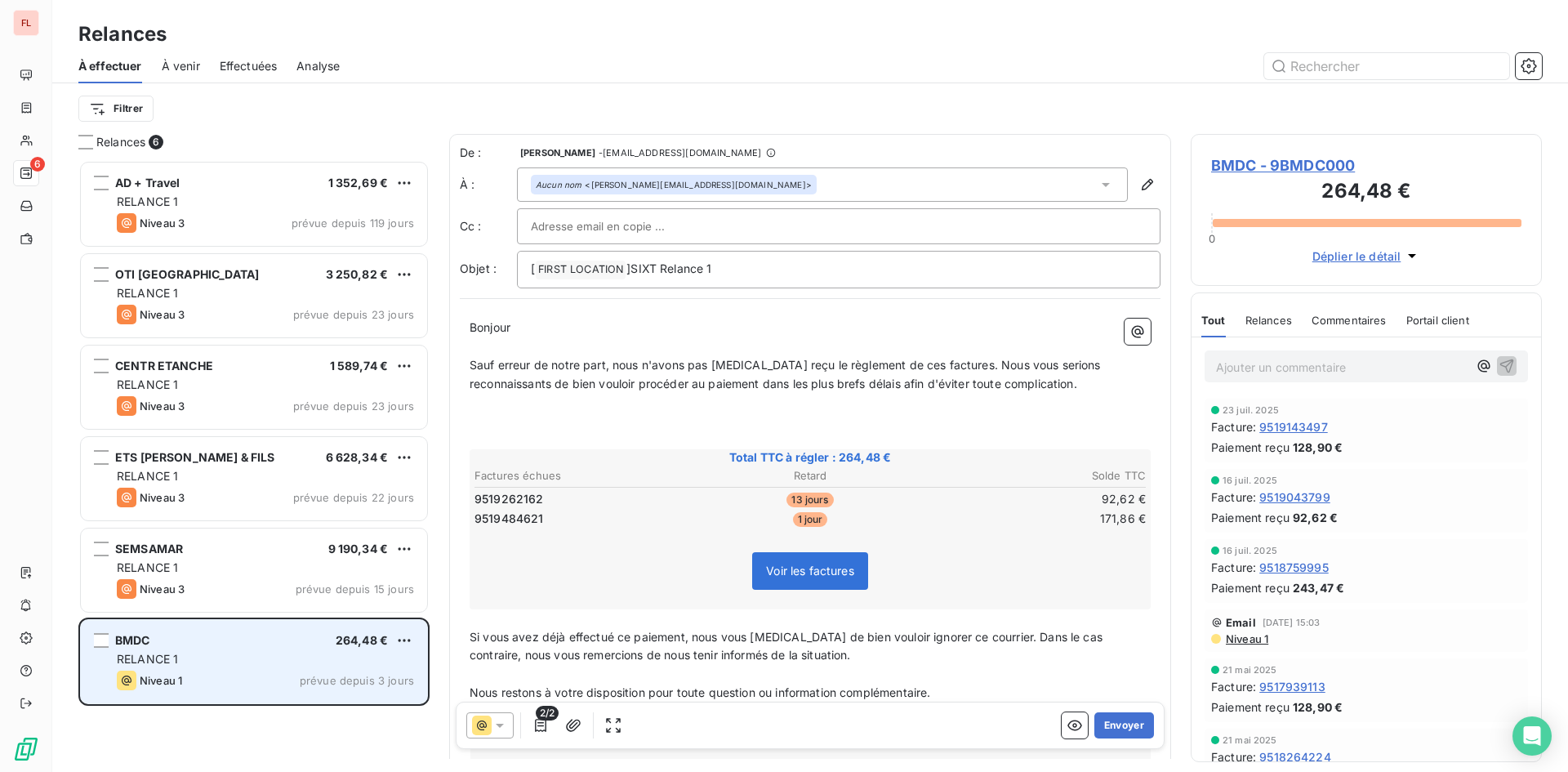
click at [414, 638] on div "BMDC 264,48 € RELANCE 1 Niveau 1 prévue depuis 3 jours" at bounding box center [254, 661] width 347 height 83
click at [404, 640] on html "FL 6 Relances À effectuer À venir Effectuées Analyse Filtrer Relances 6 AD + Tr…" at bounding box center [784, 386] width 1568 height 772
click at [378, 674] on div "Replanifier cette action" at bounding box center [333, 673] width 146 height 26
select select "7"
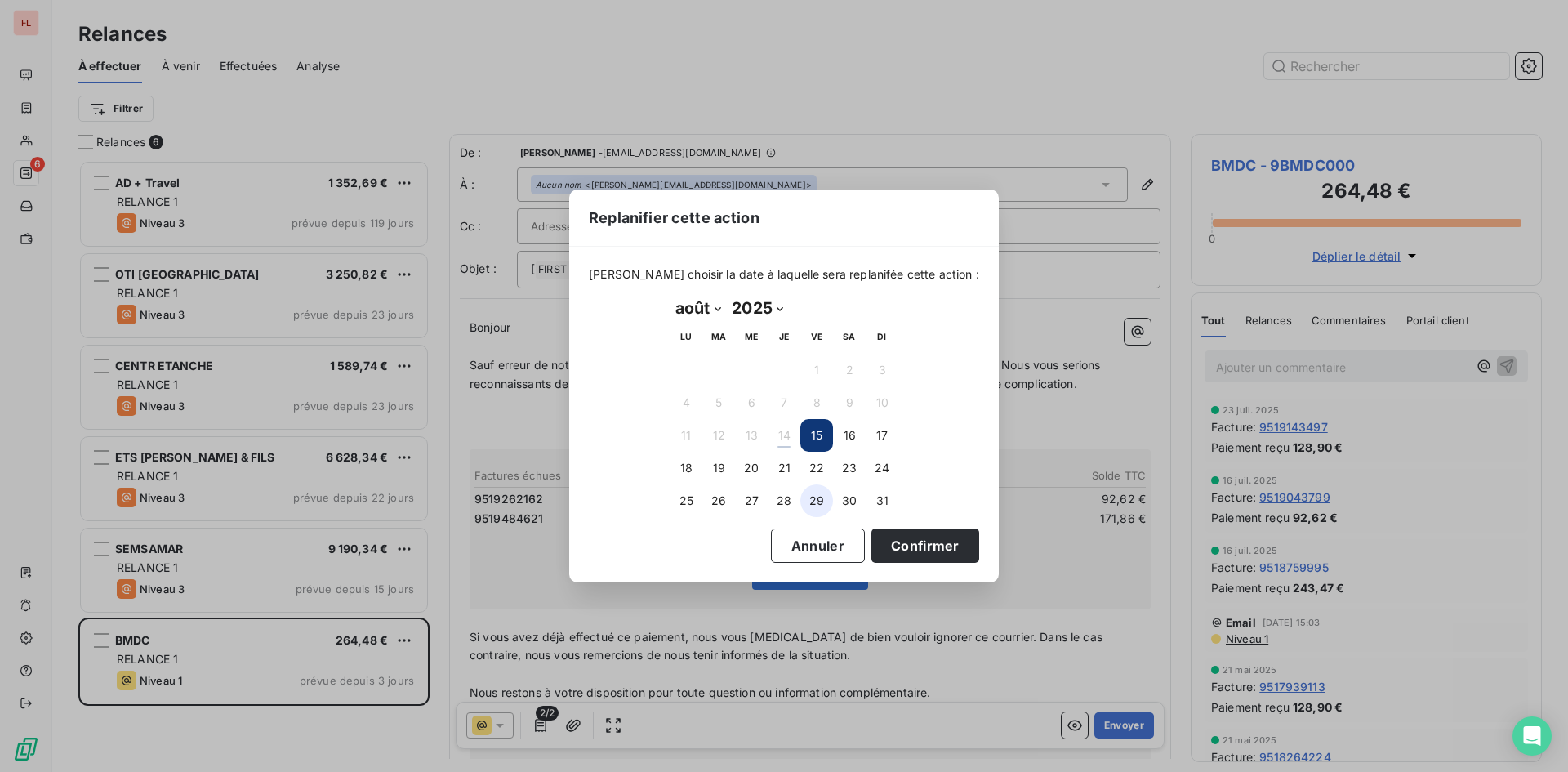
click at [811, 503] on button "29" at bounding box center [816, 500] width 32 height 32
click at [901, 549] on button "Confirmer" at bounding box center [925, 546] width 108 height 34
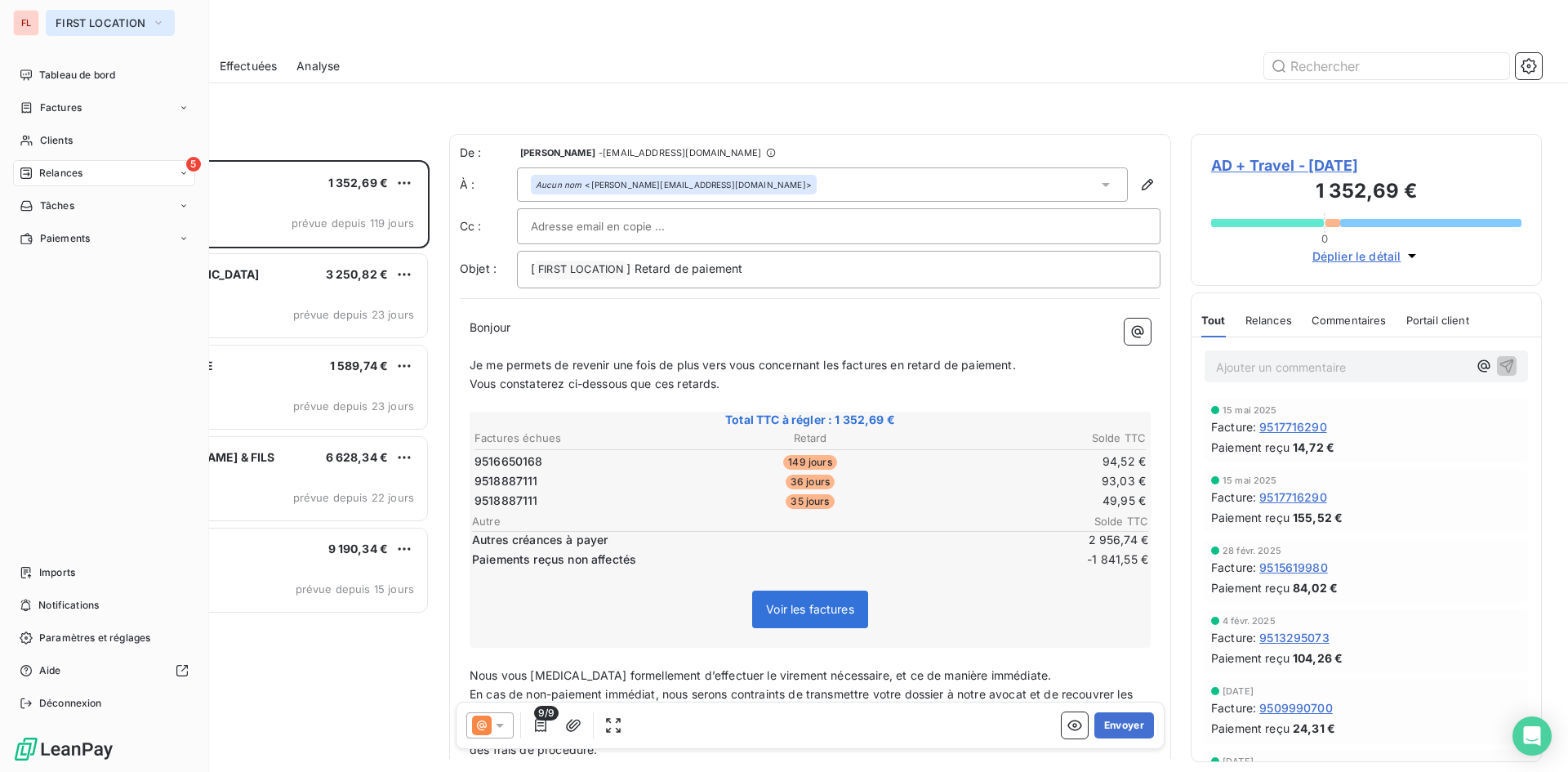
click at [168, 25] on button "FIRST LOCATION" at bounding box center [110, 22] width 129 height 26
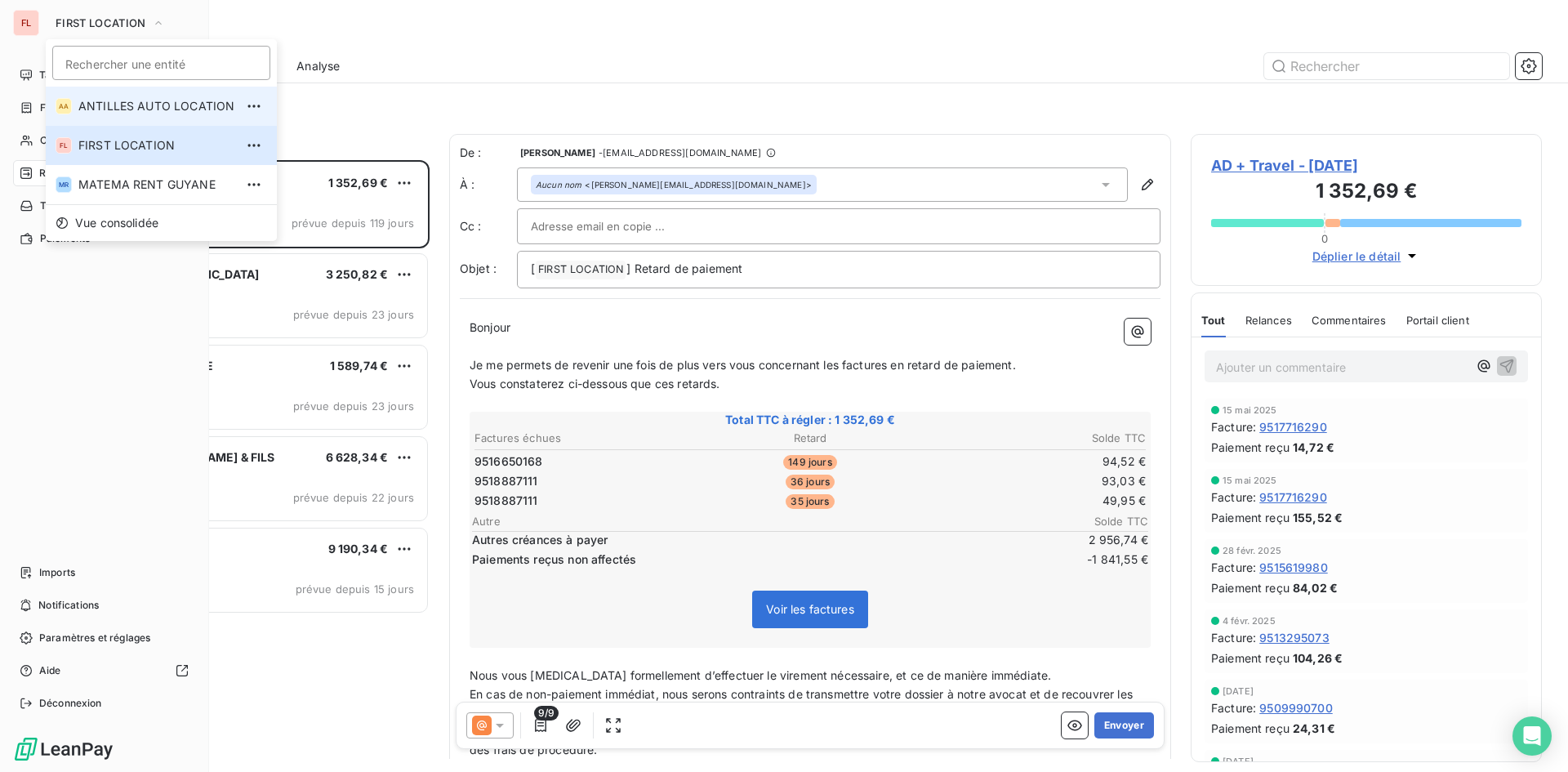
click at [152, 110] on span "ANTILLES AUTO LOCATION" at bounding box center [156, 106] width 156 height 16
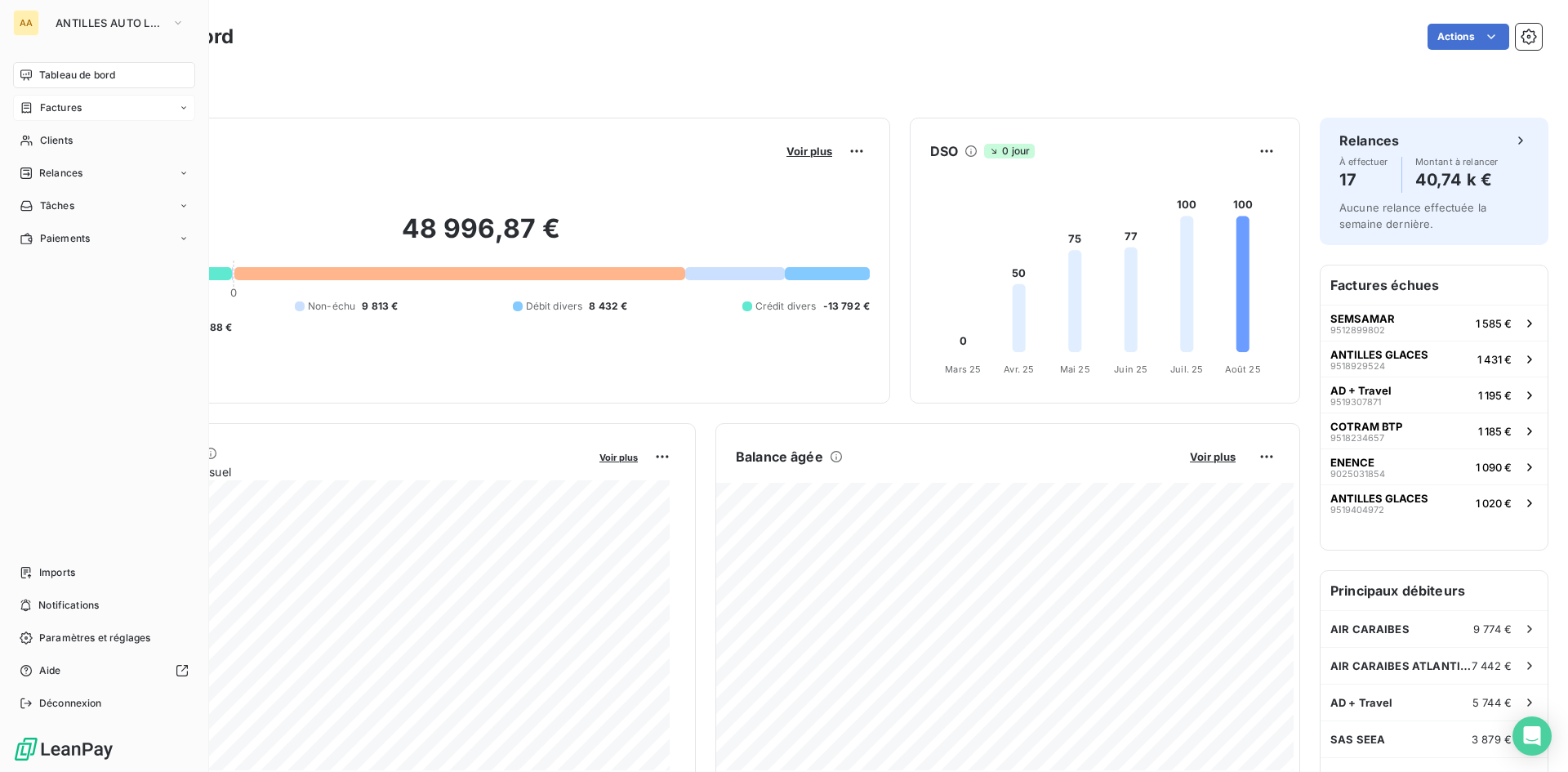
click at [58, 108] on span "Factures" at bounding box center [61, 107] width 42 height 14
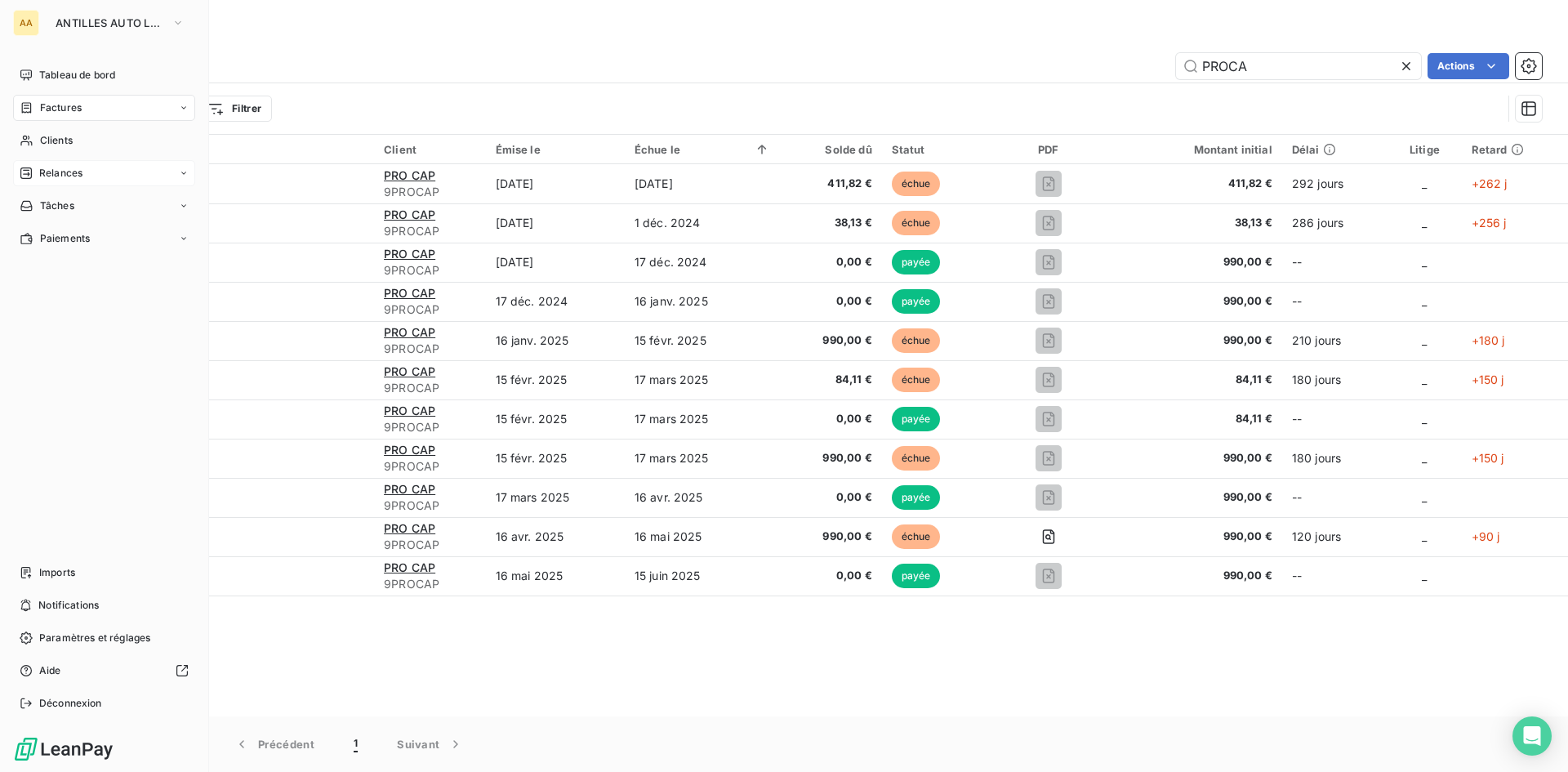
click at [76, 169] on span "Relances" at bounding box center [60, 173] width 43 height 14
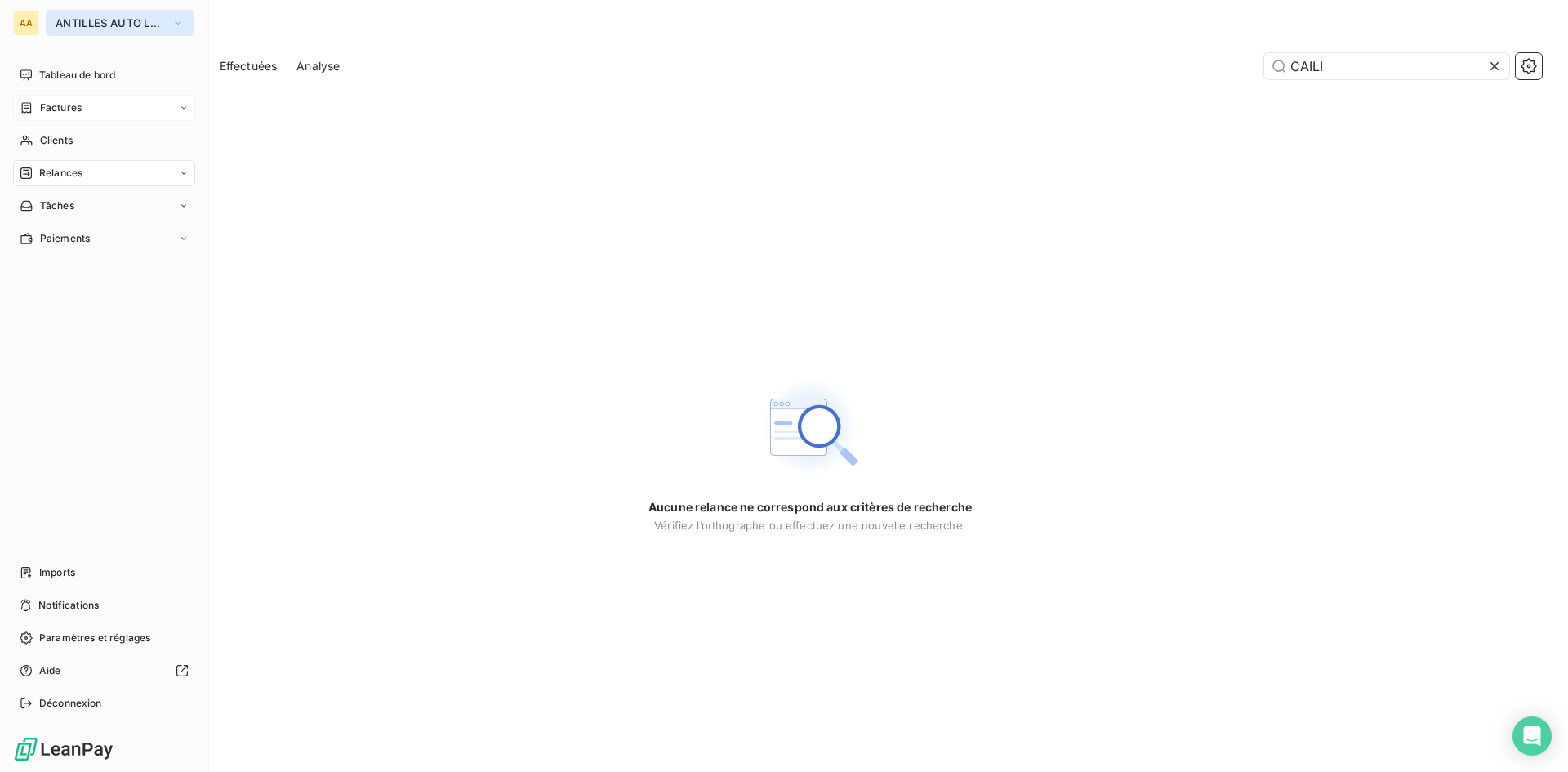
click at [179, 22] on icon "button" at bounding box center [178, 22] width 13 height 16
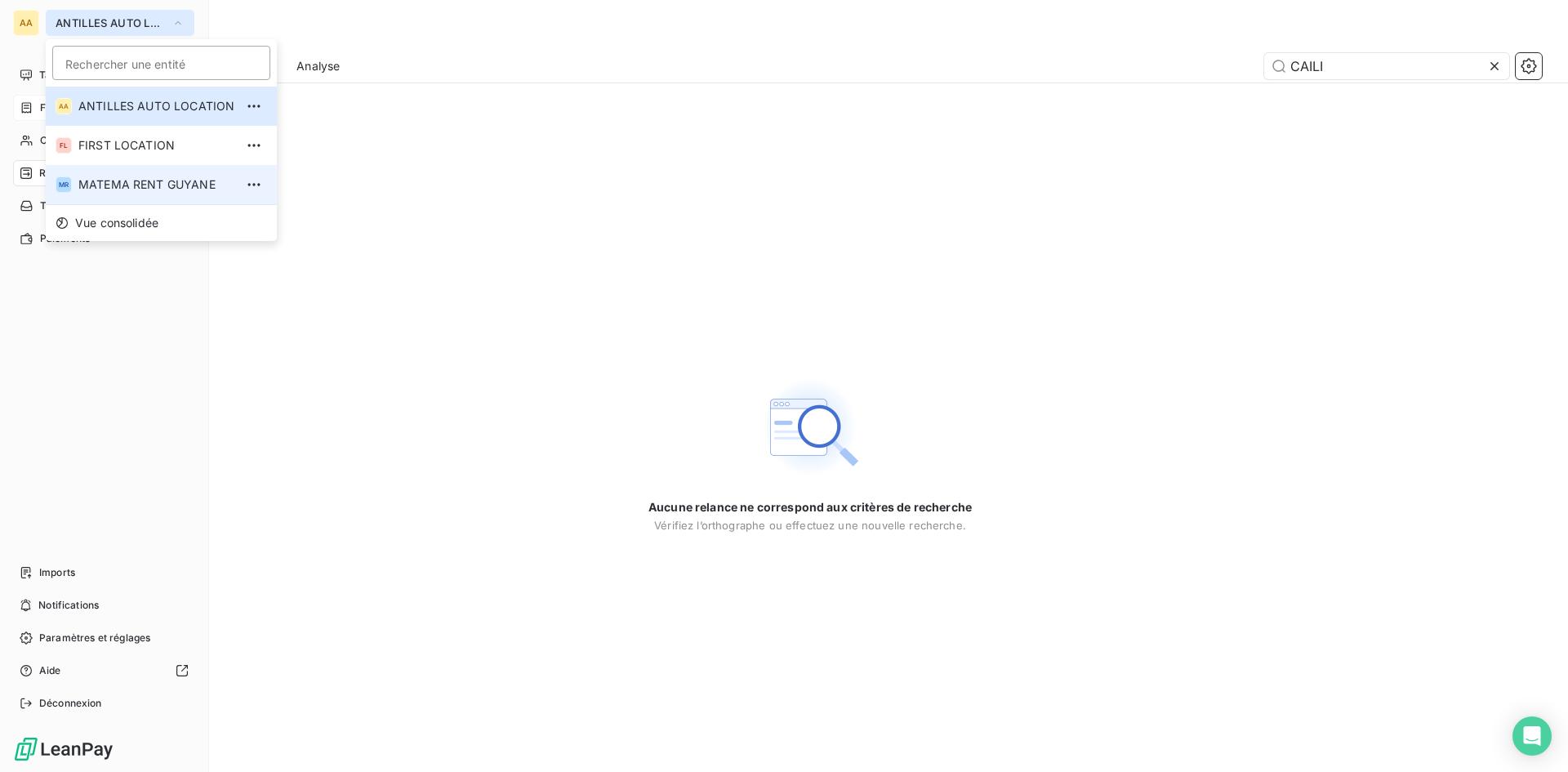
click at [156, 180] on span "MATEMA RENT GUYANE" at bounding box center [156, 184] width 156 height 16
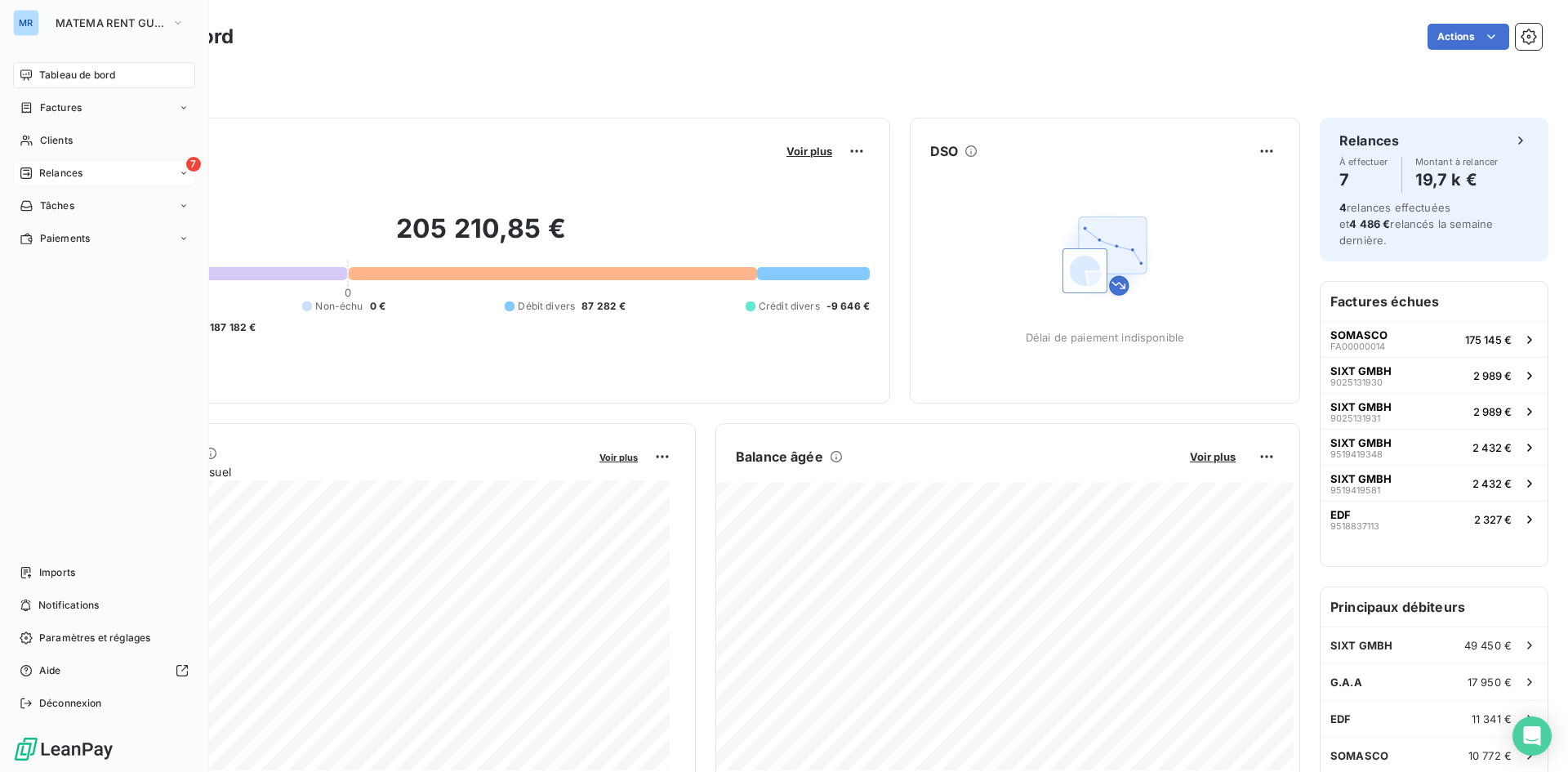
click at [37, 169] on div "Relances" at bounding box center [51, 173] width 63 height 14
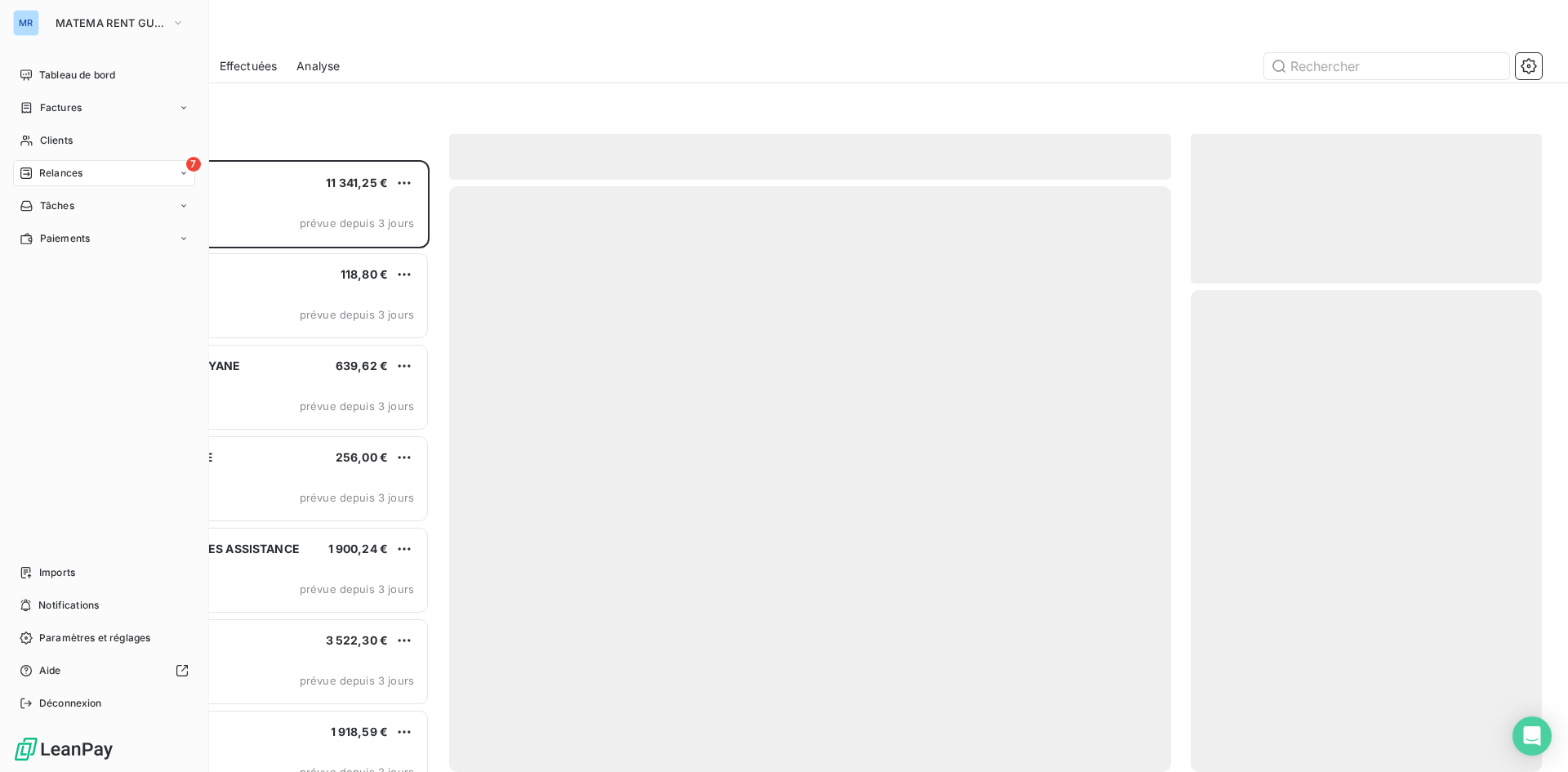
scroll to position [599, 339]
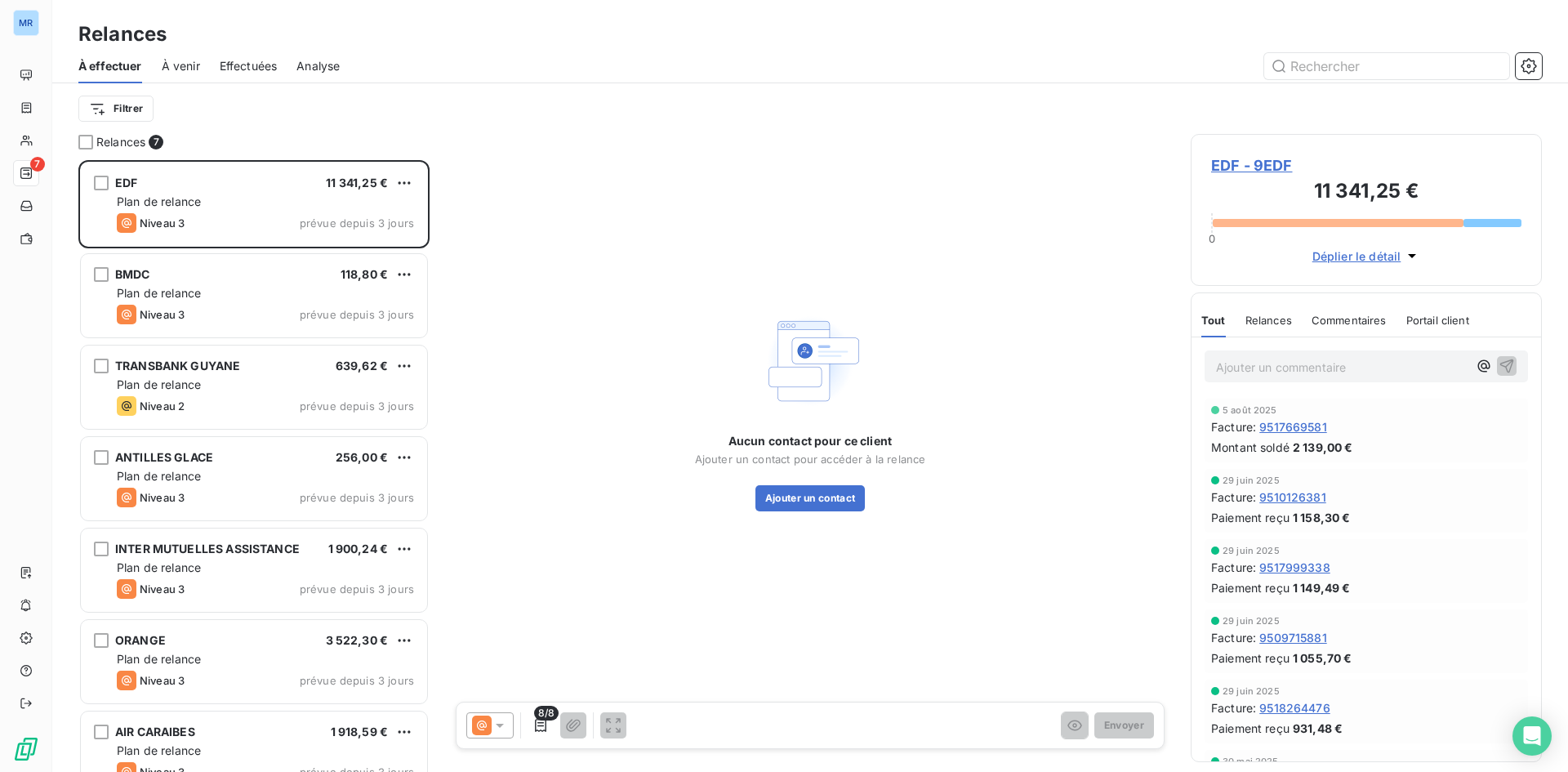
click at [1366, 318] on span "Commentaires" at bounding box center [1349, 320] width 75 height 13
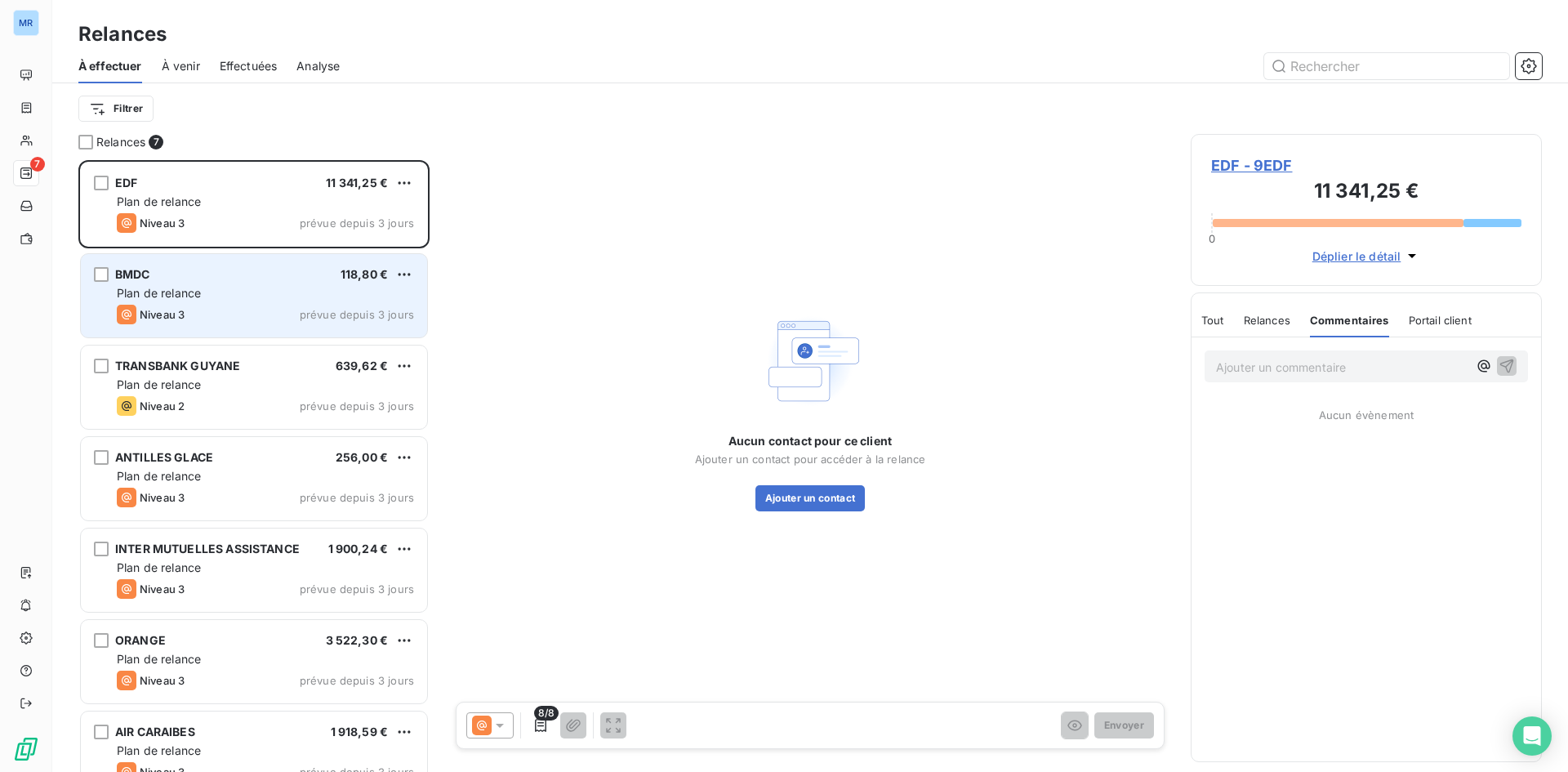
click at [375, 289] on div "Plan de relance" at bounding box center [266, 293] width 297 height 16
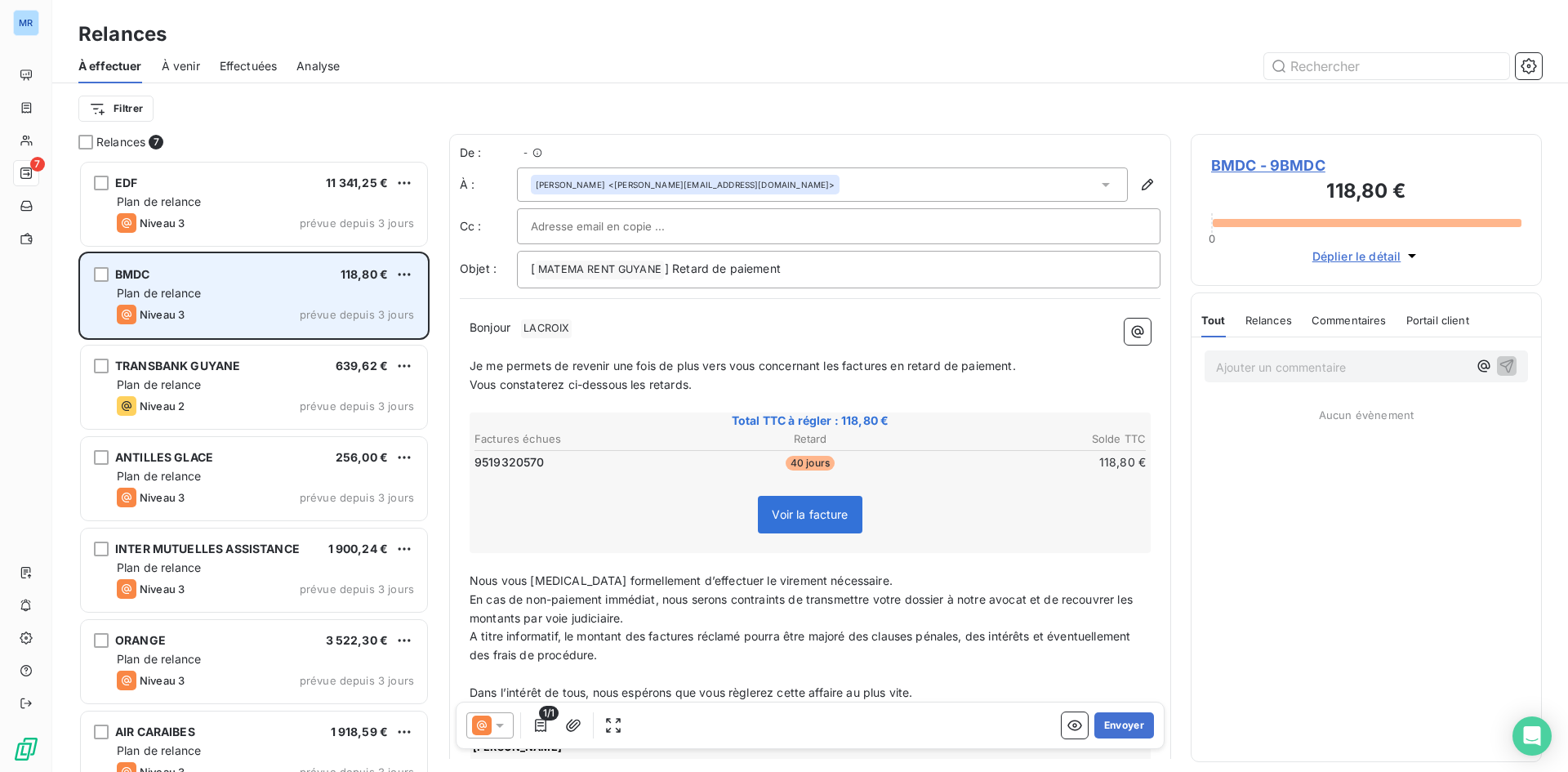
scroll to position [599, 339]
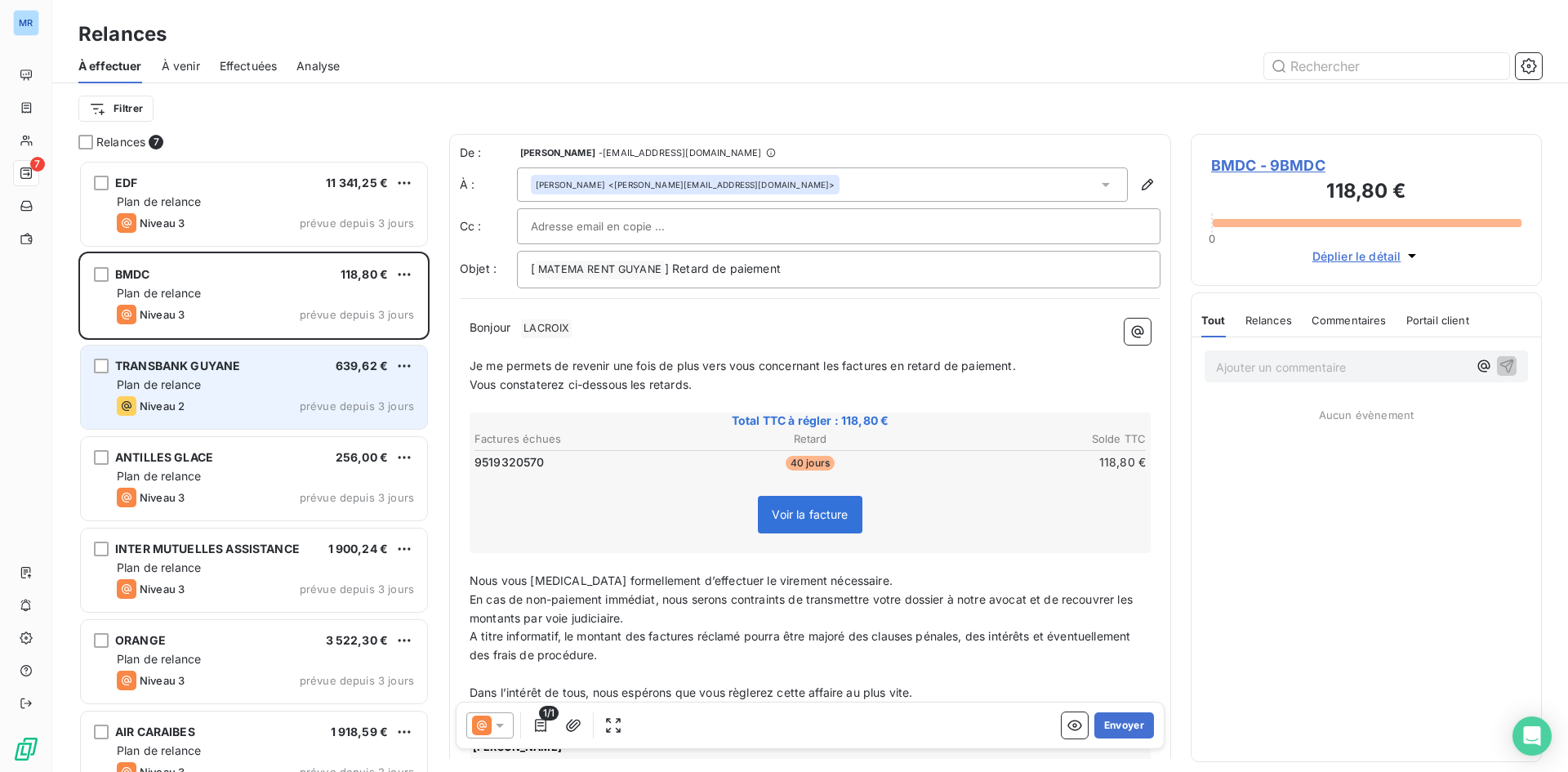
click at [381, 377] on div "Plan de relance" at bounding box center [266, 384] width 297 height 16
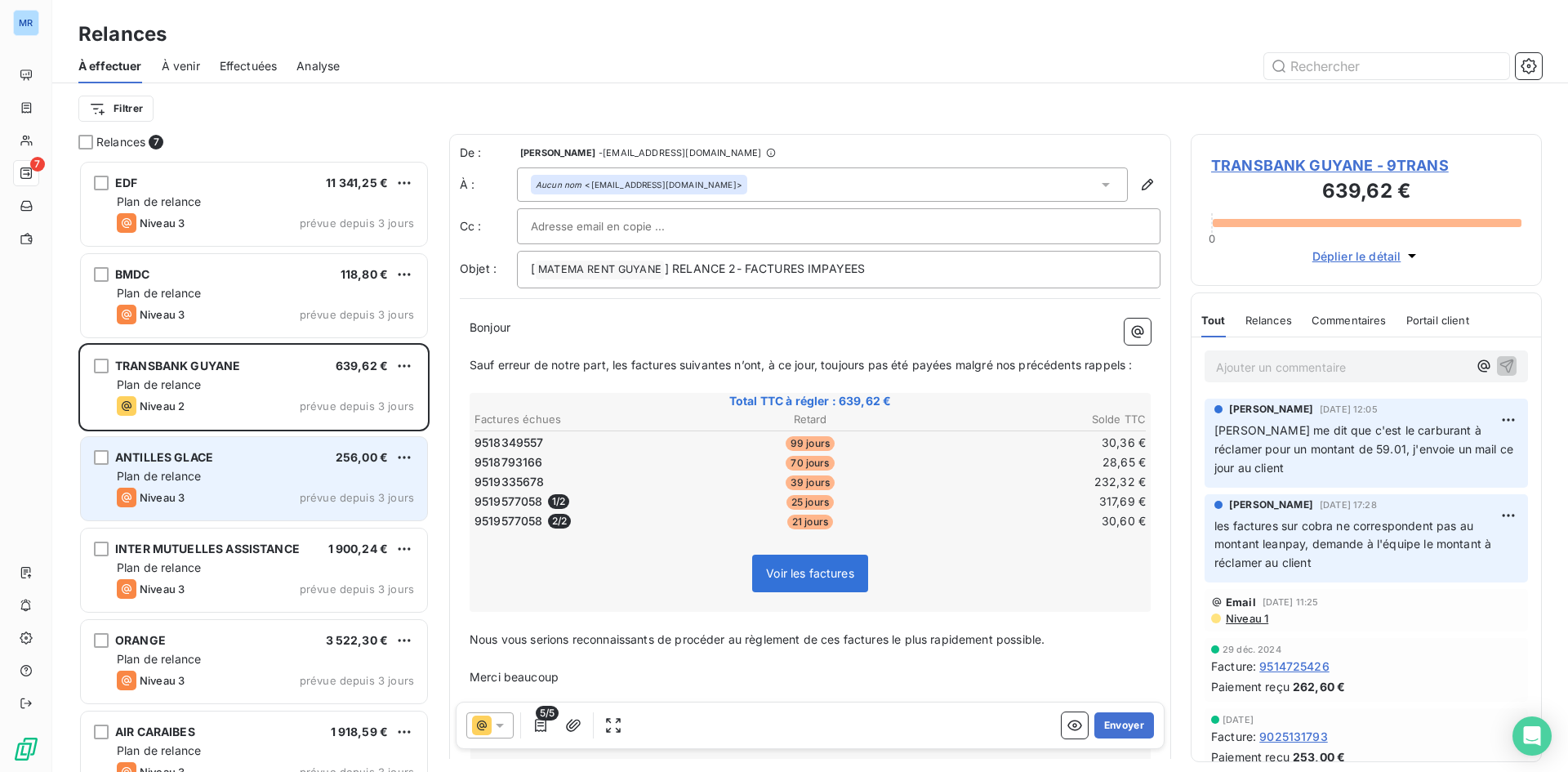
click at [396, 477] on div "Plan de relance" at bounding box center [266, 476] width 297 height 16
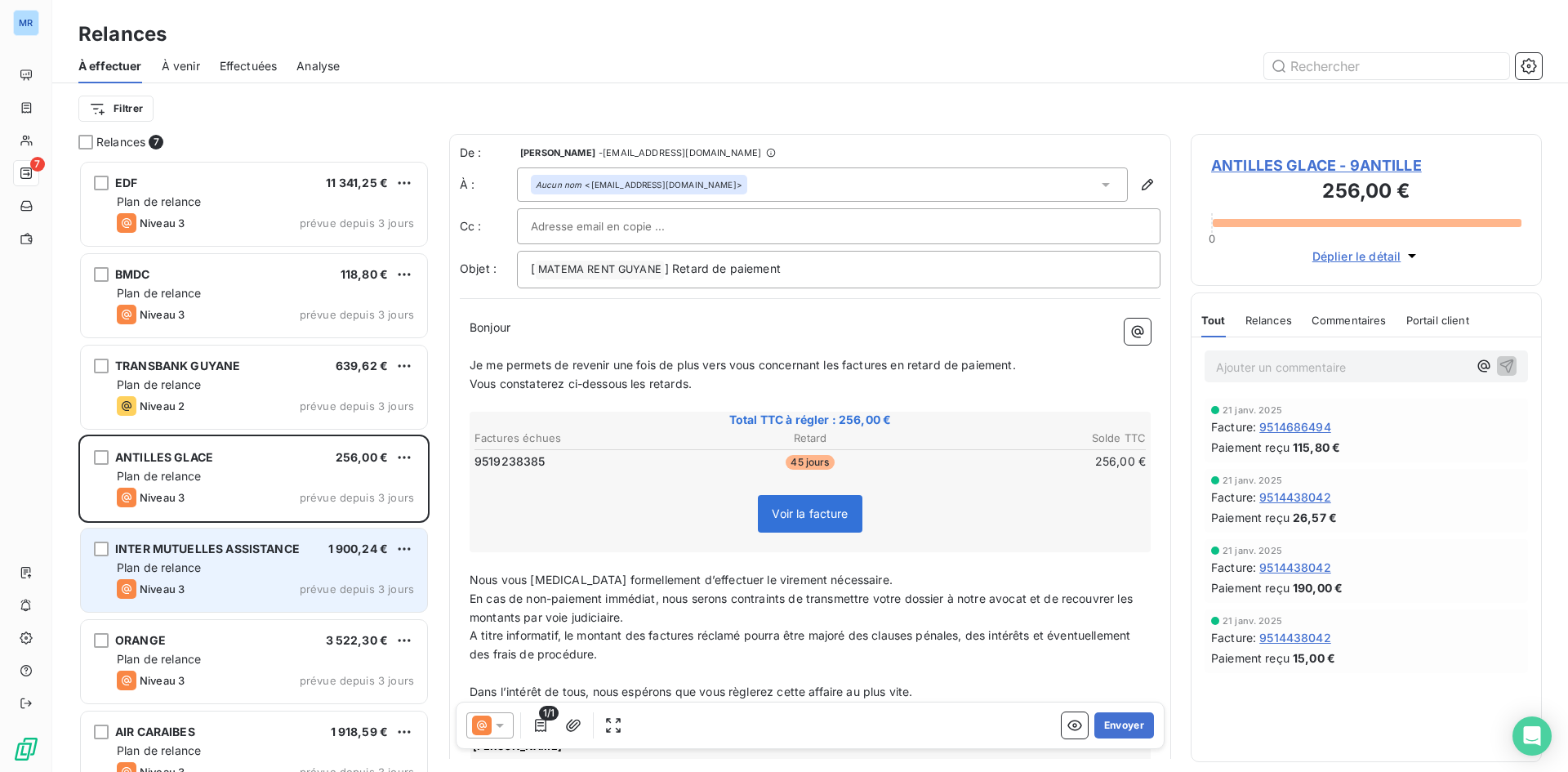
click at [383, 566] on div "Plan de relance" at bounding box center [266, 567] width 297 height 16
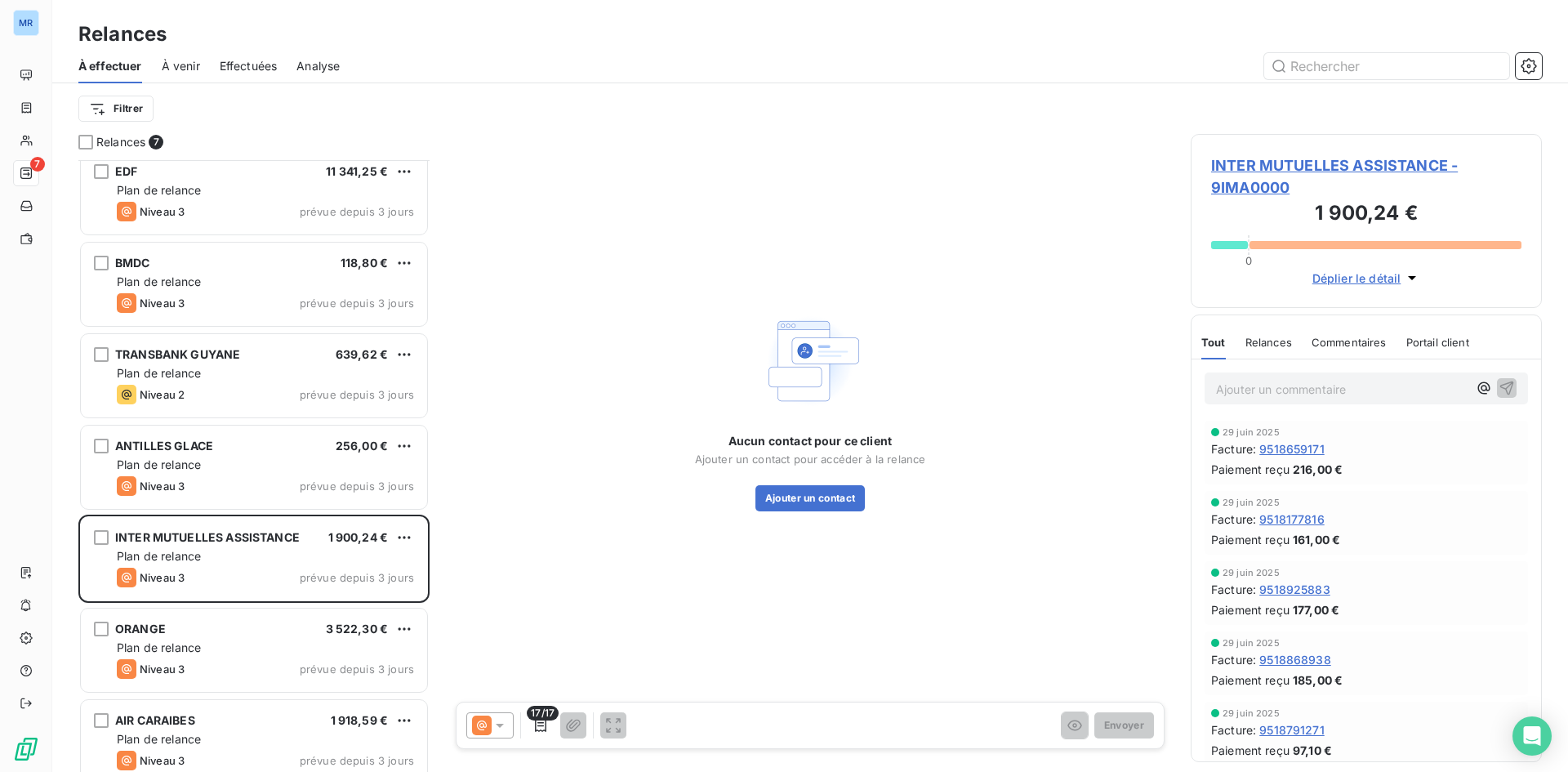
scroll to position [30, 0]
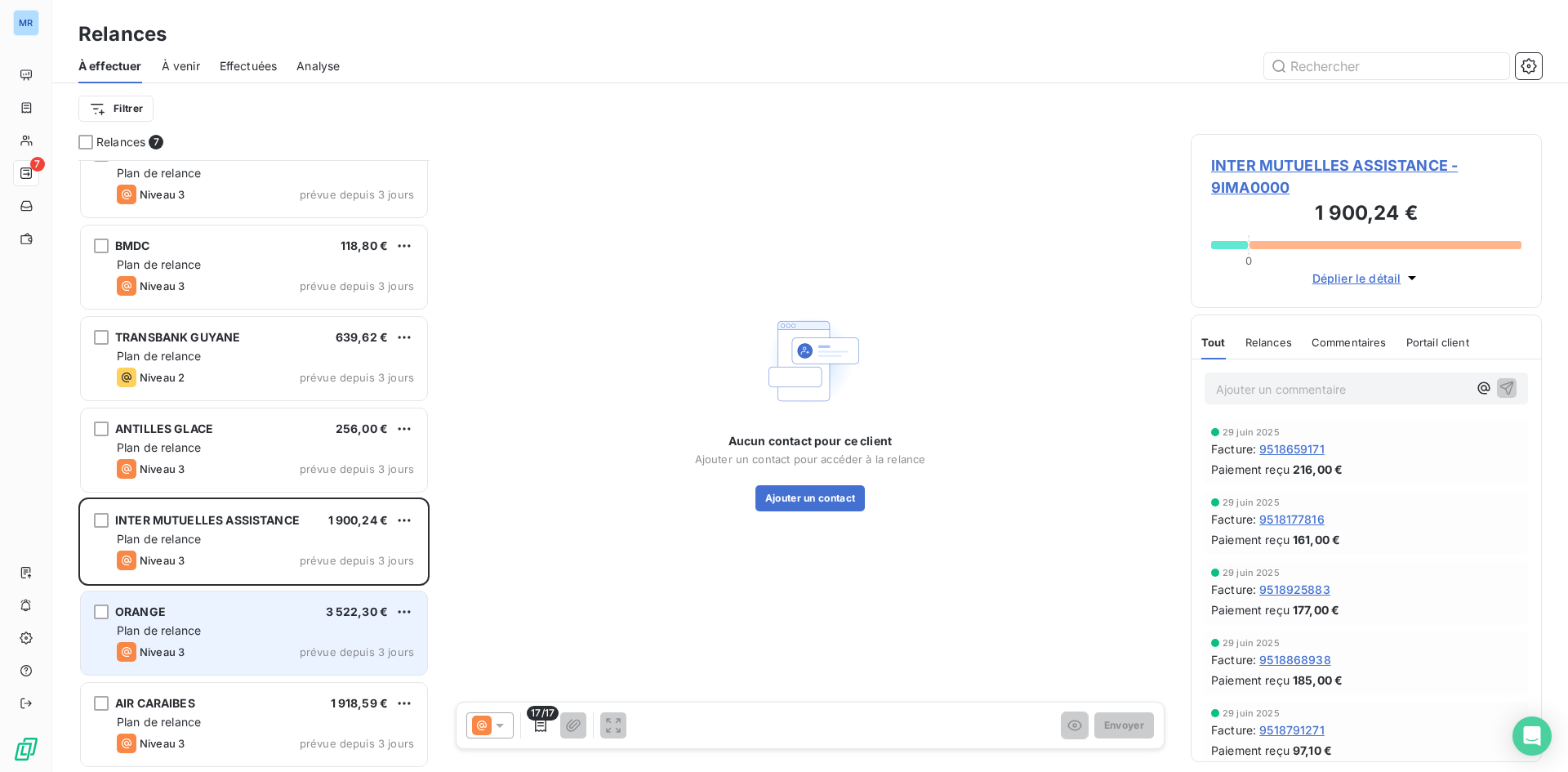
click at [318, 617] on div "ORANGE 3 522,30 €" at bounding box center [266, 611] width 297 height 14
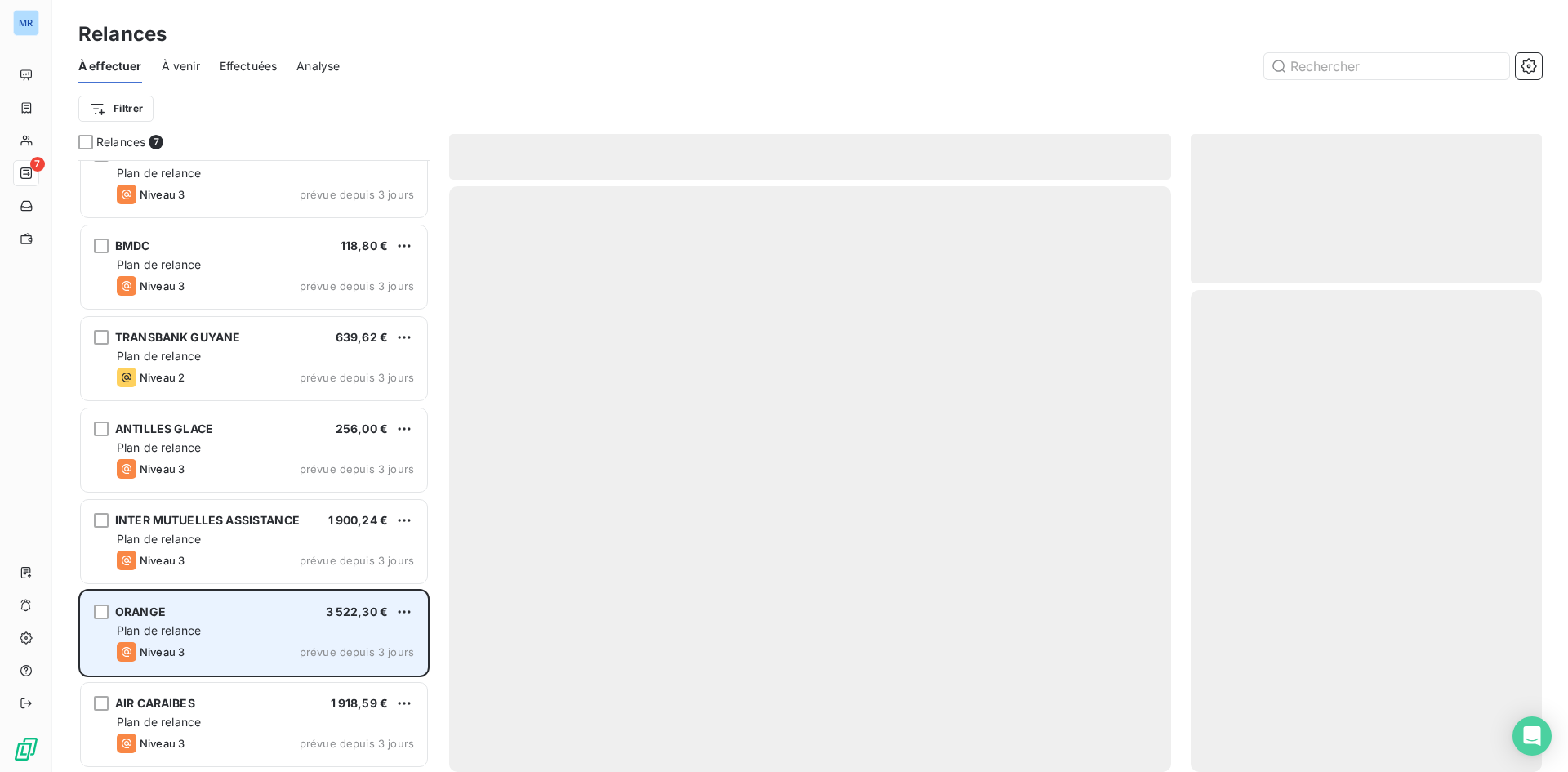
click at [416, 611] on div "ORANGE 3 522,30 € Plan de relance Niveau 3 prévue depuis 3 jours" at bounding box center [254, 633] width 347 height 83
click at [404, 611] on html "MR 7 Relances À effectuer À venir Effectuées Analyse Filtrer Relances 7 EDF 11 …" at bounding box center [784, 386] width 1568 height 772
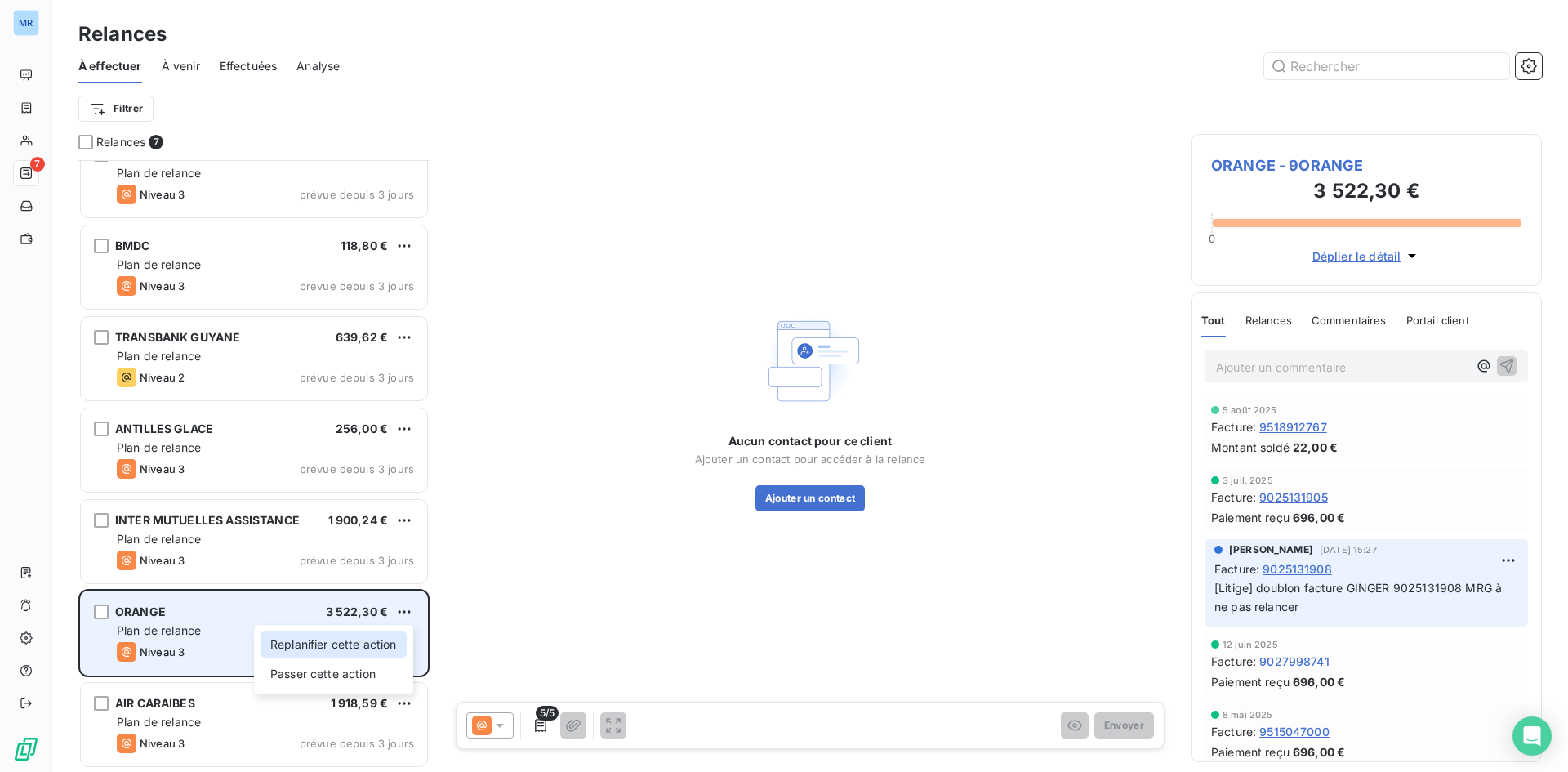
click at [372, 651] on div "Replanifier cette action" at bounding box center [333, 644] width 146 height 26
select select "7"
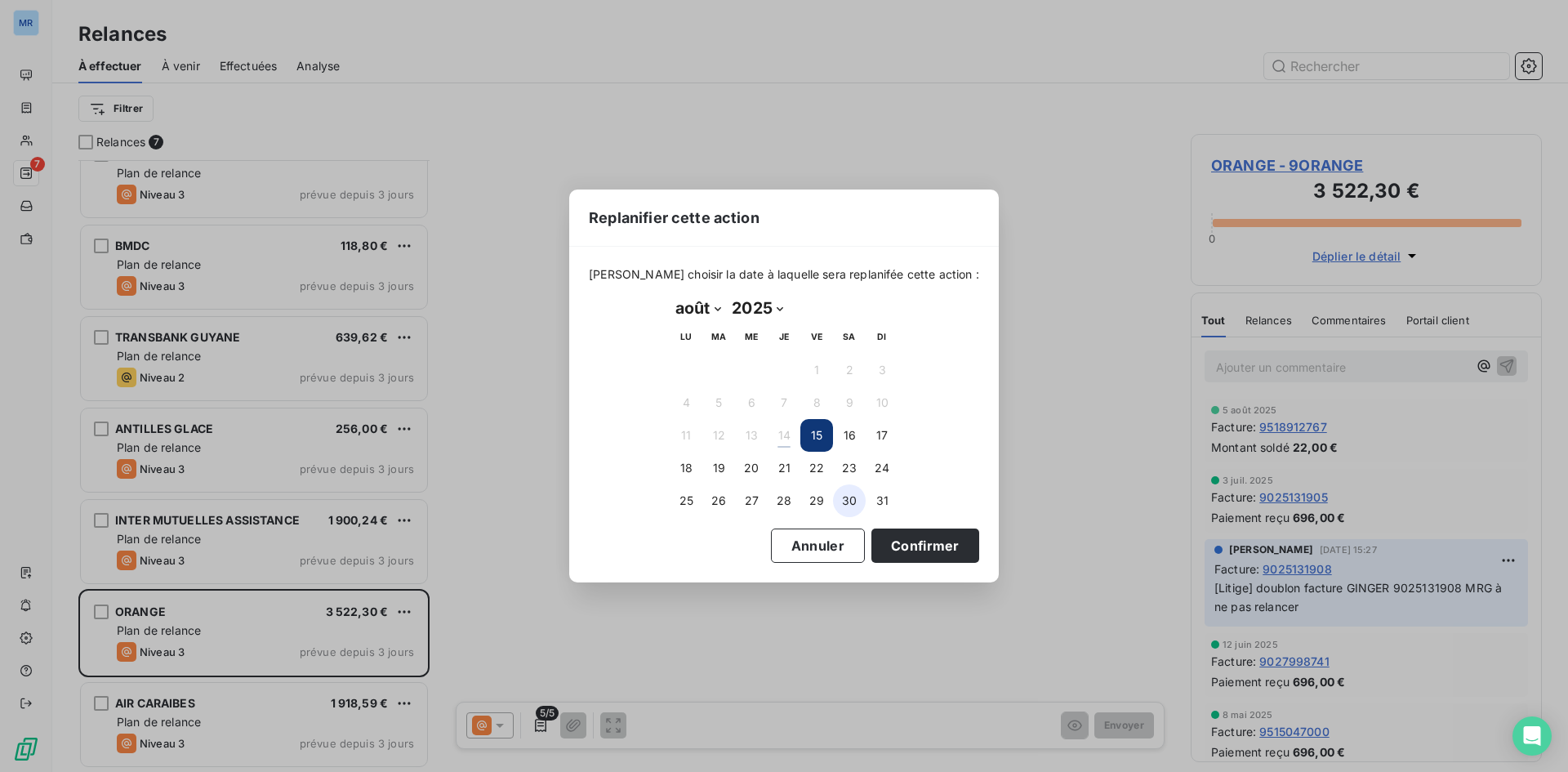
click at [853, 495] on button "30" at bounding box center [850, 500] width 32 height 32
click at [890, 537] on button "Confirmer" at bounding box center [925, 546] width 108 height 34
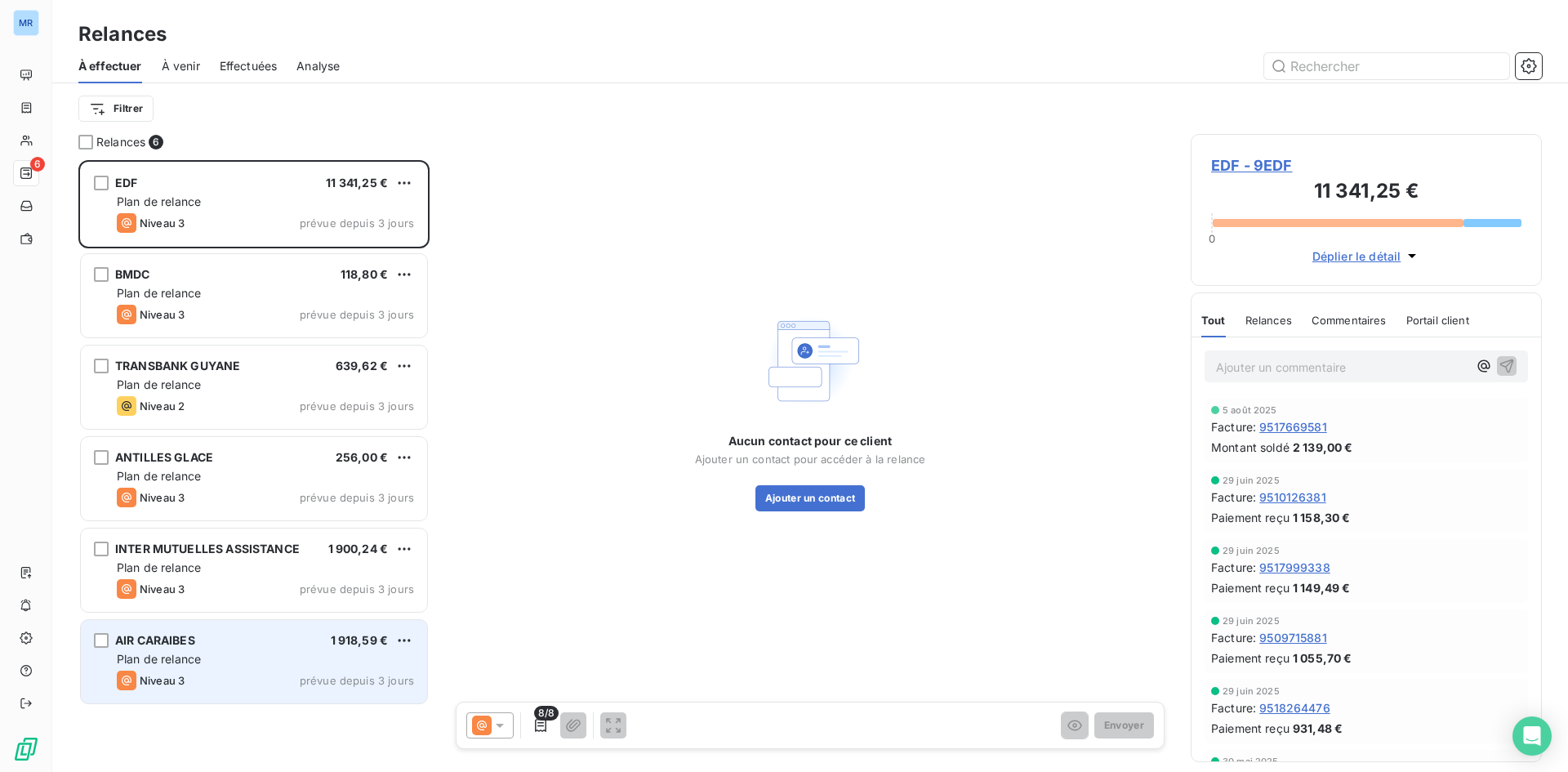
click at [339, 629] on div "AIR CARAIBES 1 918,59 € Plan de relance Niveau 3 prévue depuis 3 jours" at bounding box center [254, 661] width 347 height 83
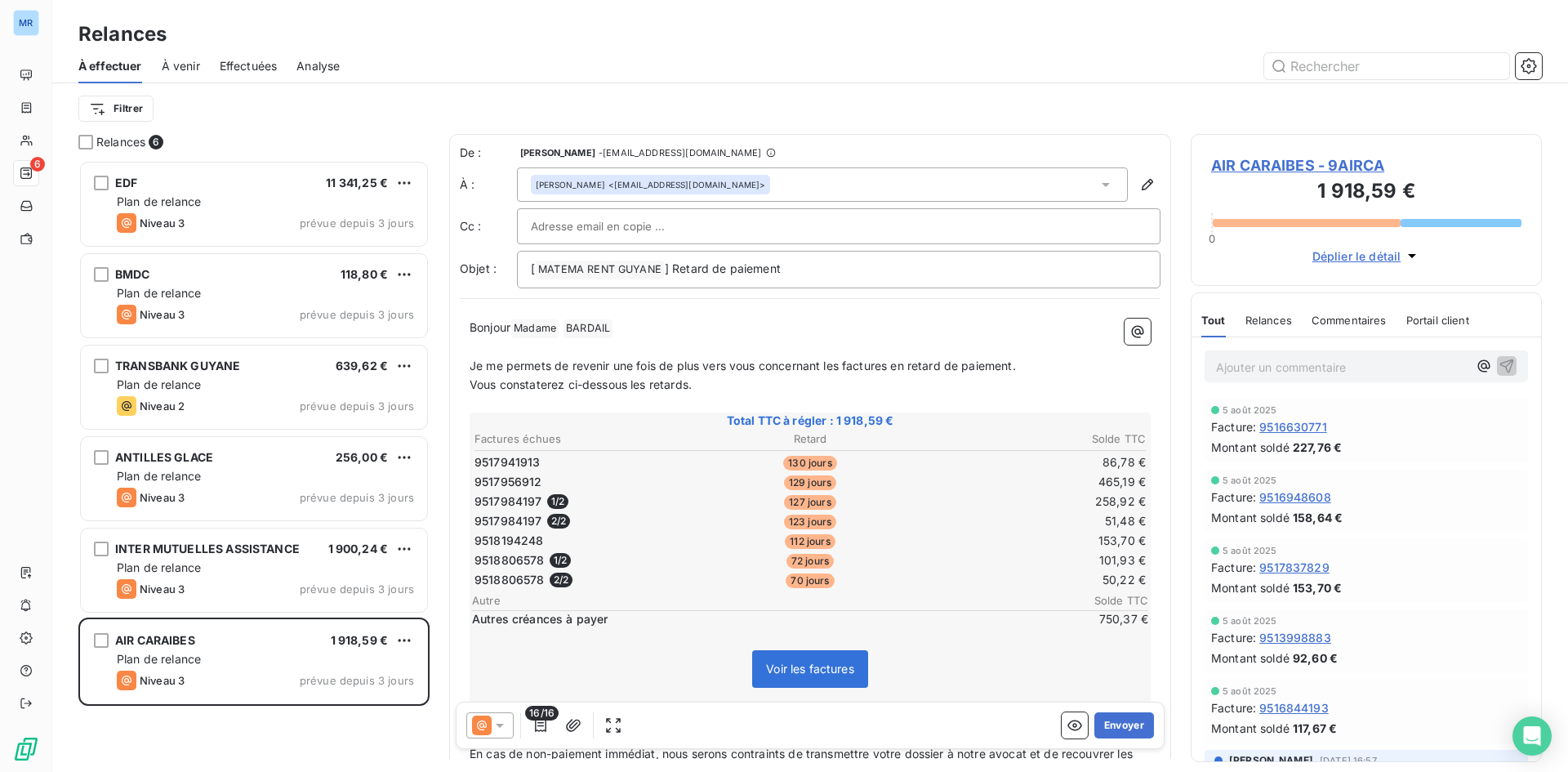
click at [1316, 365] on p "Ajouter un commentaire ﻿" at bounding box center [1342, 367] width 251 height 20
click at [1302, 372] on p "Ajouter un commentaire ﻿" at bounding box center [1342, 367] width 251 height 20
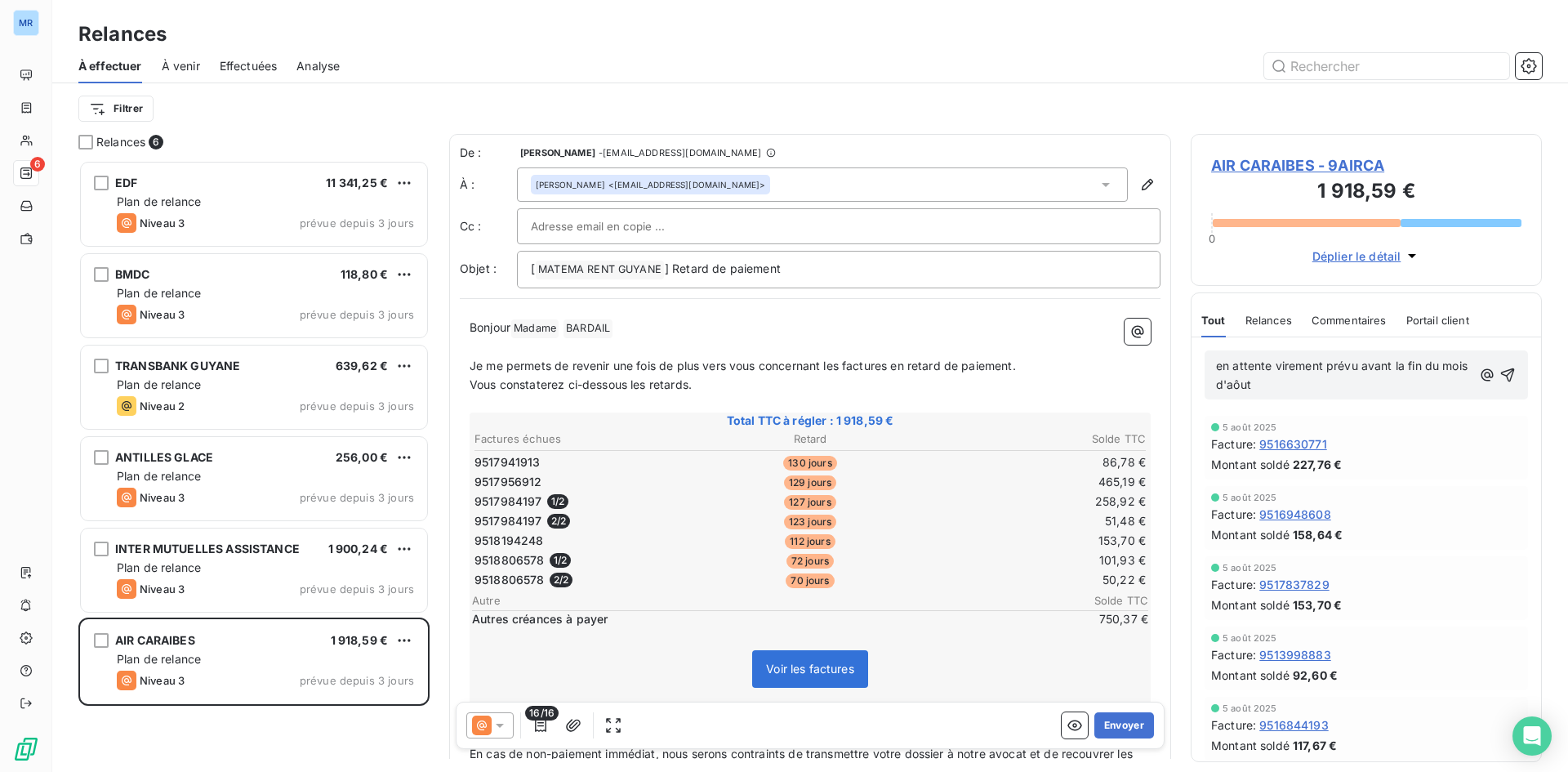
click at [1297, 381] on p "en attente virement prévu avant la fin du mois d'aôut" at bounding box center [1344, 376] width 256 height 37
click at [1499, 376] on icon "button" at bounding box center [1507, 375] width 16 height 16
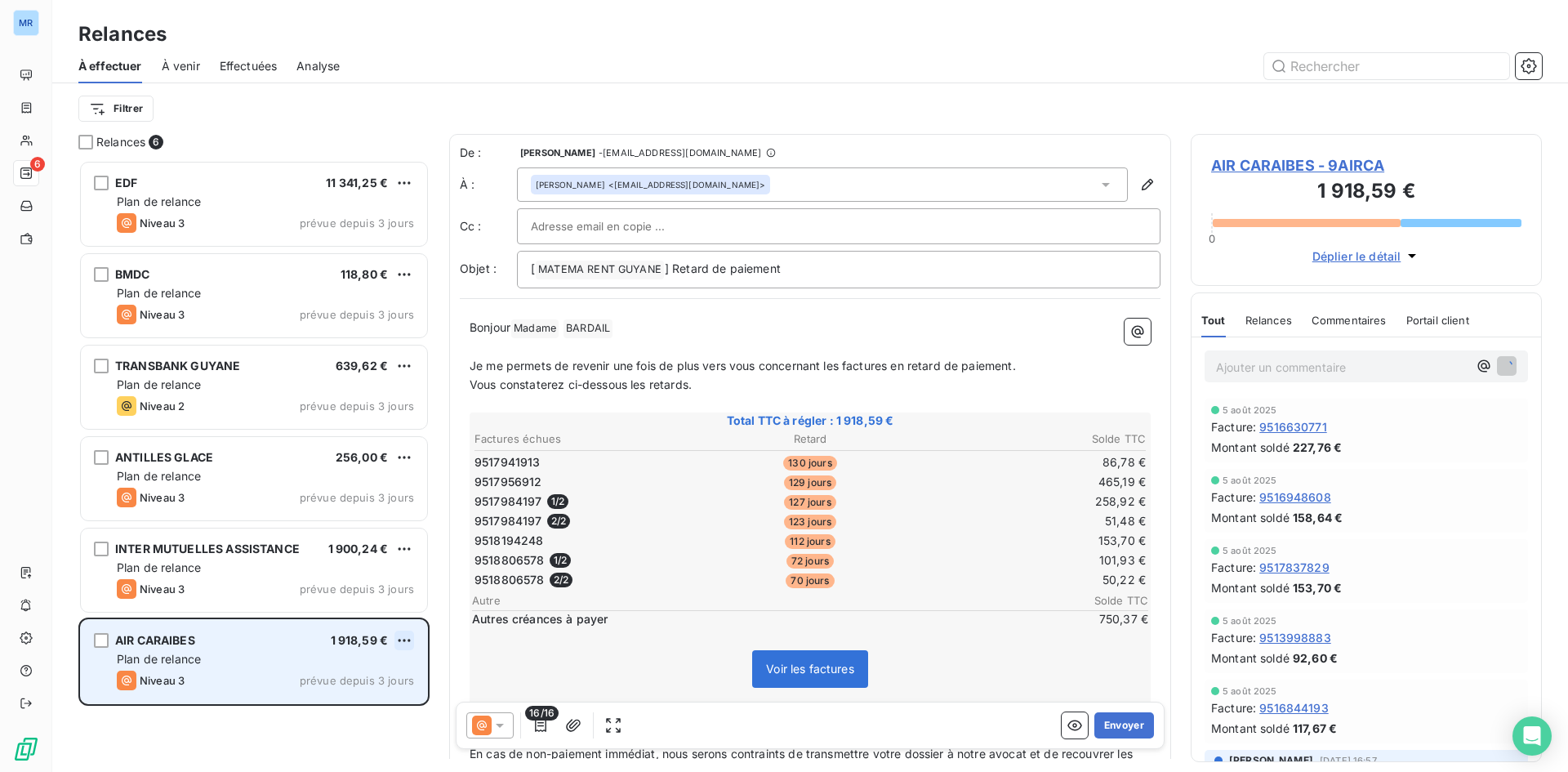
click at [410, 639] on html "MR 6 Relances À effectuer À venir Effectuées Analyse Filtrer Relances 6 EDF 11 …" at bounding box center [784, 386] width 1568 height 772
click at [389, 680] on div "Replanifier cette action" at bounding box center [333, 673] width 146 height 26
select select "7"
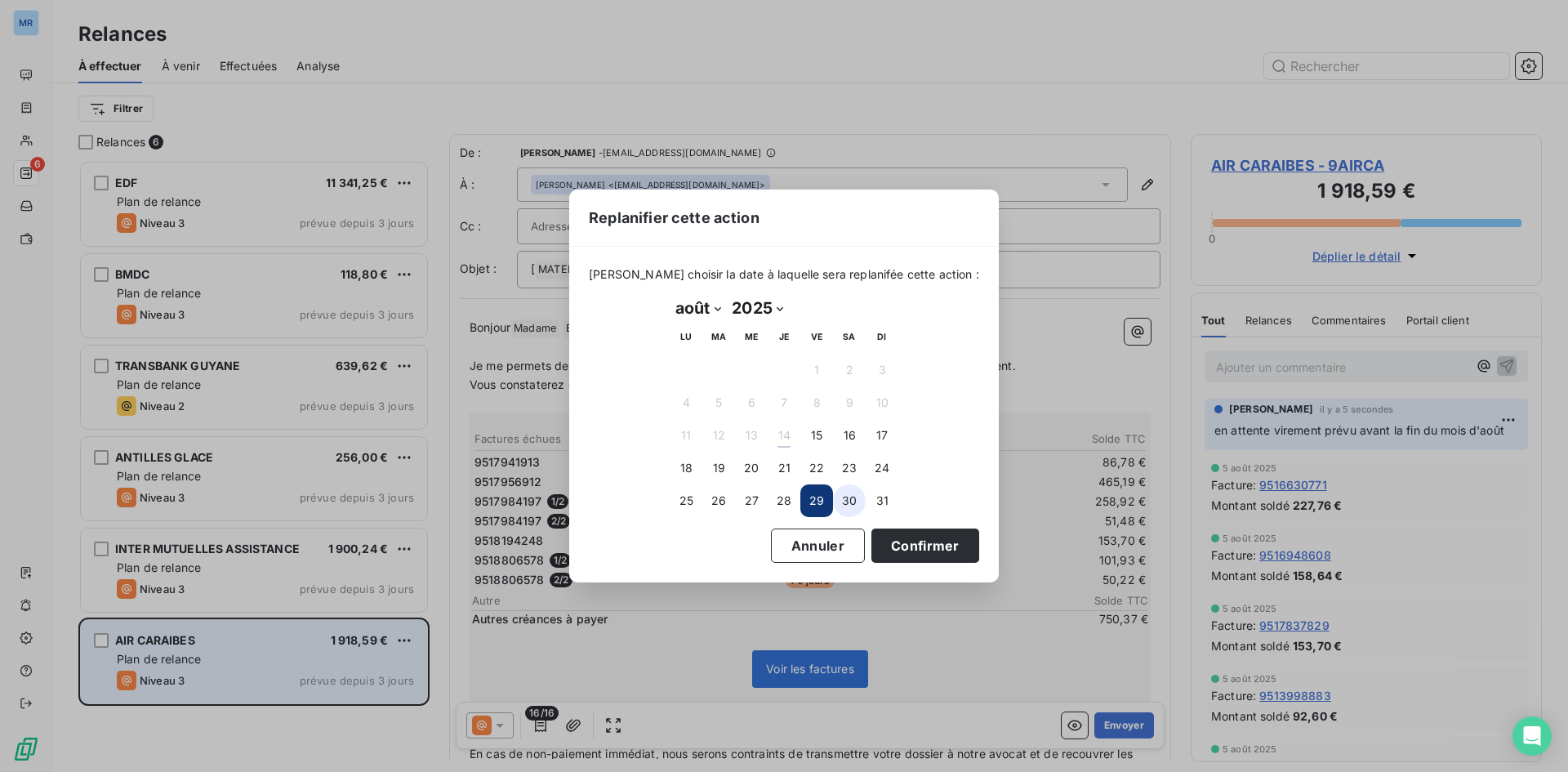
click at [852, 501] on button "30" at bounding box center [850, 500] width 32 height 32
click at [895, 557] on button "Confirmer" at bounding box center [925, 546] width 108 height 34
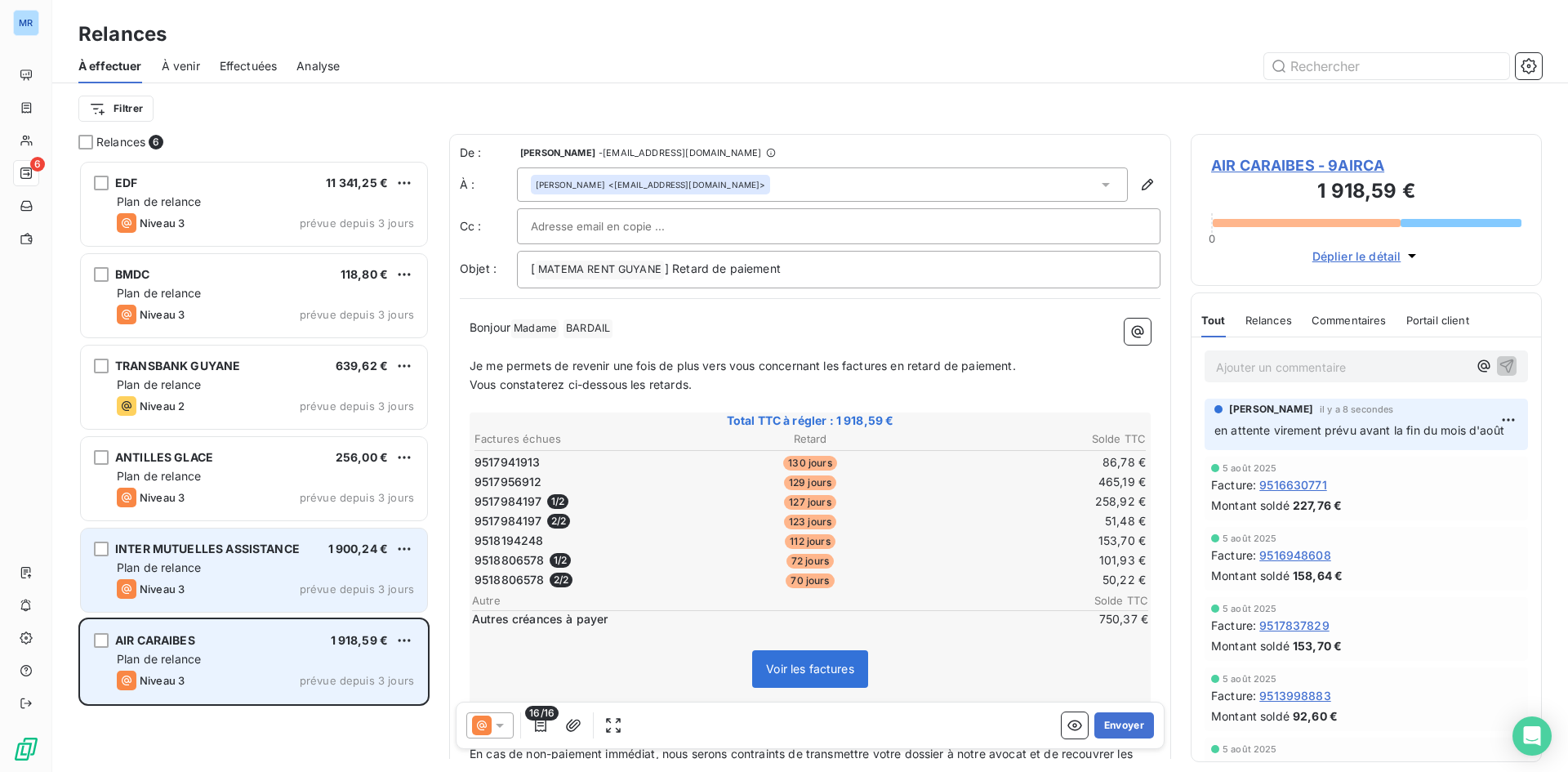
click at [268, 583] on div "Niveau 3 prévue depuis 3 jours" at bounding box center [266, 589] width 297 height 20
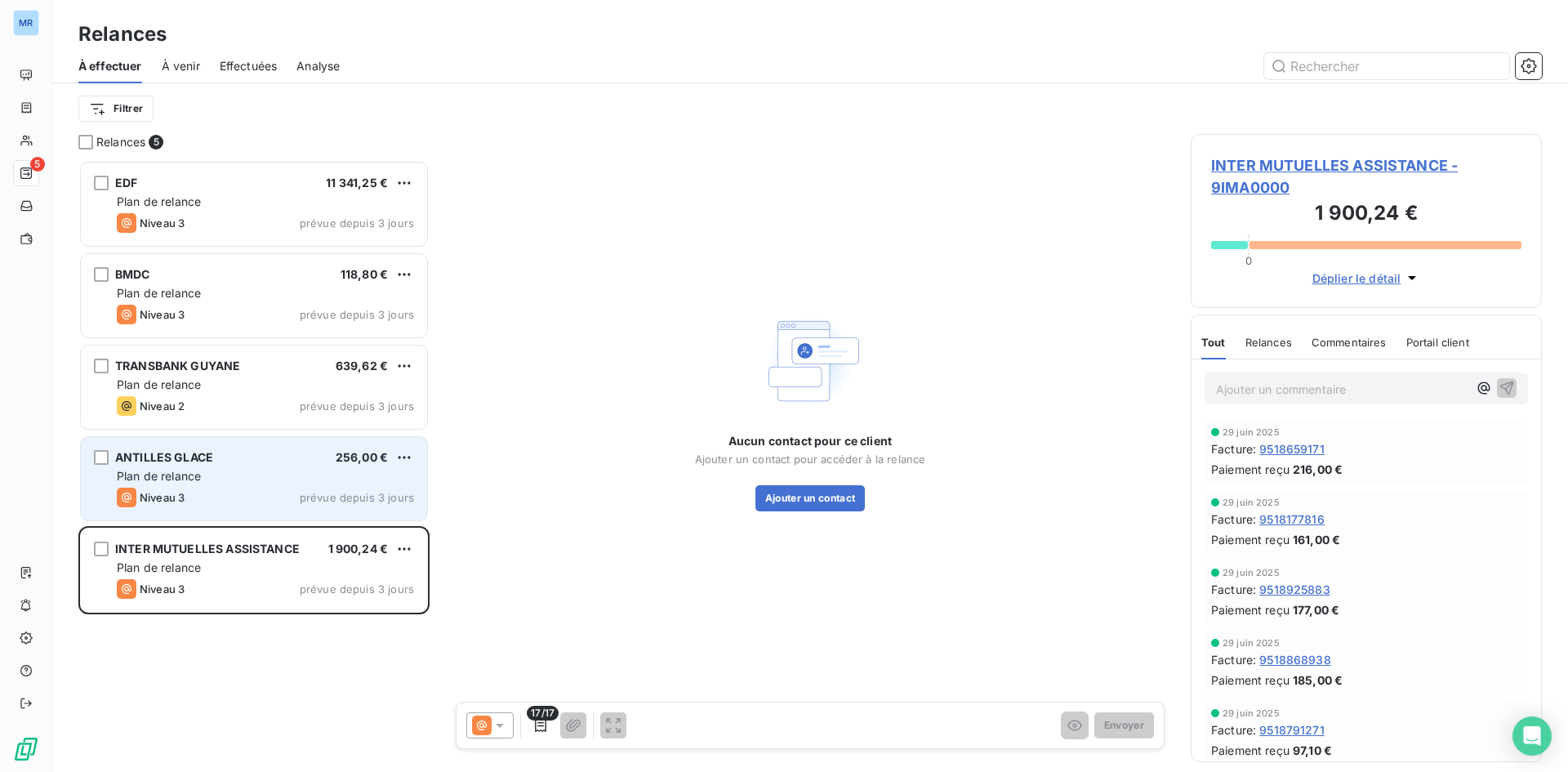
click at [287, 477] on div "Plan de relance" at bounding box center [266, 476] width 297 height 16
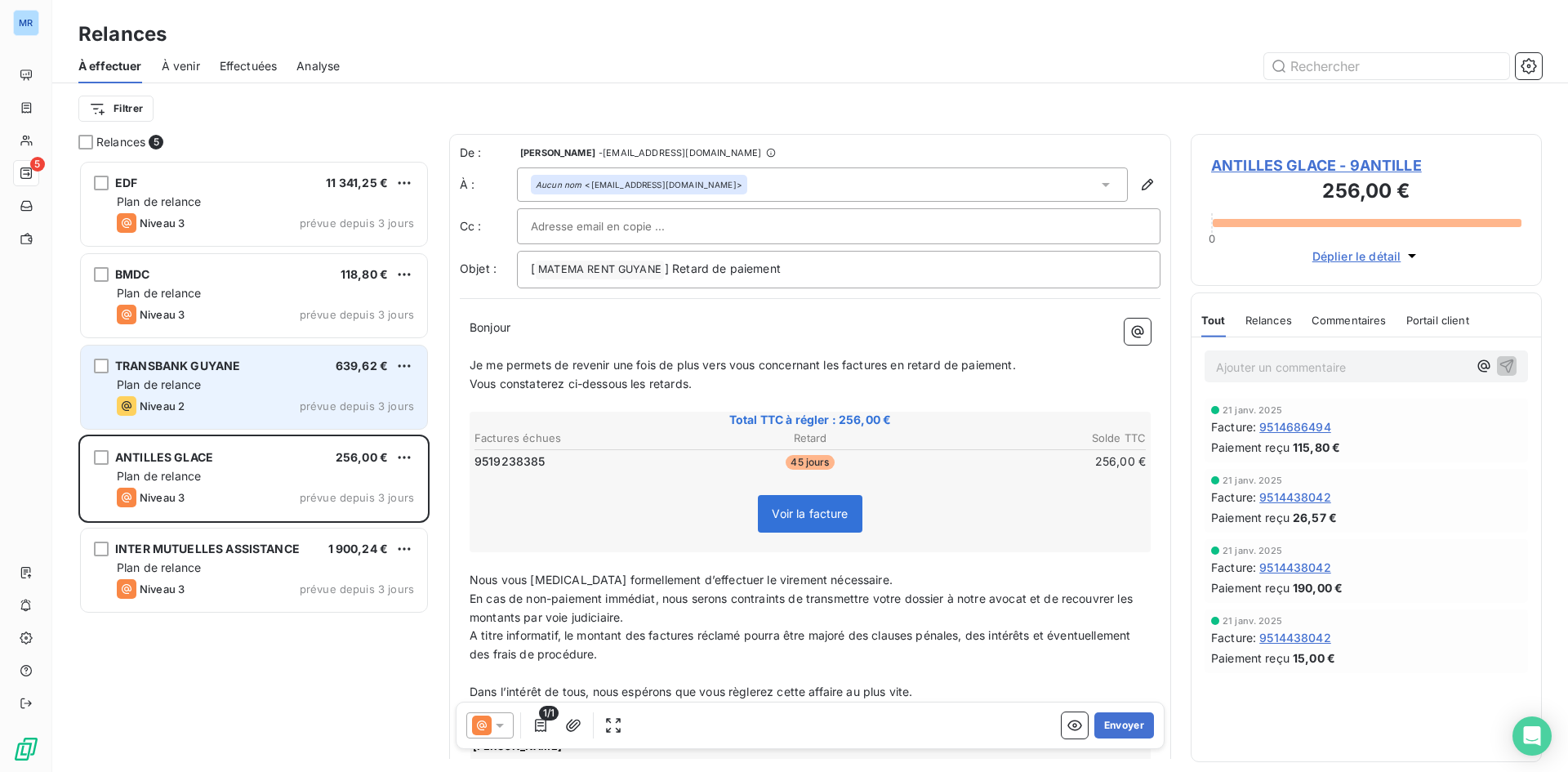
click at [295, 397] on div "Niveau 2 prévue depuis 3 jours" at bounding box center [266, 406] width 297 height 20
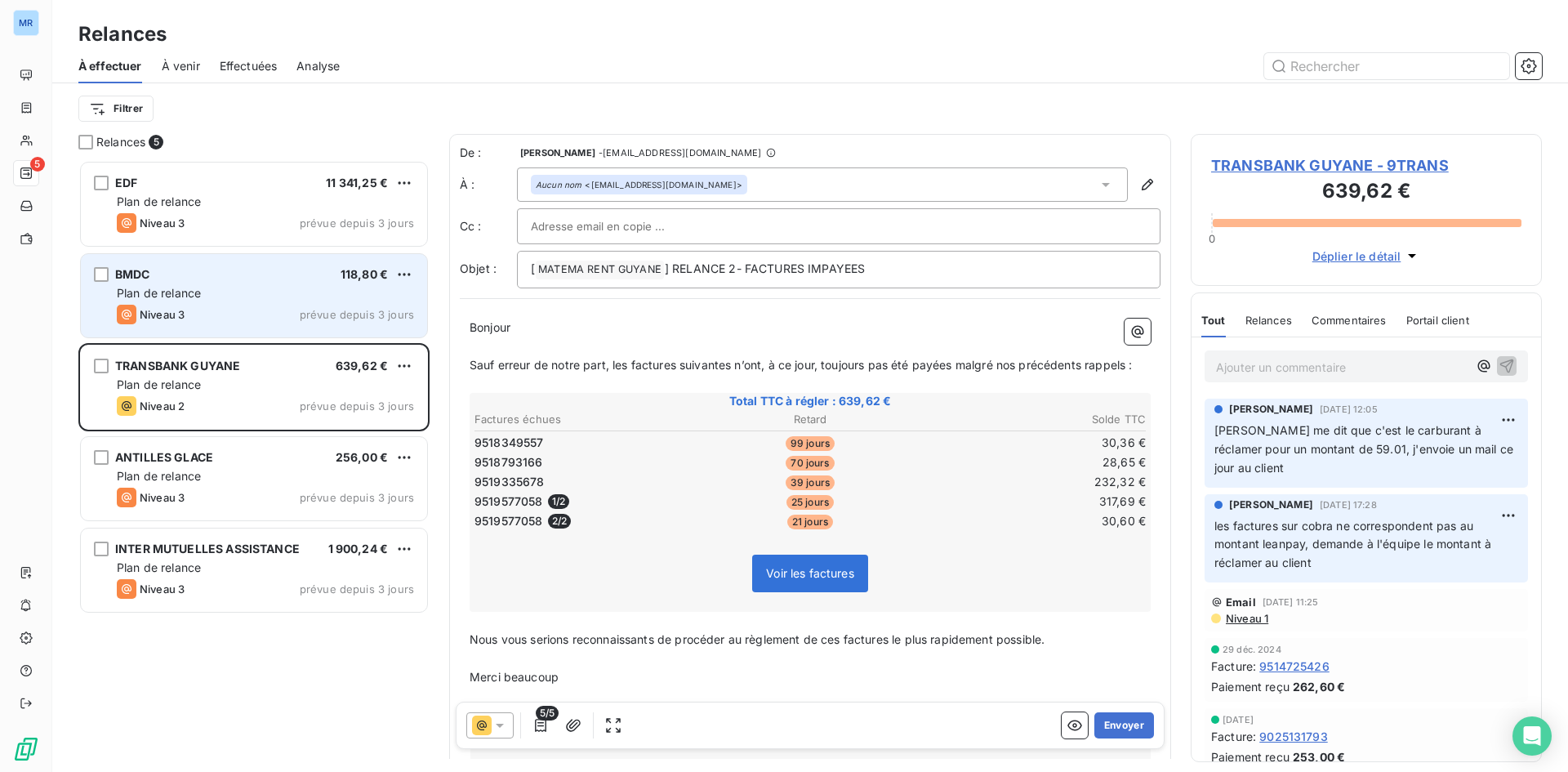
click at [286, 325] on div "BMDC 118,80 € Plan de relance Niveau 3 prévue depuis 3 jours" at bounding box center [254, 295] width 347 height 83
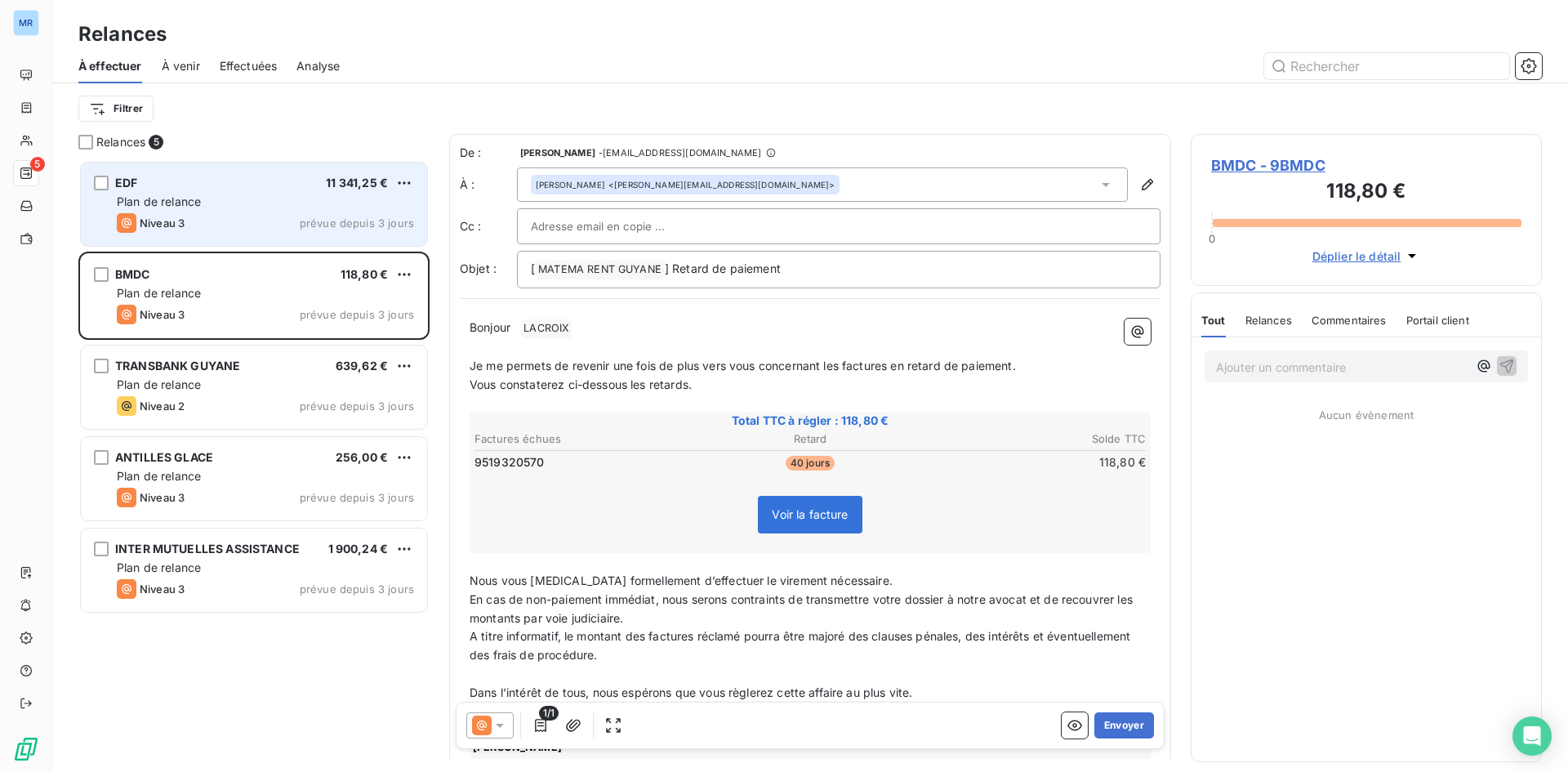
click at [310, 192] on div "EDF 11 341,25 € Plan de relance Niveau 3 prévue depuis 3 jours" at bounding box center [254, 204] width 347 height 83
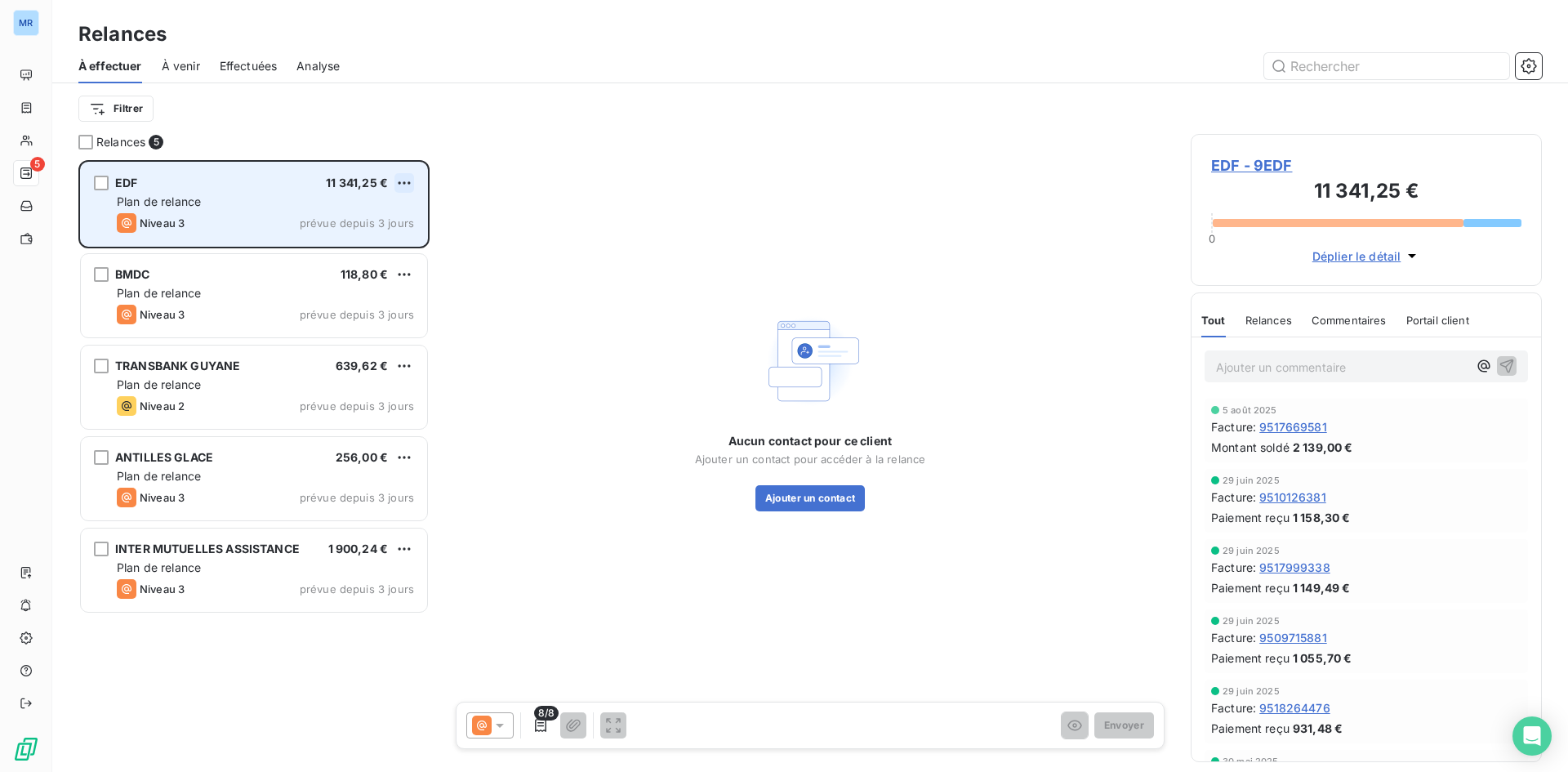
click at [402, 179] on html "MR 5 Relances À effectuer À venir Effectuées Analyse Filtrer Relances 5 EDF 11 …" at bounding box center [784, 386] width 1568 height 772
click at [381, 215] on div "Replanifier cette action" at bounding box center [333, 215] width 146 height 26
select select "7"
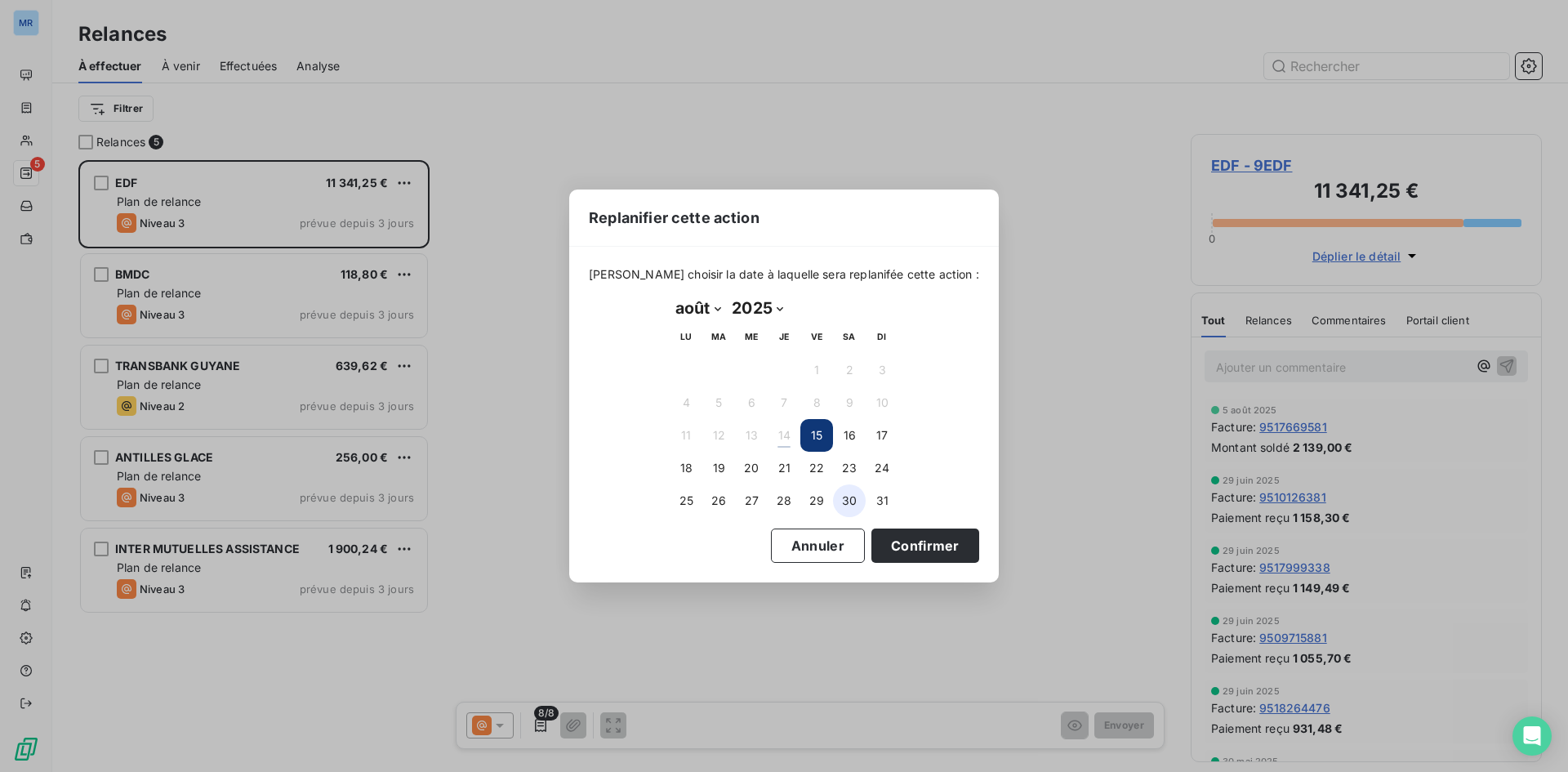
click at [851, 501] on button "30" at bounding box center [850, 500] width 32 height 32
click at [892, 544] on button "Confirmer" at bounding box center [925, 546] width 108 height 34
